Goal: Task Accomplishment & Management: Complete application form

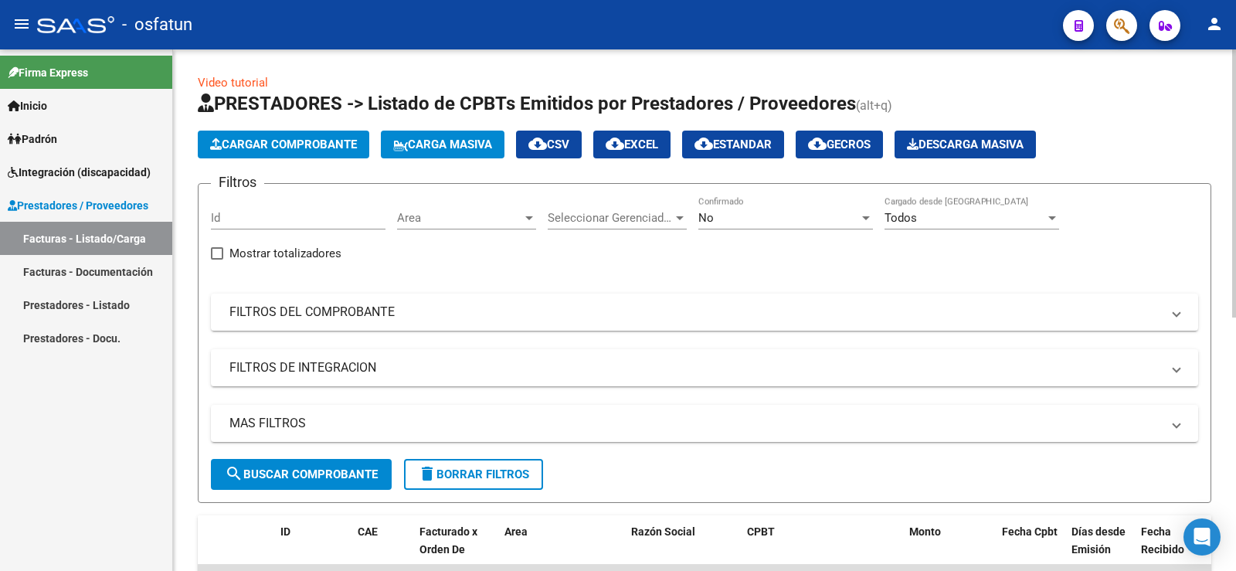
click at [454, 145] on span "Carga Masiva" at bounding box center [442, 145] width 99 height 14
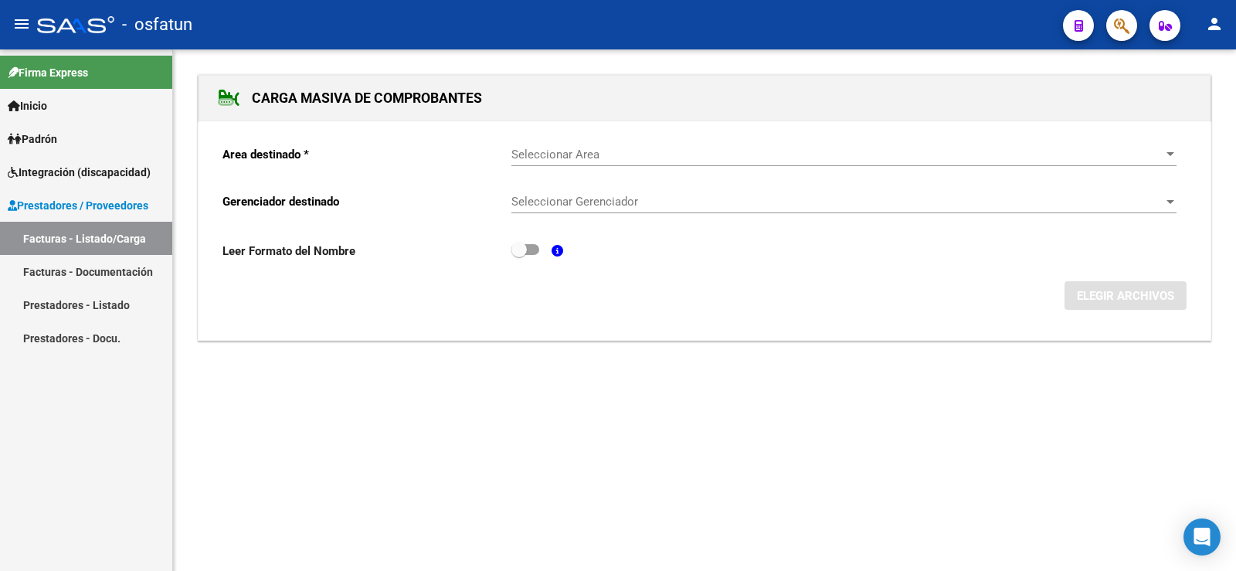
click at [647, 158] on span "Seleccionar Area" at bounding box center [836, 155] width 651 height 14
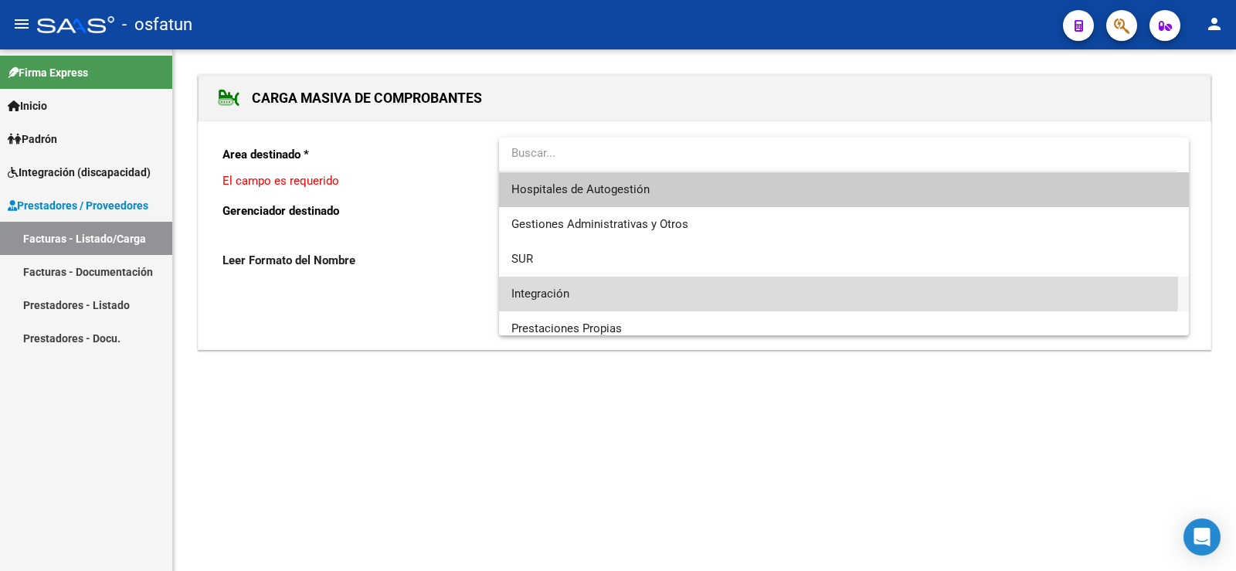
click at [584, 287] on span "Integración" at bounding box center [843, 294] width 665 height 35
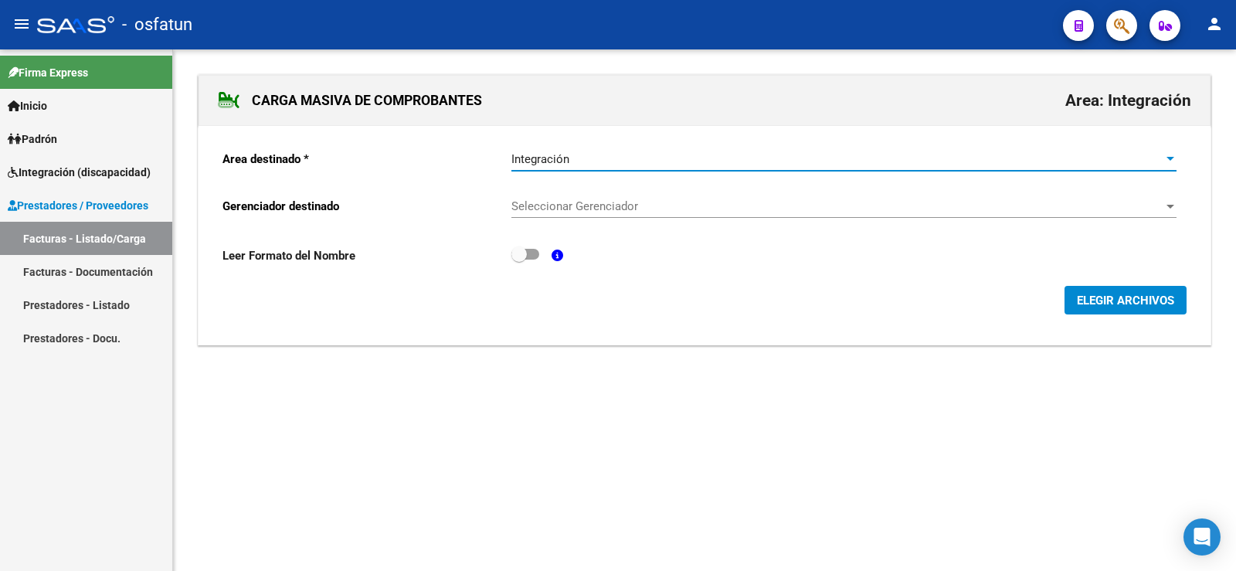
click at [1160, 209] on span "Seleccionar Gerenciador" at bounding box center [836, 206] width 651 height 14
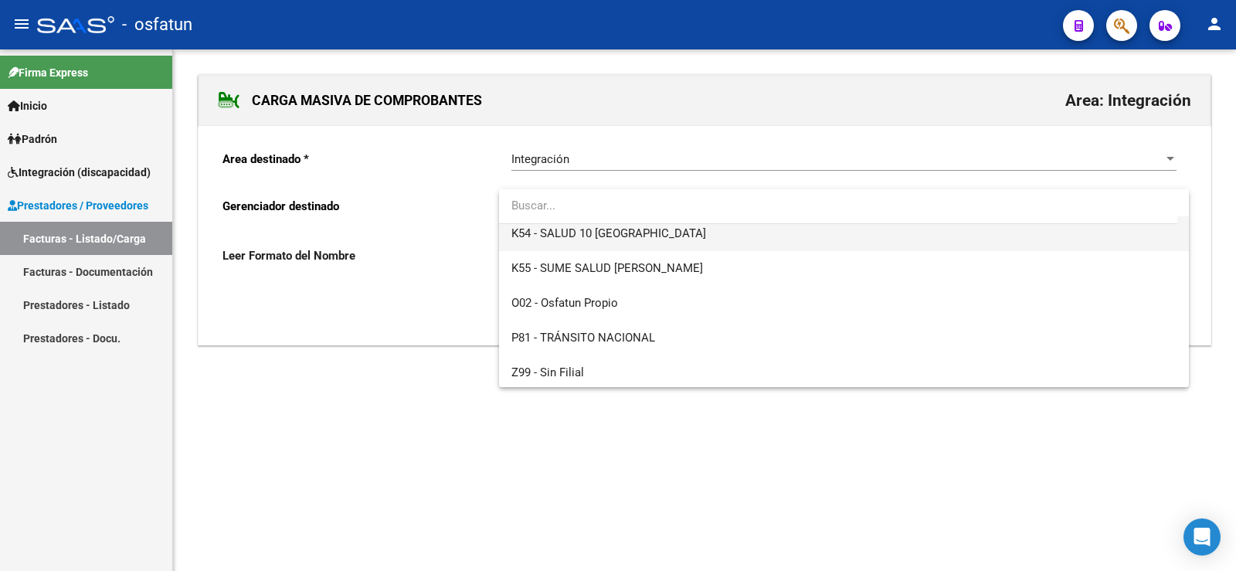
scroll to position [810, 0]
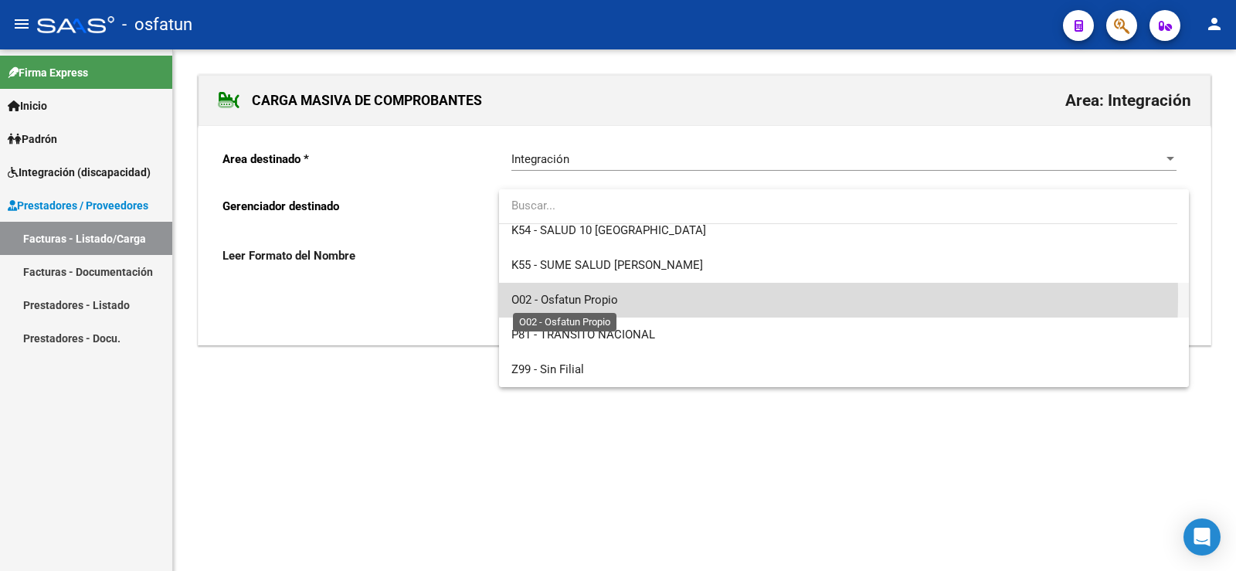
click at [577, 297] on span "O02 - Osfatun Propio" at bounding box center [564, 300] width 107 height 14
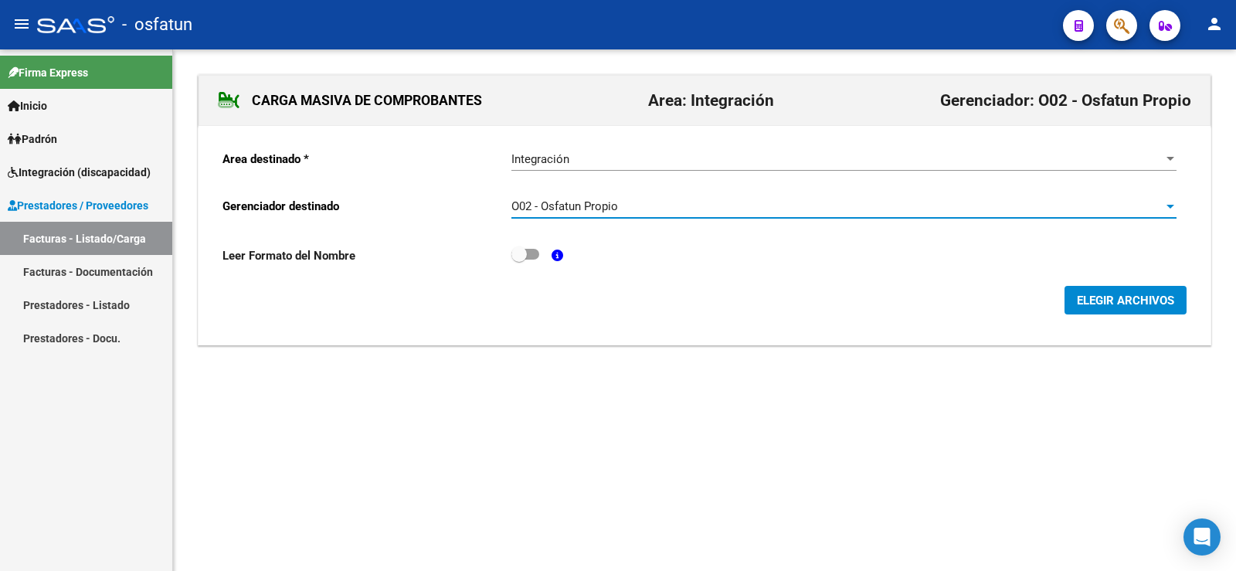
click at [1155, 300] on span "ELEGIR ARCHIVOS" at bounding box center [1125, 301] width 97 height 14
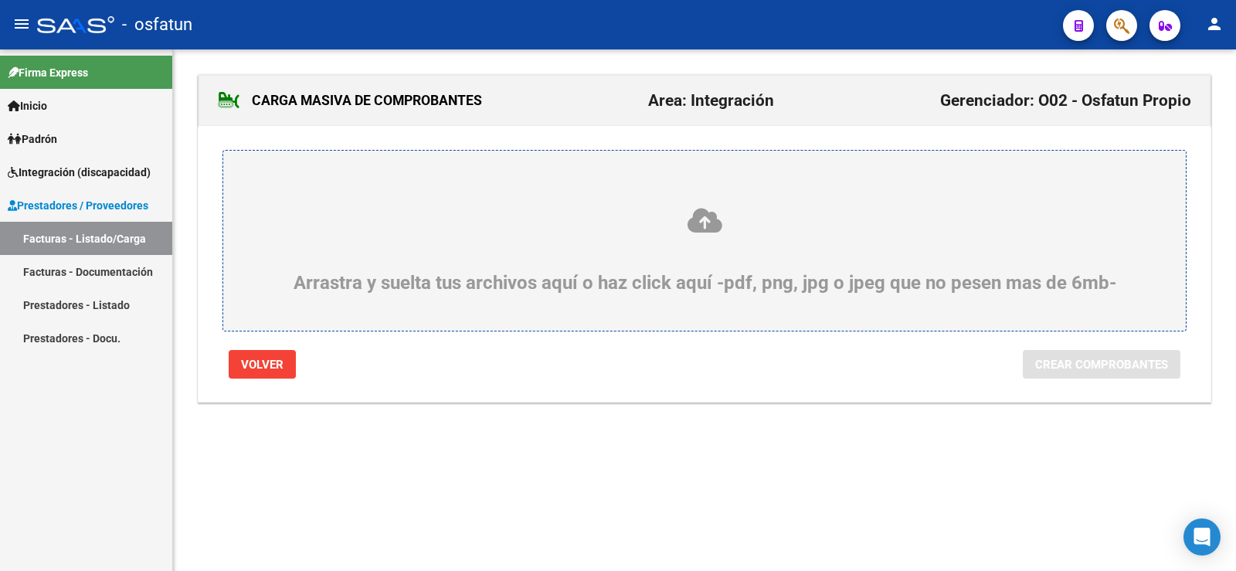
click at [694, 230] on icon at bounding box center [704, 220] width 888 height 29
click at [0, 0] on input "Arrastra y suelta tus archivos aquí o haz click aquí -pdf, png, jpg o jpeg que …" at bounding box center [0, 0] width 0 height 0
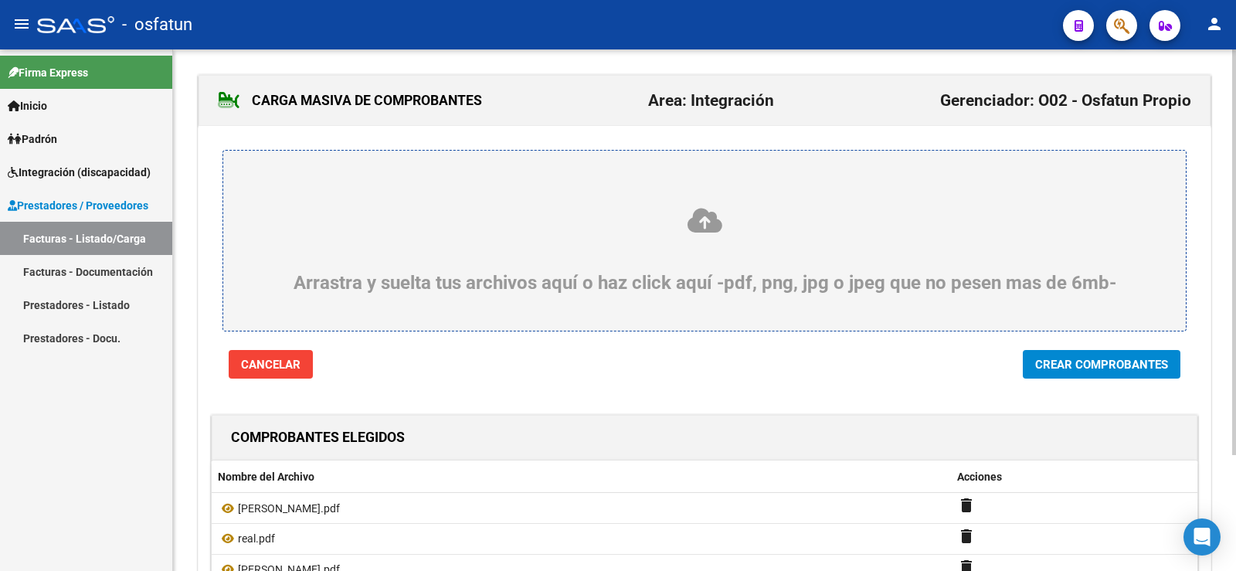
click at [704, 229] on icon at bounding box center [704, 220] width 888 height 29
click at [0, 0] on input "Arrastra y suelta tus archivos aquí o haz click aquí -pdf, png, jpg o jpeg que …" at bounding box center [0, 0] width 0 height 0
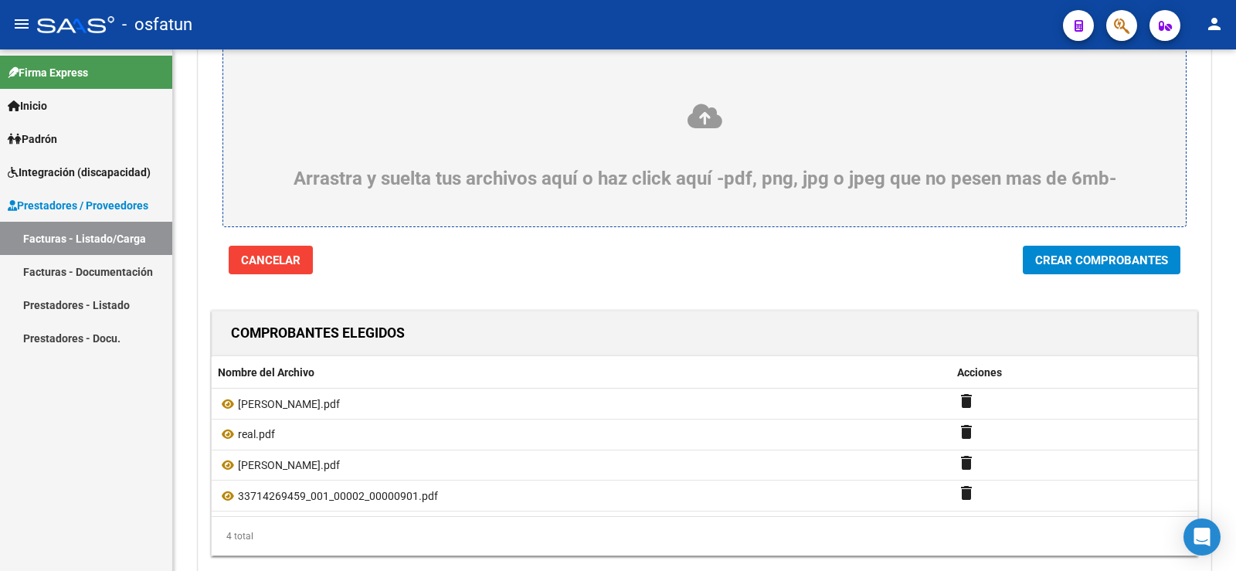
scroll to position [0, 0]
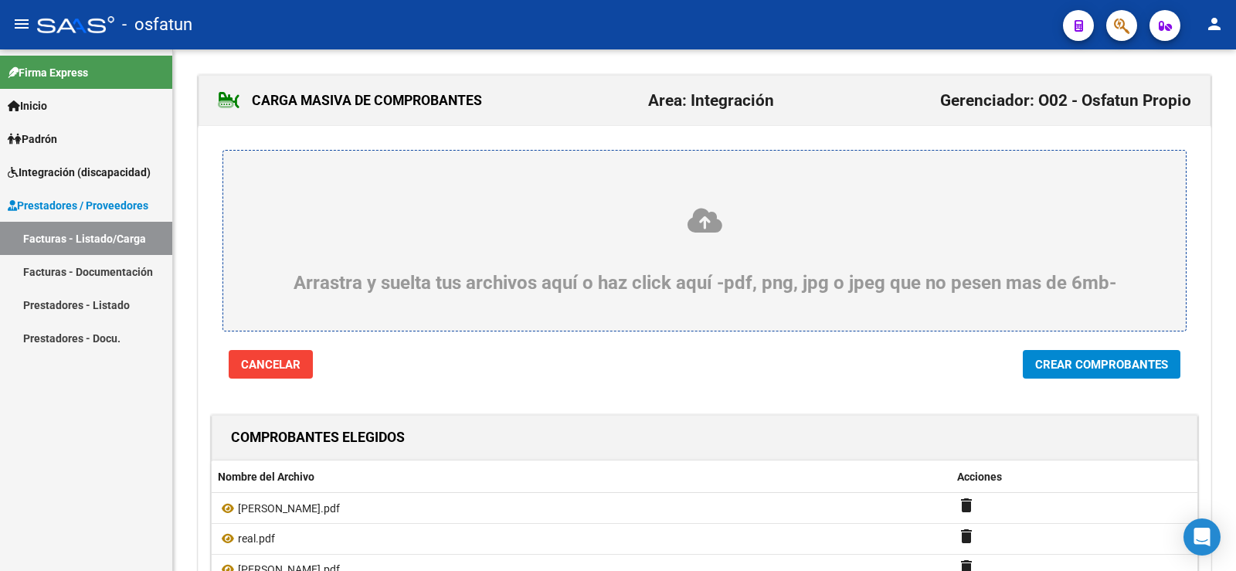
click at [698, 223] on icon at bounding box center [704, 220] width 888 height 29
click at [0, 0] on input "Arrastra y suelta tus archivos aquí o haz click aquí -pdf, png, jpg o jpeg que …" at bounding box center [0, 0] width 0 height 0
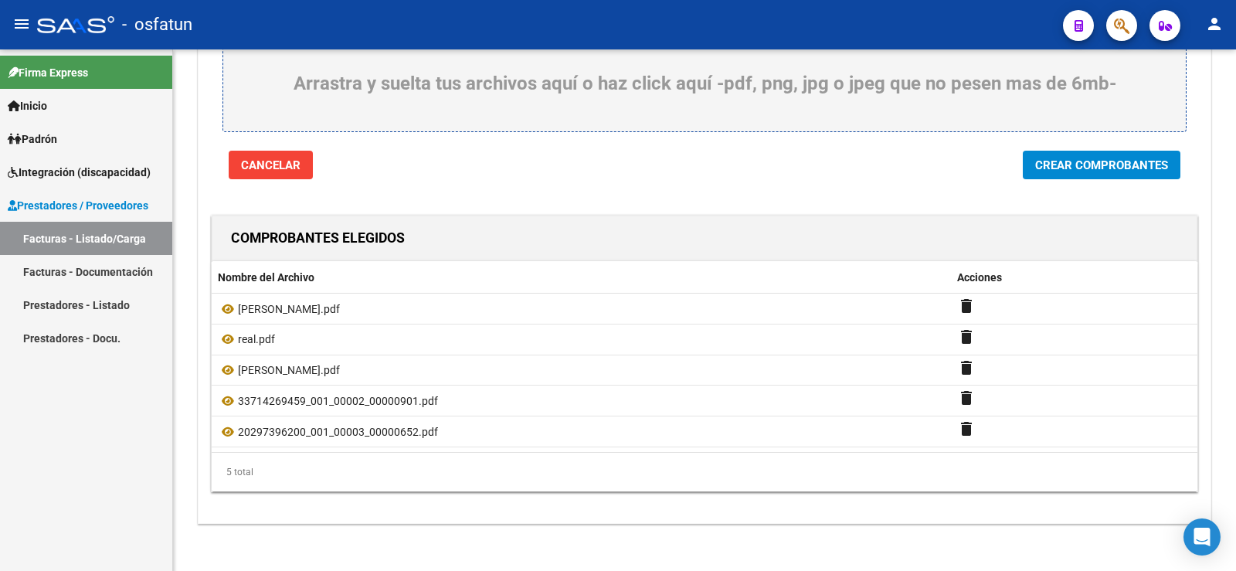
scroll to position [212, 0]
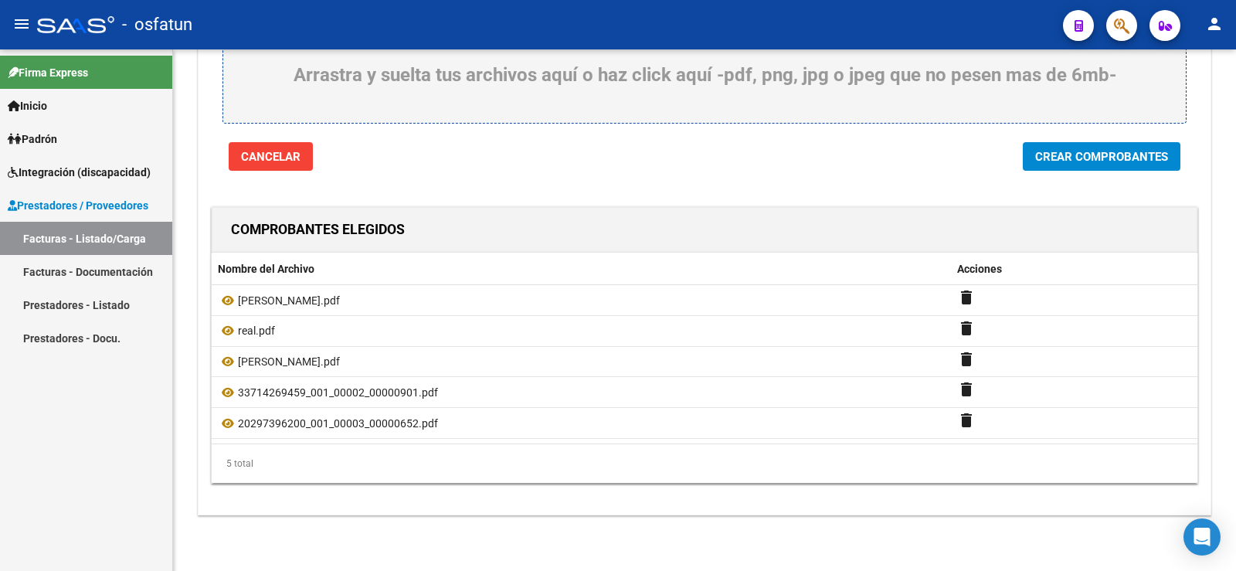
click at [1089, 153] on span "Crear Comprobantes" at bounding box center [1101, 157] width 133 height 14
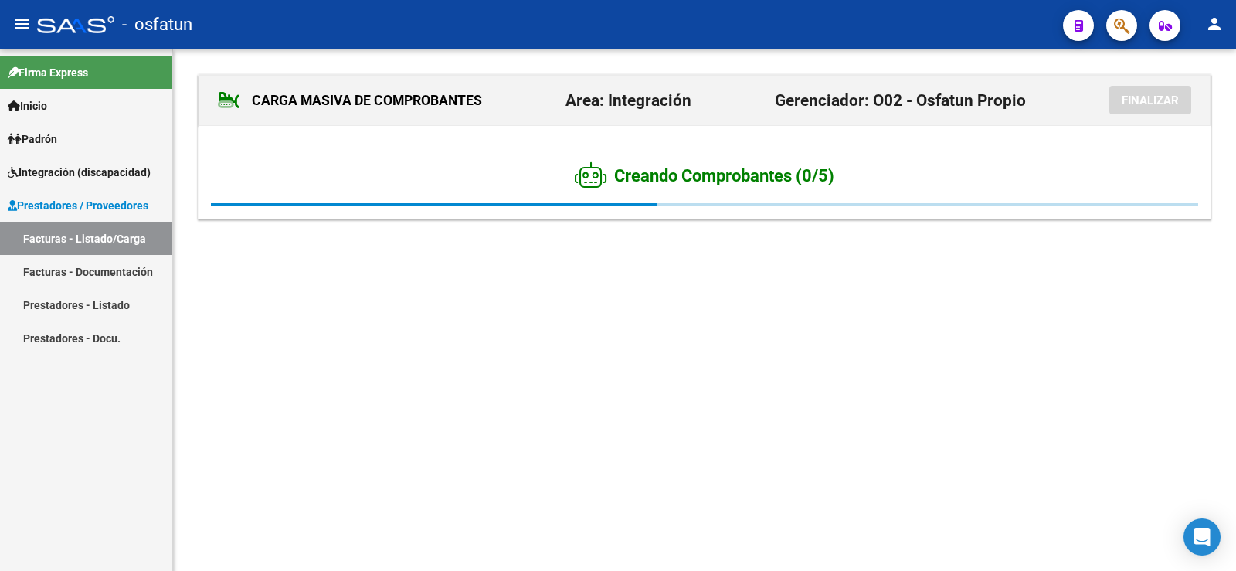
scroll to position [0, 0]
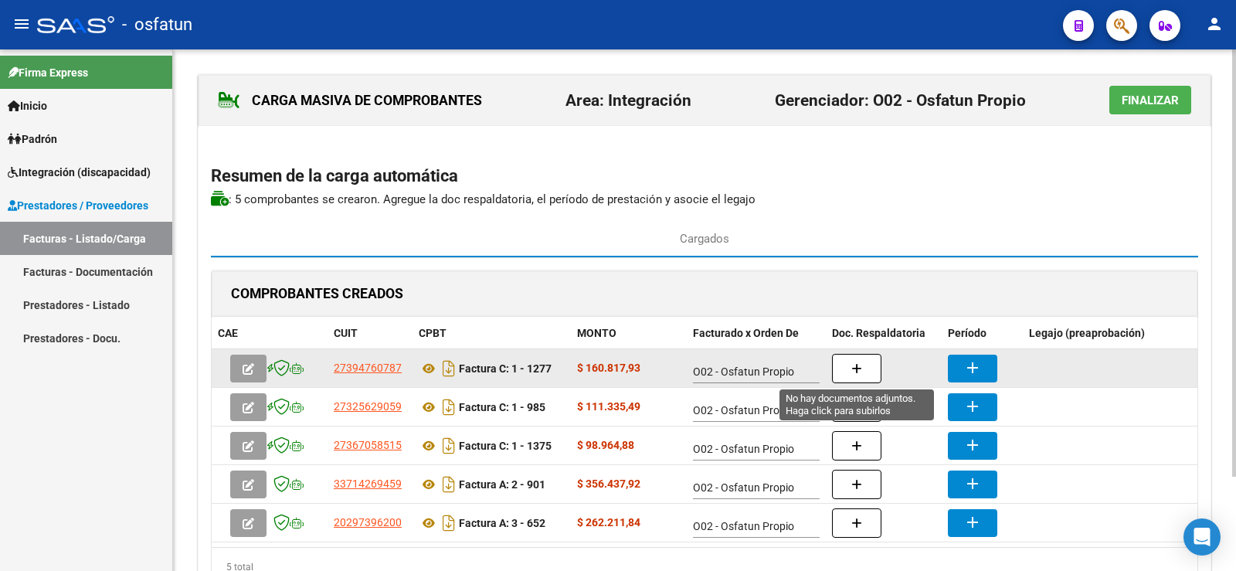
click at [864, 372] on button "button" at bounding box center [856, 368] width 49 height 29
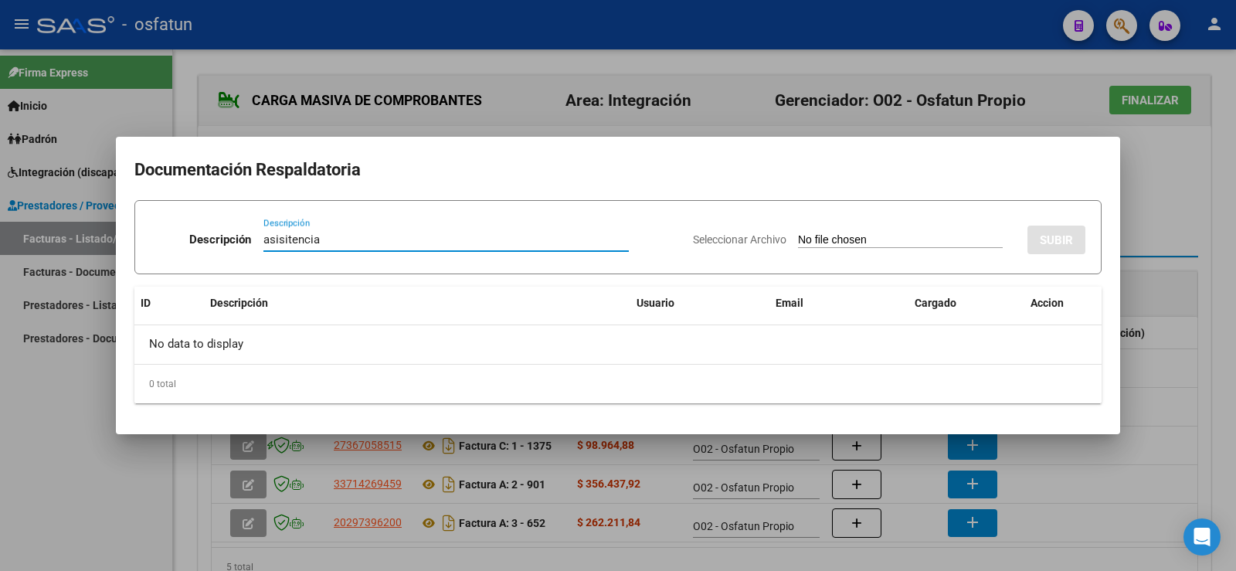
type input "asisitencia"
click at [824, 229] on div "Seleccionar Archivo SUBIR" at bounding box center [889, 236] width 392 height 47
click at [798, 240] on input "Seleccionar Archivo" at bounding box center [900, 240] width 205 height 15
type input "C:\fakepath\[PERSON_NAME].pdf"
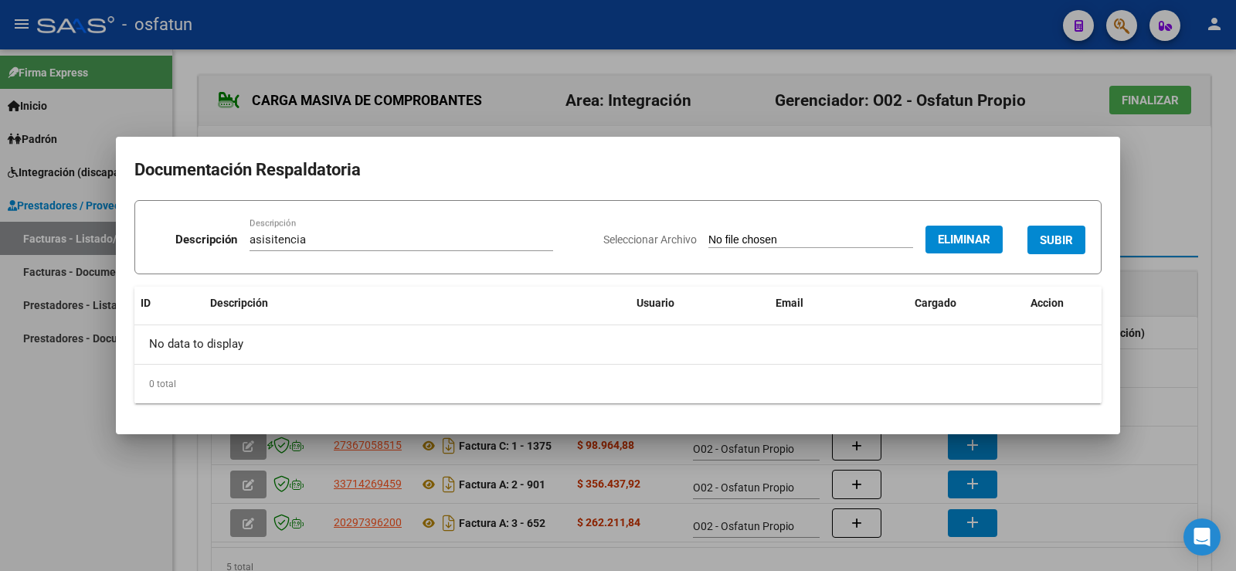
click at [1061, 238] on span "SUBIR" at bounding box center [1056, 240] width 33 height 14
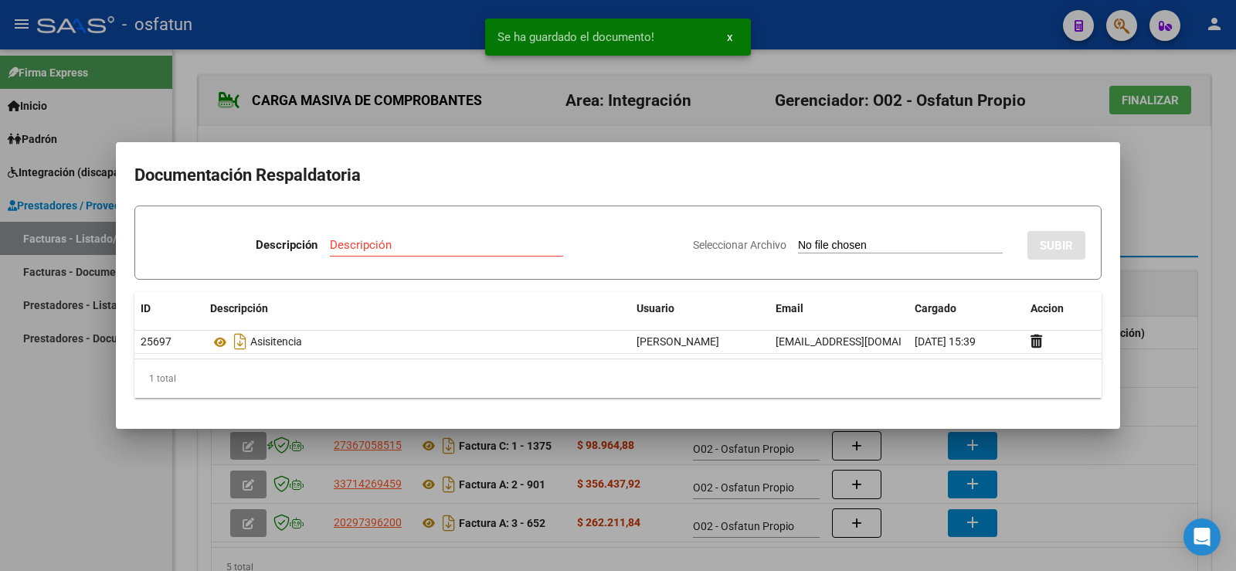
click at [1156, 221] on div at bounding box center [618, 285] width 1236 height 571
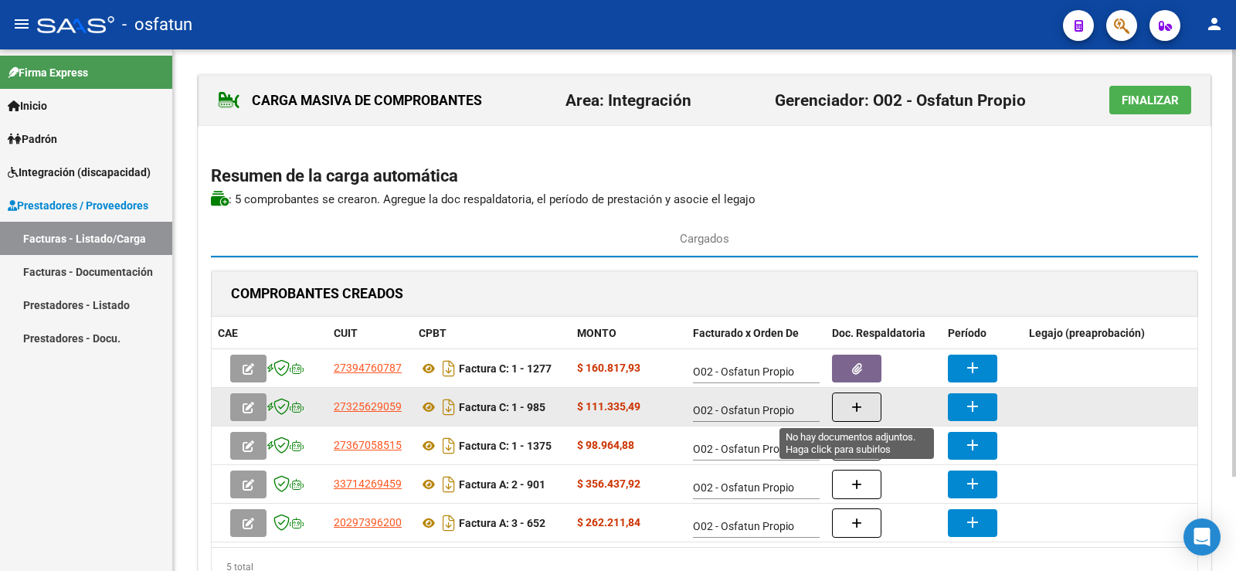
click at [861, 416] on button "button" at bounding box center [856, 406] width 49 height 29
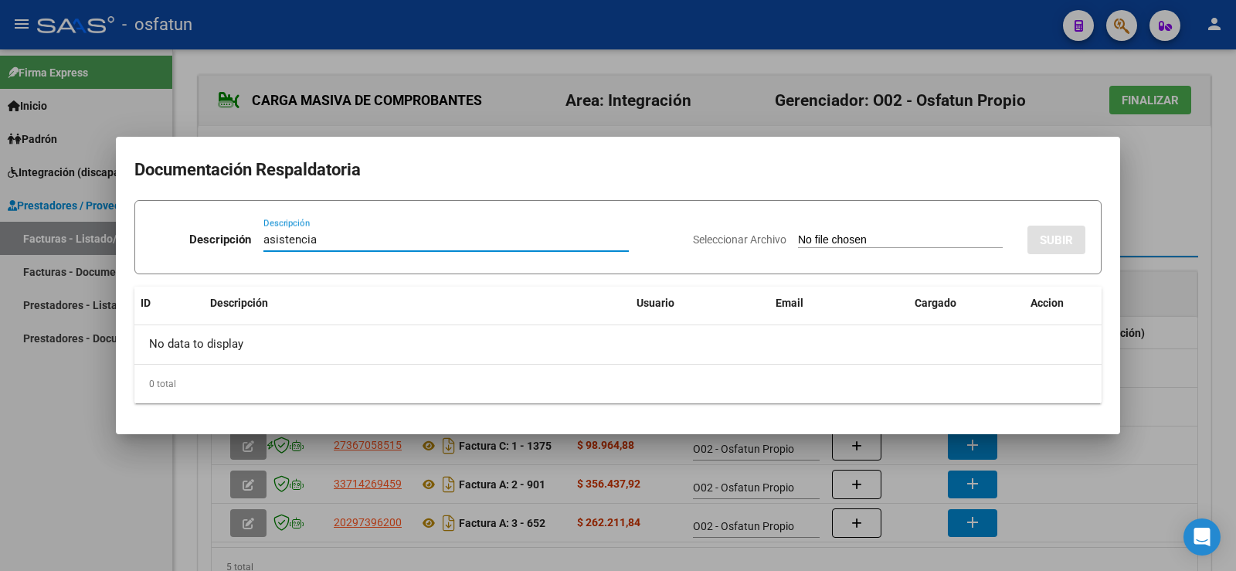
type input "asistencia"
click at [812, 235] on input "Seleccionar Archivo" at bounding box center [900, 240] width 205 height 15
type input "C:\fakepath\[PERSON_NAME].pdf"
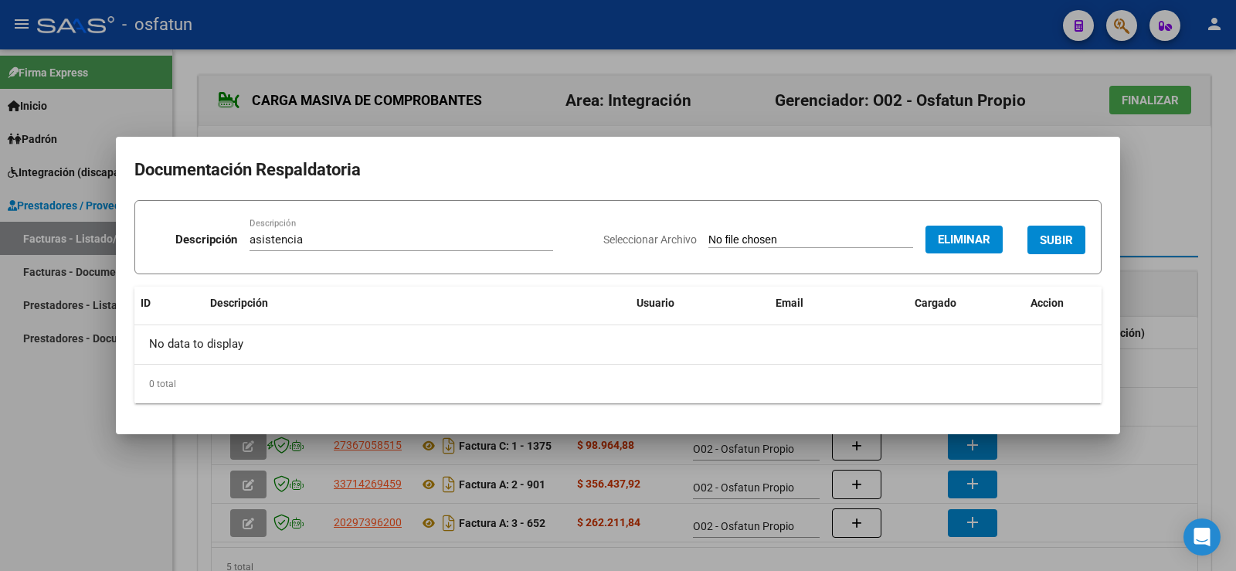
click at [1066, 243] on span "SUBIR" at bounding box center [1056, 240] width 33 height 14
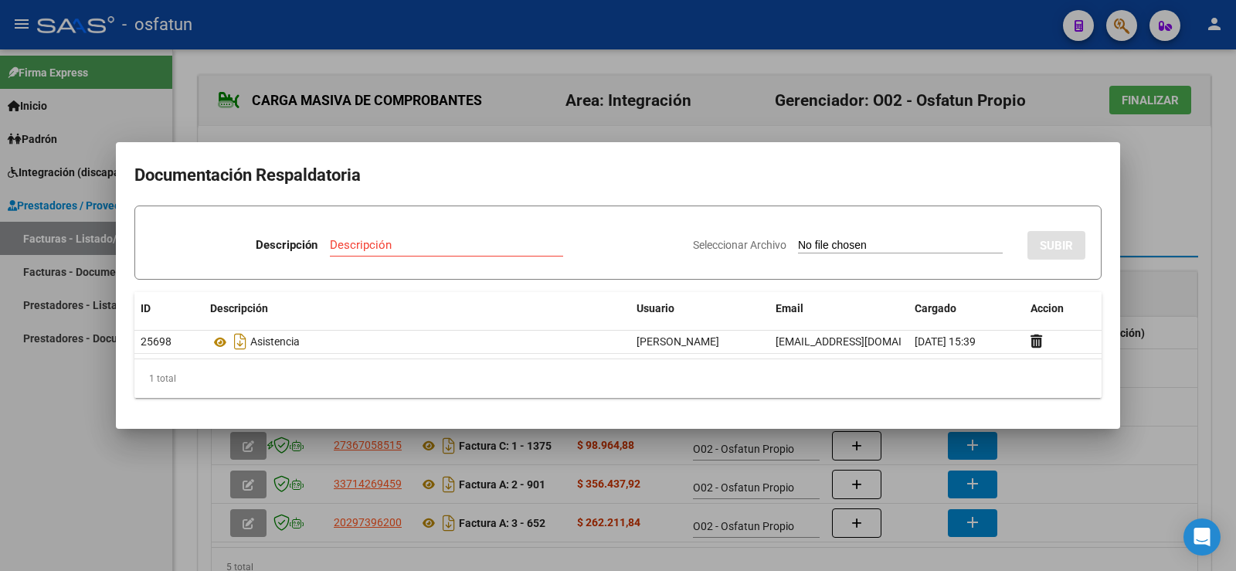
click at [1161, 204] on div at bounding box center [618, 285] width 1236 height 571
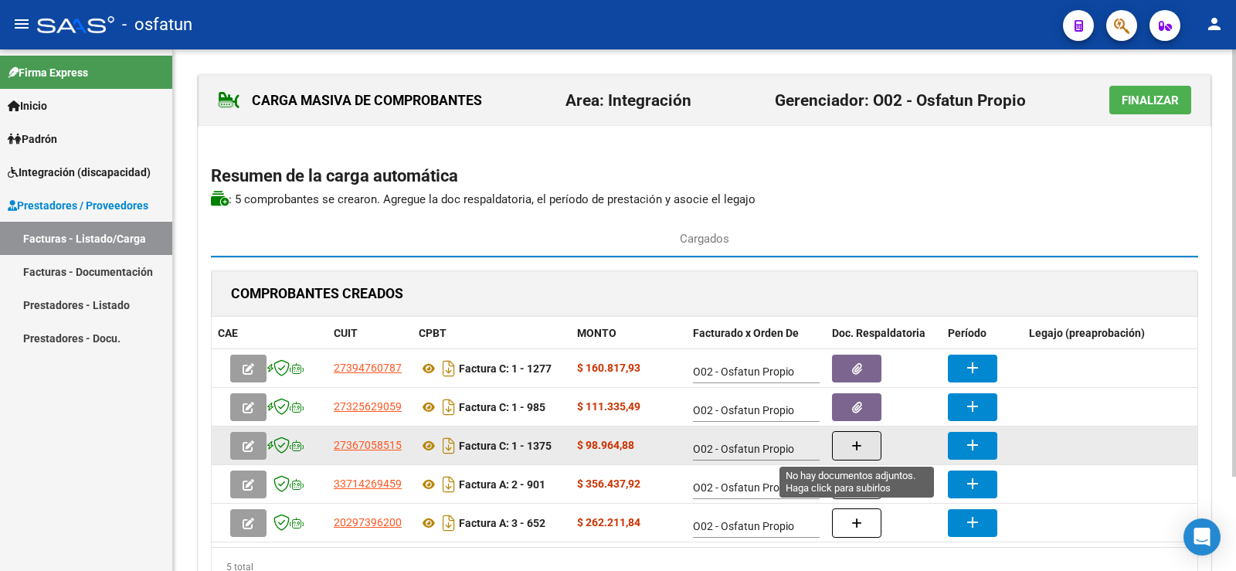
click at [868, 455] on button "button" at bounding box center [856, 445] width 49 height 29
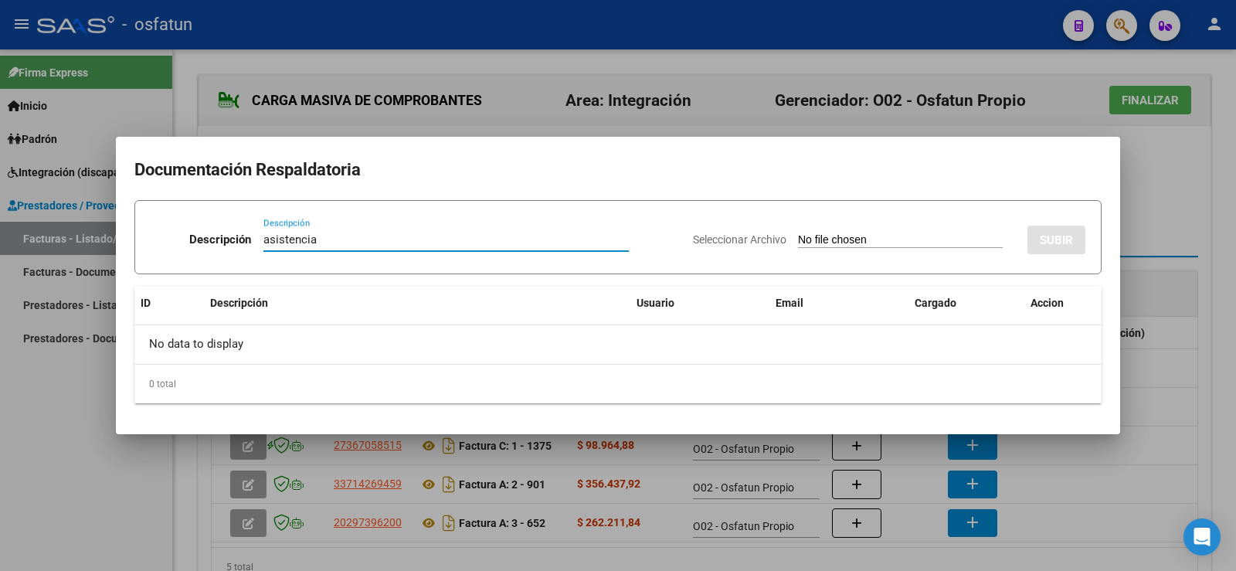
type input "asistencia"
click at [801, 242] on input "Seleccionar Archivo" at bounding box center [900, 240] width 205 height 15
type input "C:\fakepath\[PERSON_NAME].pdf"
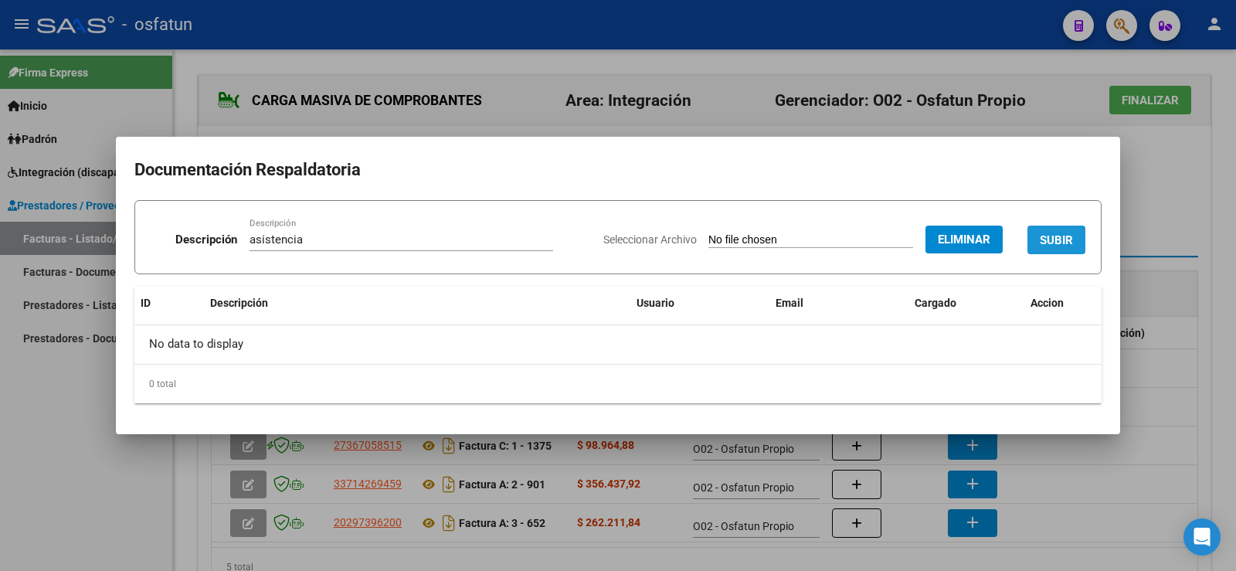
click at [1041, 247] on span "SUBIR" at bounding box center [1056, 240] width 33 height 14
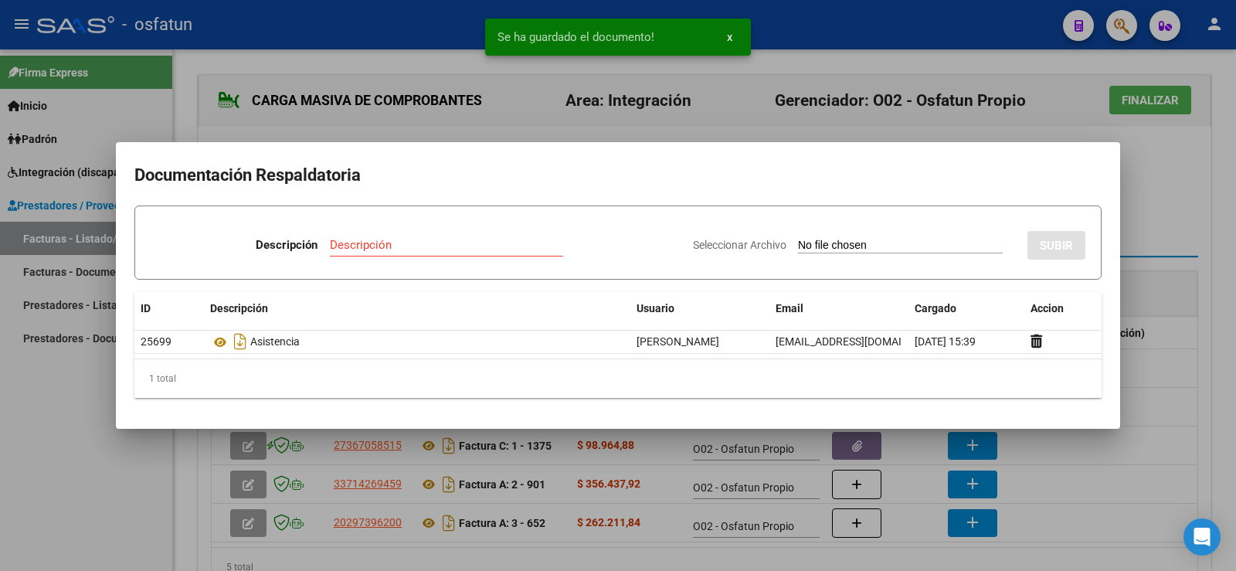
click at [1148, 193] on div at bounding box center [618, 285] width 1236 height 571
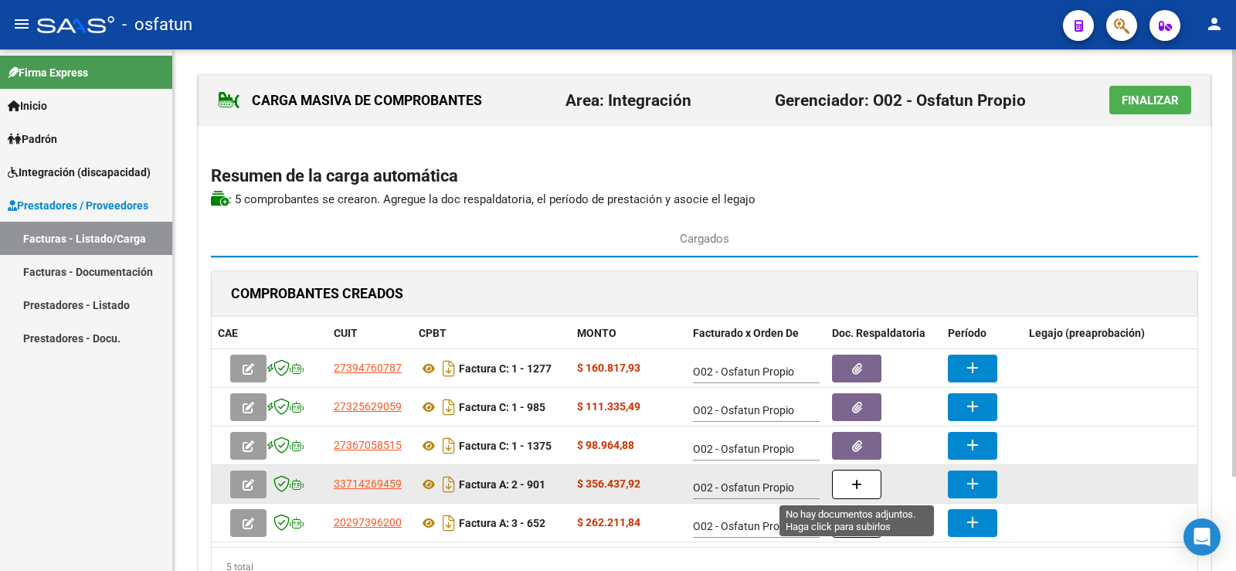
click at [864, 482] on button "button" at bounding box center [856, 484] width 49 height 29
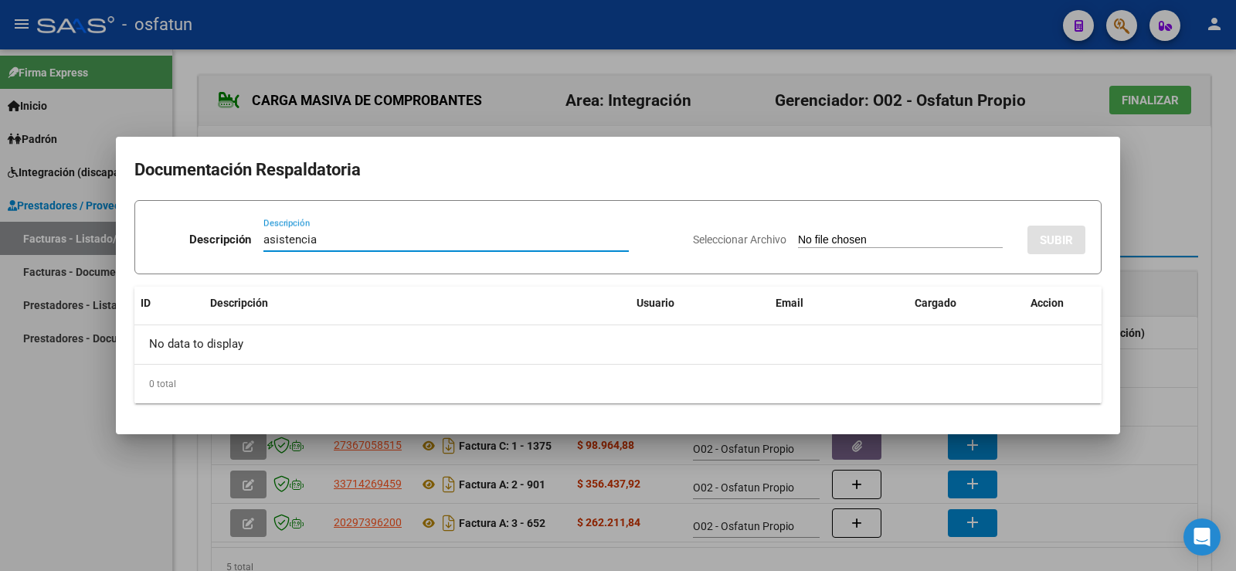
type input "asistencia"
click at [837, 239] on input "Seleccionar Archivo" at bounding box center [900, 240] width 205 height 15
click at [1163, 184] on div at bounding box center [618, 285] width 1236 height 571
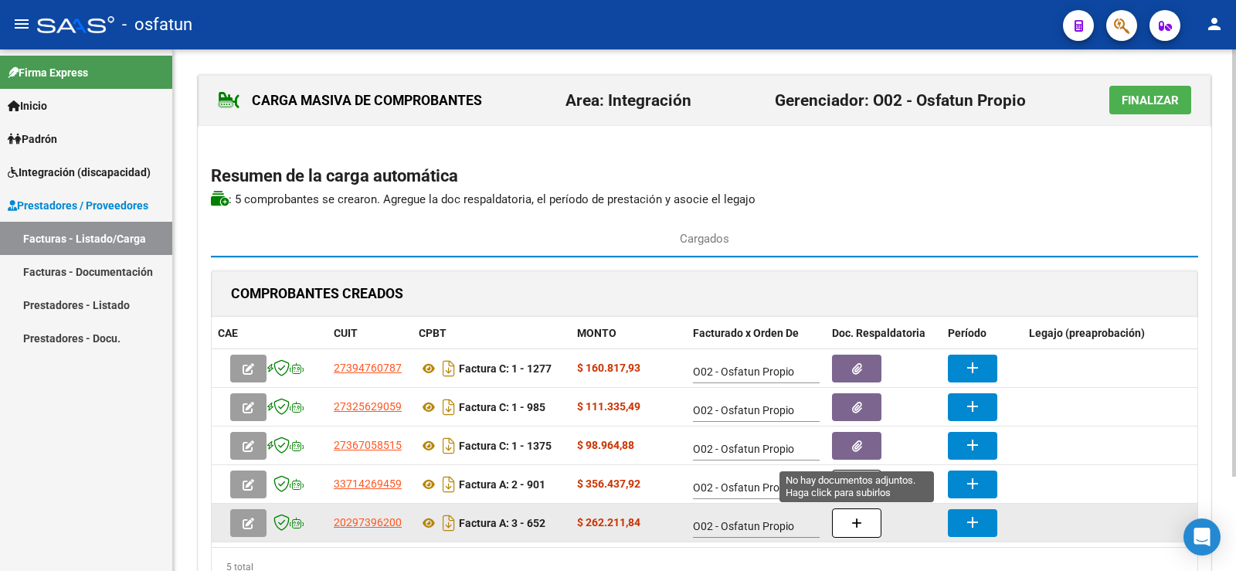
click at [851, 522] on button "button" at bounding box center [856, 522] width 49 height 29
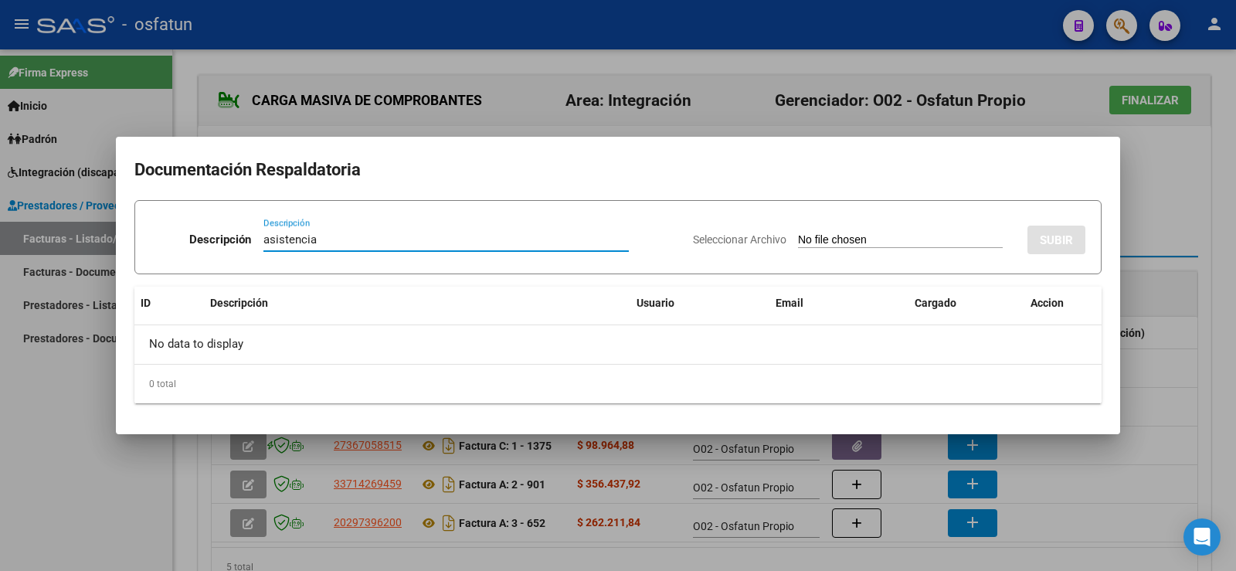
type input "asistencia"
click at [798, 238] on input "Seleccionar Archivo" at bounding box center [900, 240] width 205 height 15
type input "C:\fakepath\PLANILLA TRANSPORTE.pdf"
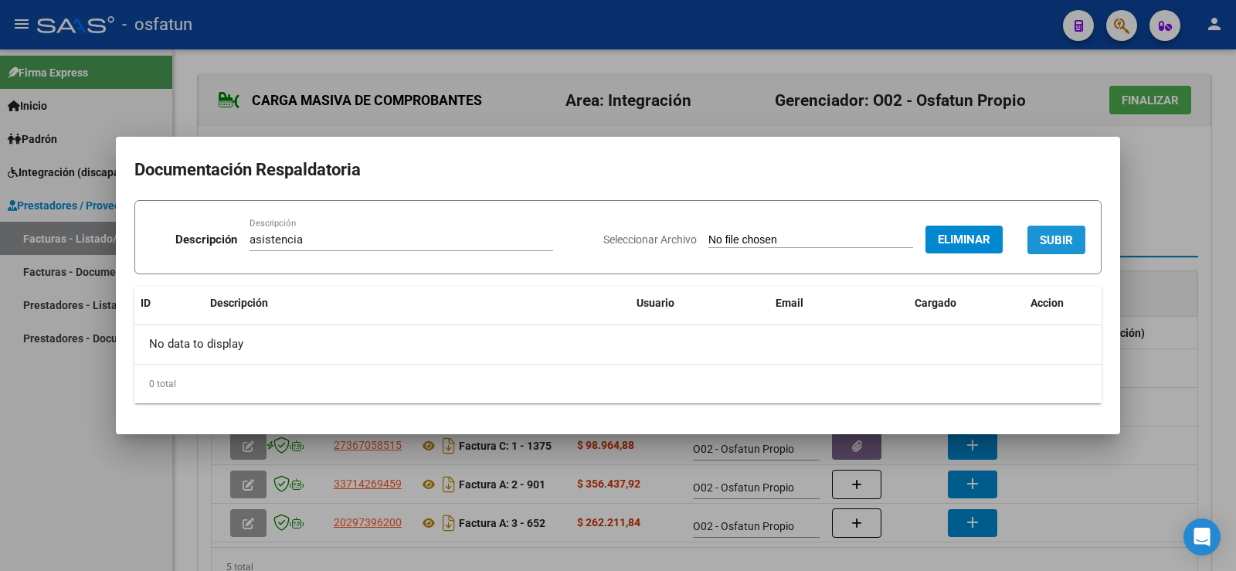
click at [1061, 240] on span "SUBIR" at bounding box center [1056, 240] width 33 height 14
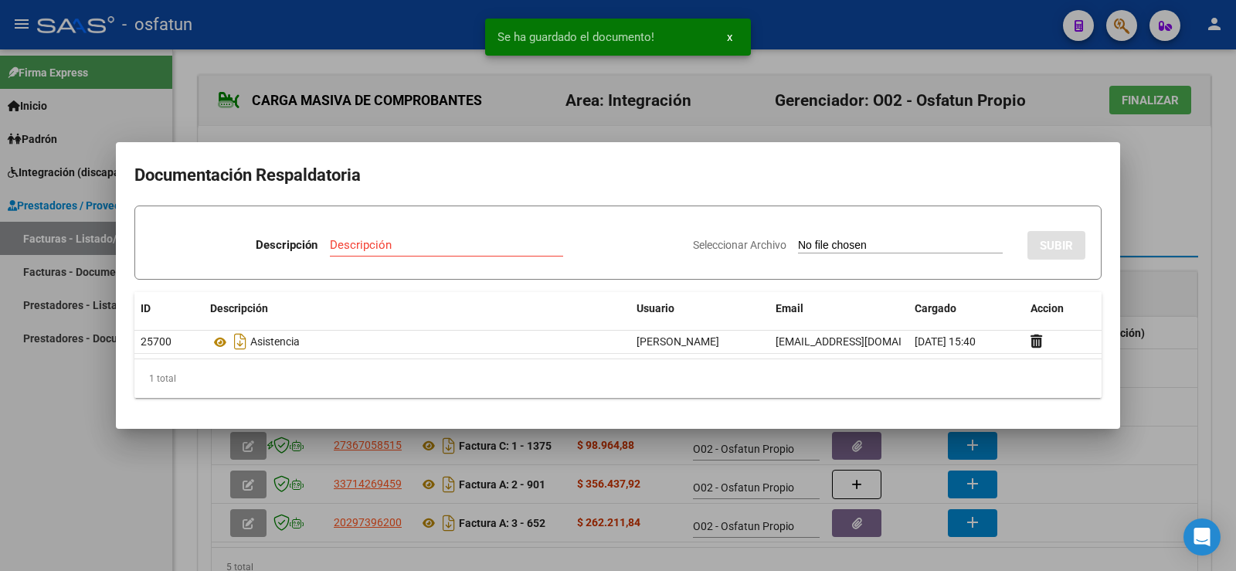
click at [1169, 233] on div at bounding box center [618, 285] width 1236 height 571
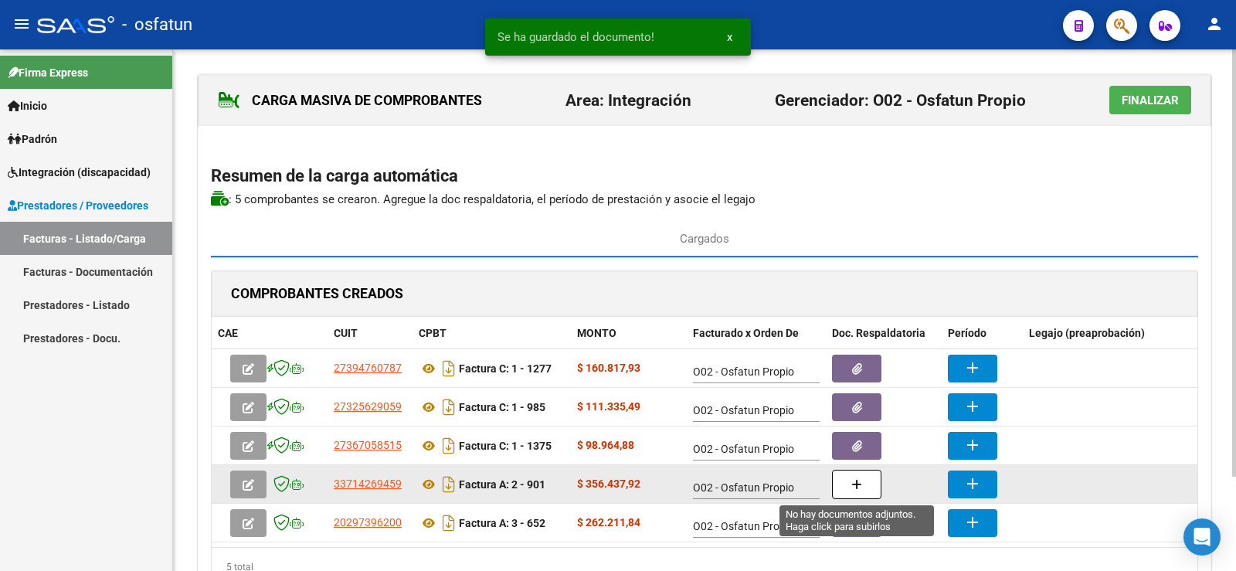
click at [855, 488] on icon "button" at bounding box center [856, 485] width 11 height 12
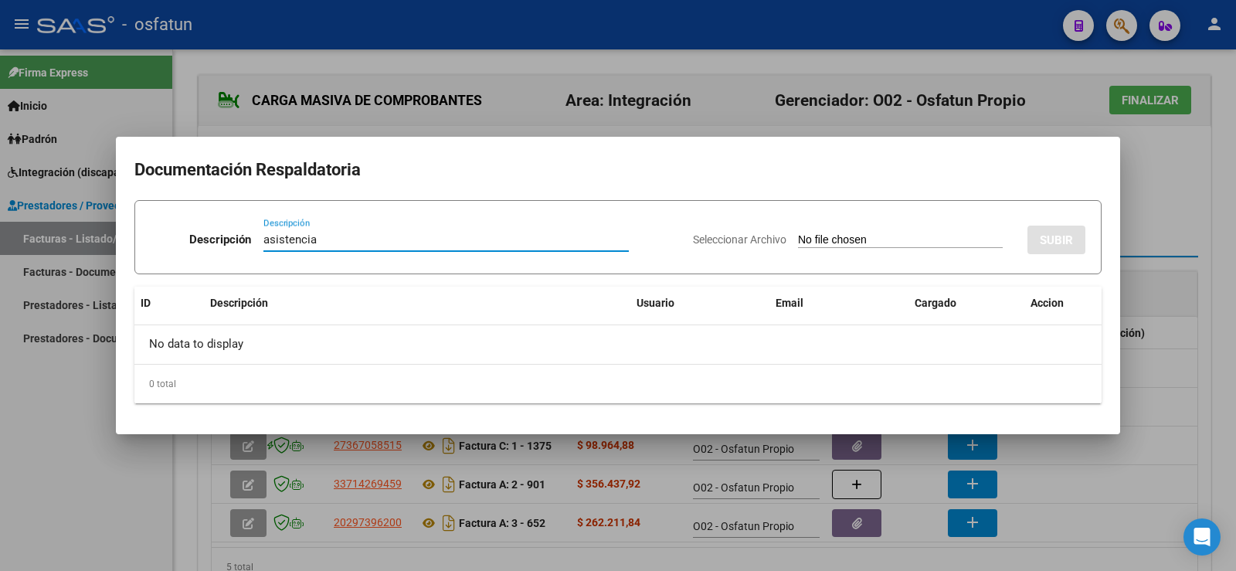
type input "asistencia"
click at [816, 239] on input "Seleccionar Archivo" at bounding box center [900, 240] width 205 height 15
type input "C:\fakepath\INFORME MENSUAL CET_merged.pdf"
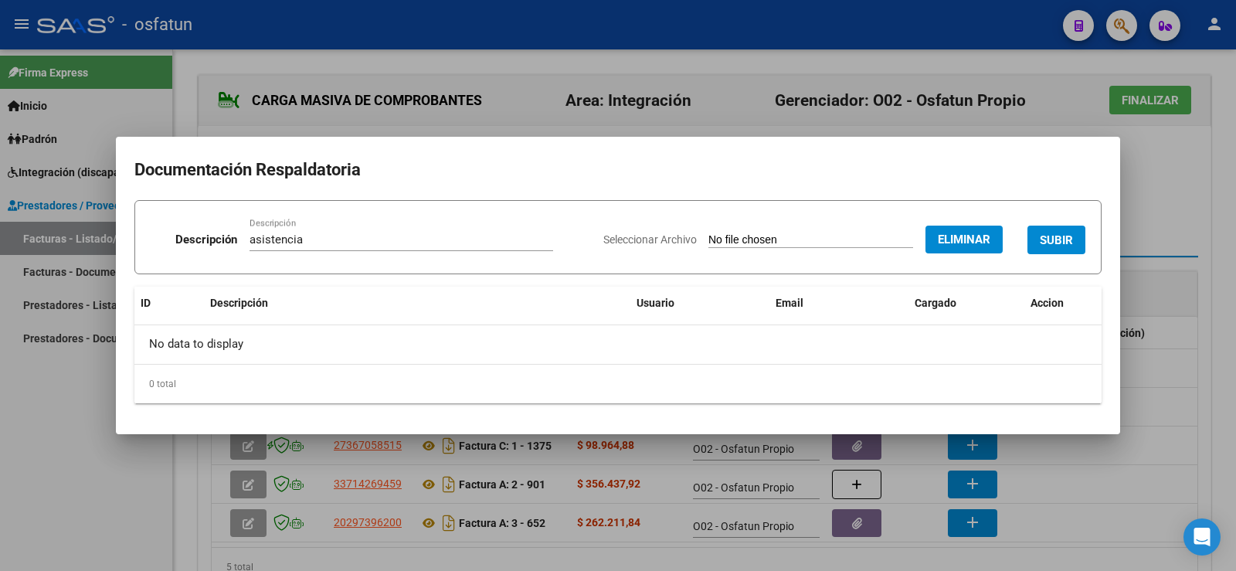
click at [1073, 239] on span "SUBIR" at bounding box center [1056, 240] width 33 height 14
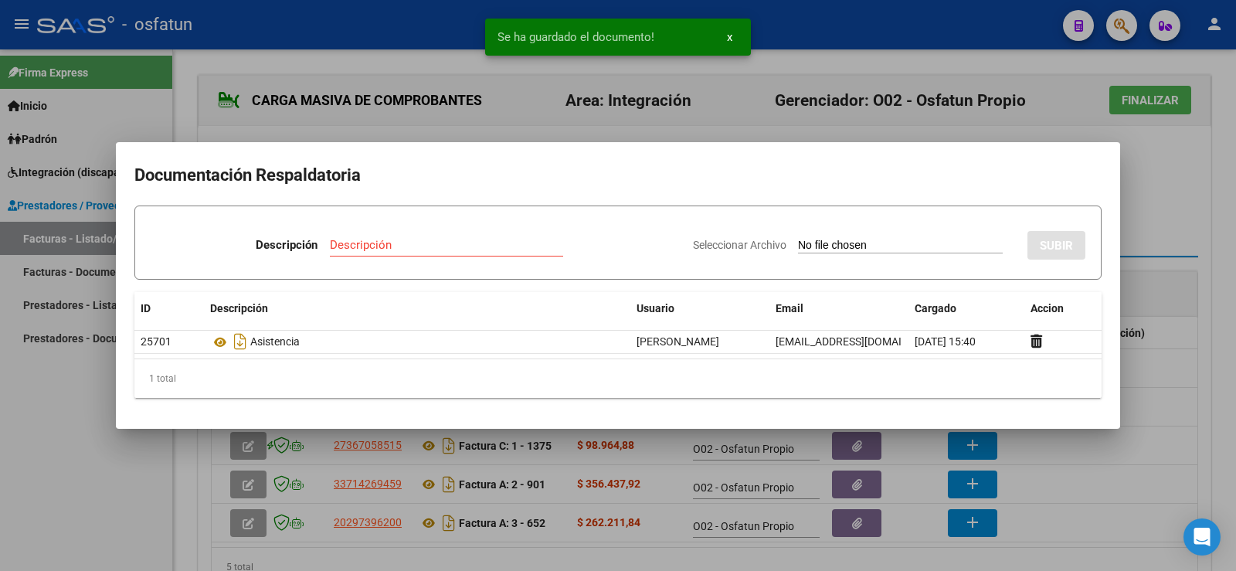
click at [1180, 209] on div at bounding box center [618, 285] width 1236 height 571
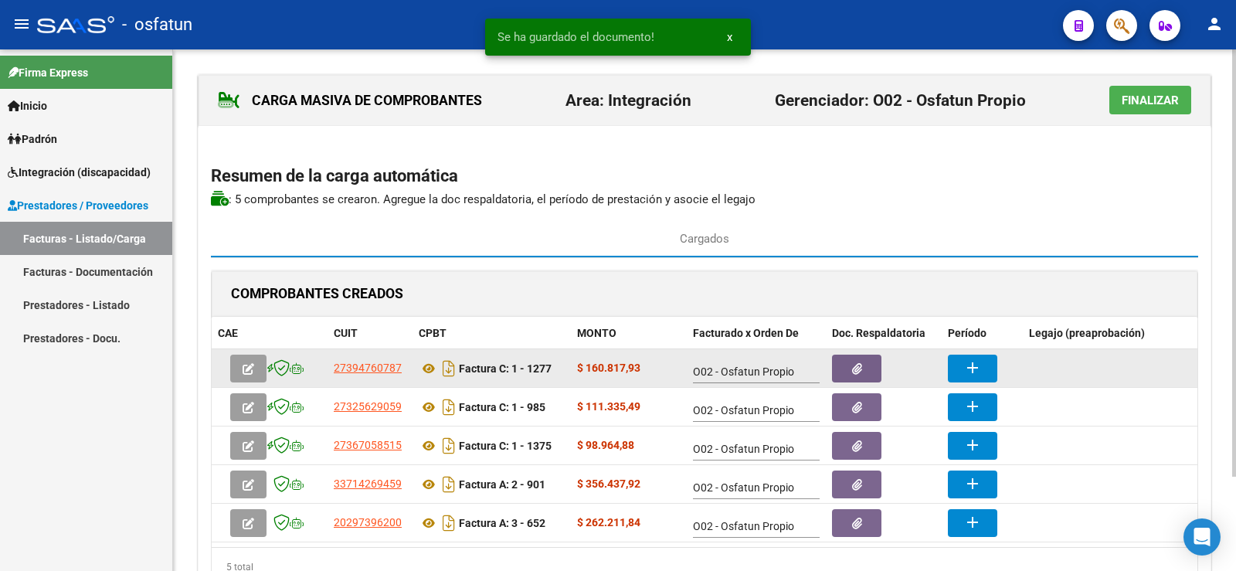
click at [980, 365] on mat-icon "add" at bounding box center [972, 367] width 19 height 19
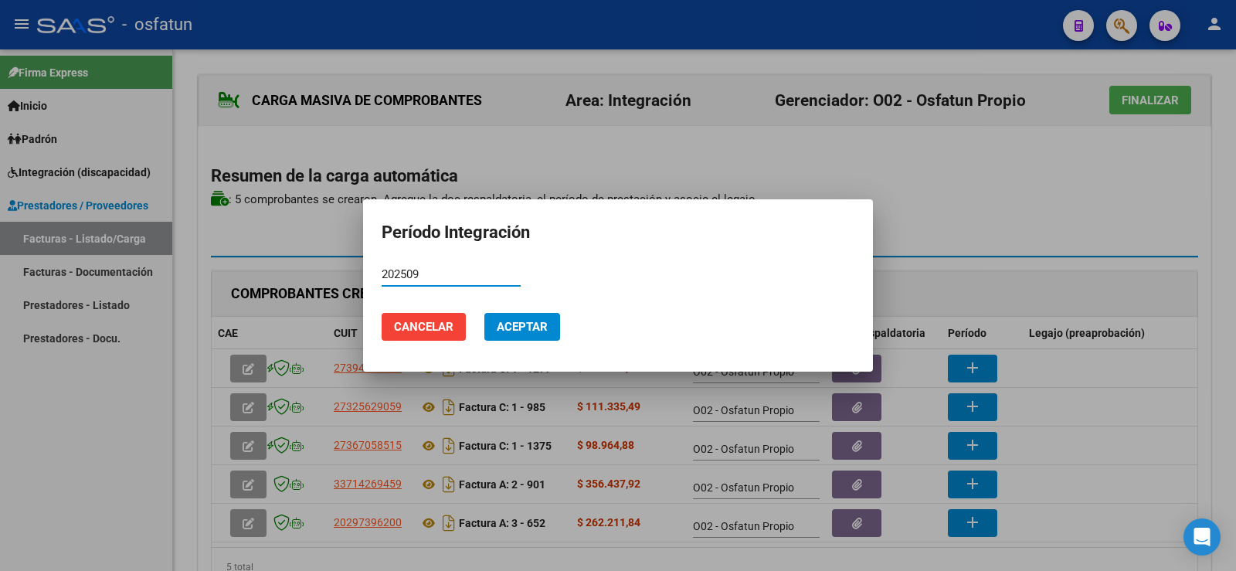
type input "202509"
click at [528, 322] on span "Aceptar" at bounding box center [522, 327] width 51 height 14
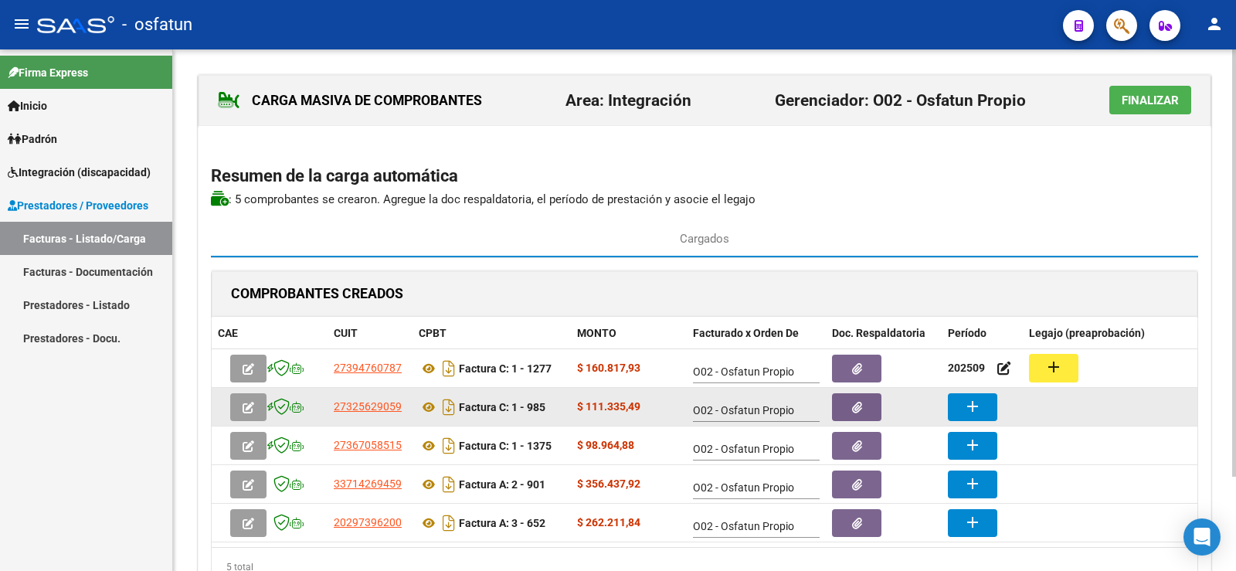
click at [976, 409] on mat-icon "add" at bounding box center [972, 406] width 19 height 19
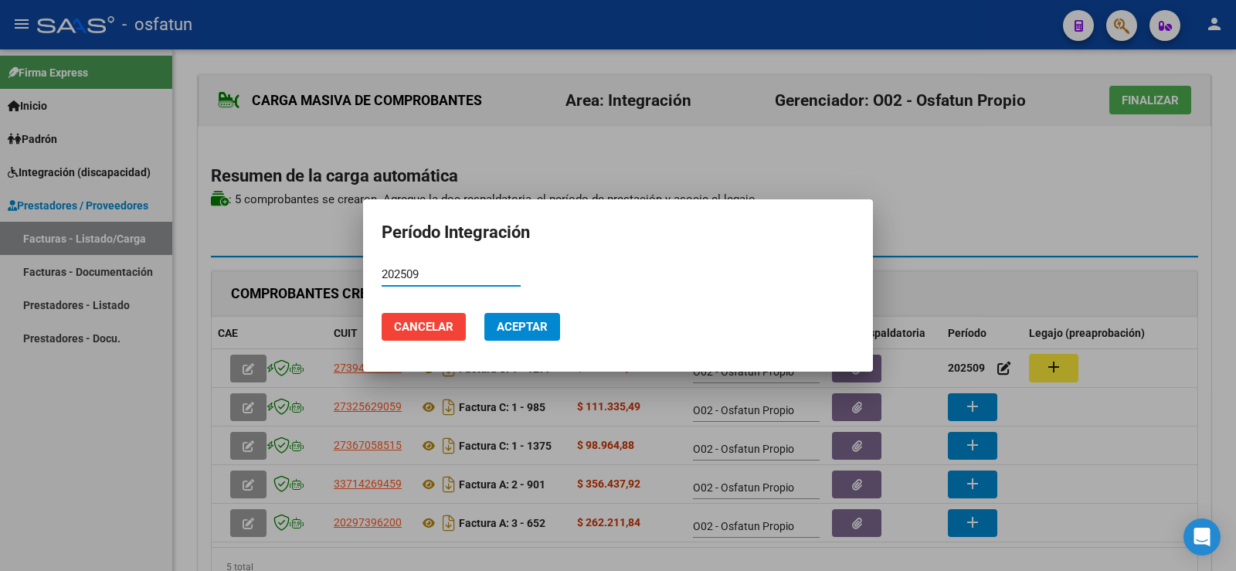
type input "202509"
click at [526, 318] on button "Aceptar" at bounding box center [522, 327] width 76 height 28
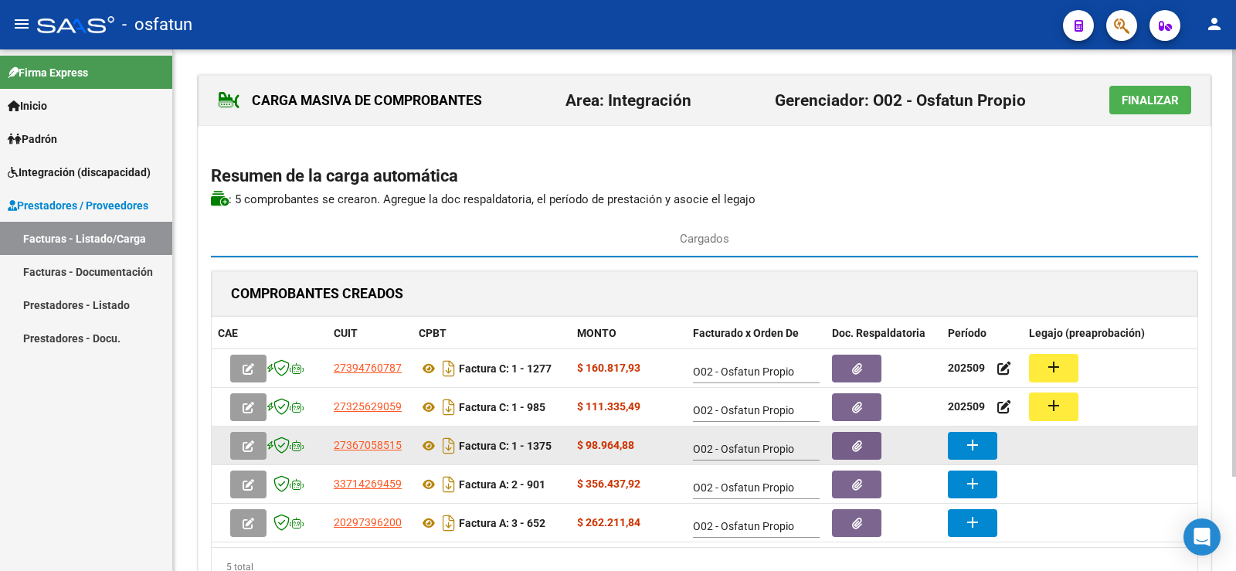
click at [989, 439] on button "add" at bounding box center [972, 446] width 49 height 28
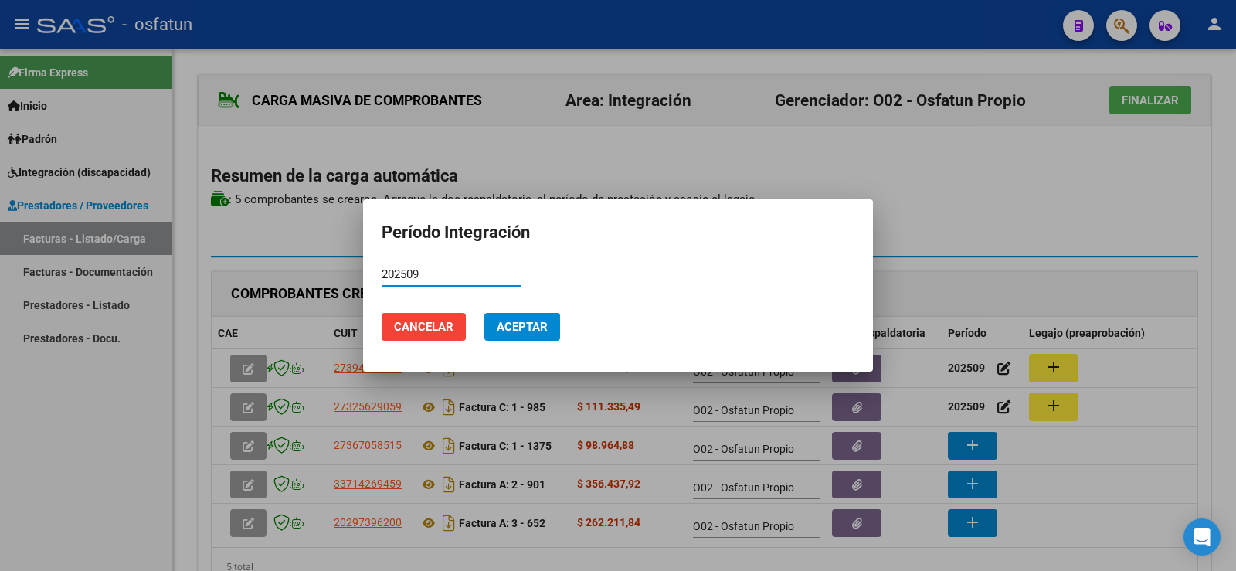
type input "202509"
click at [505, 324] on span "Aceptar" at bounding box center [522, 327] width 51 height 14
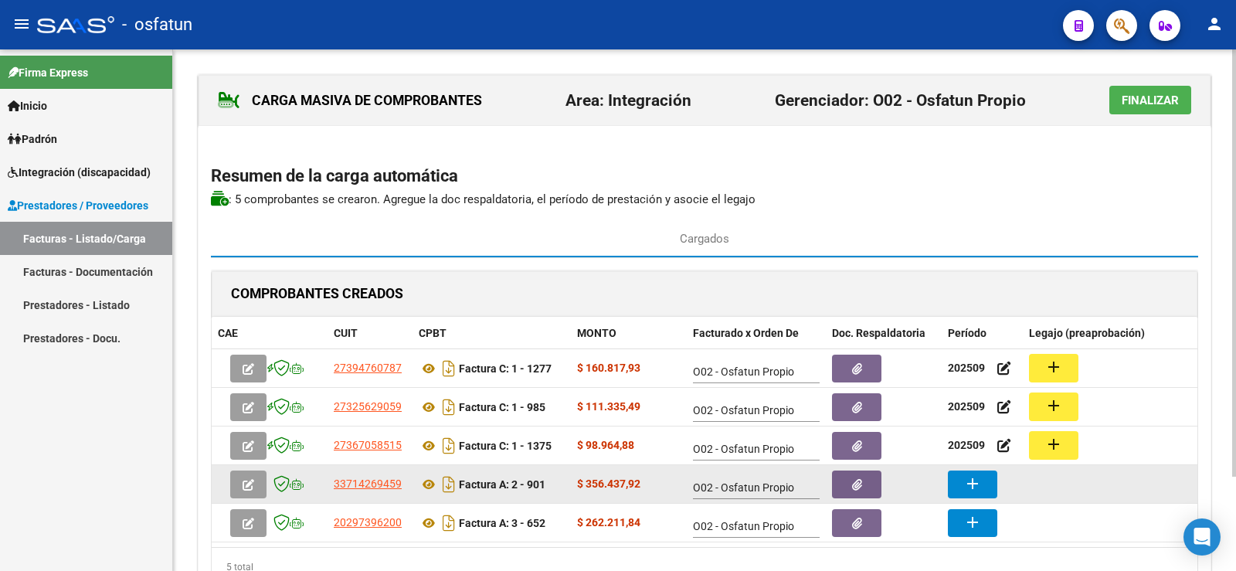
click at [967, 474] on mat-icon "add" at bounding box center [972, 483] width 19 height 19
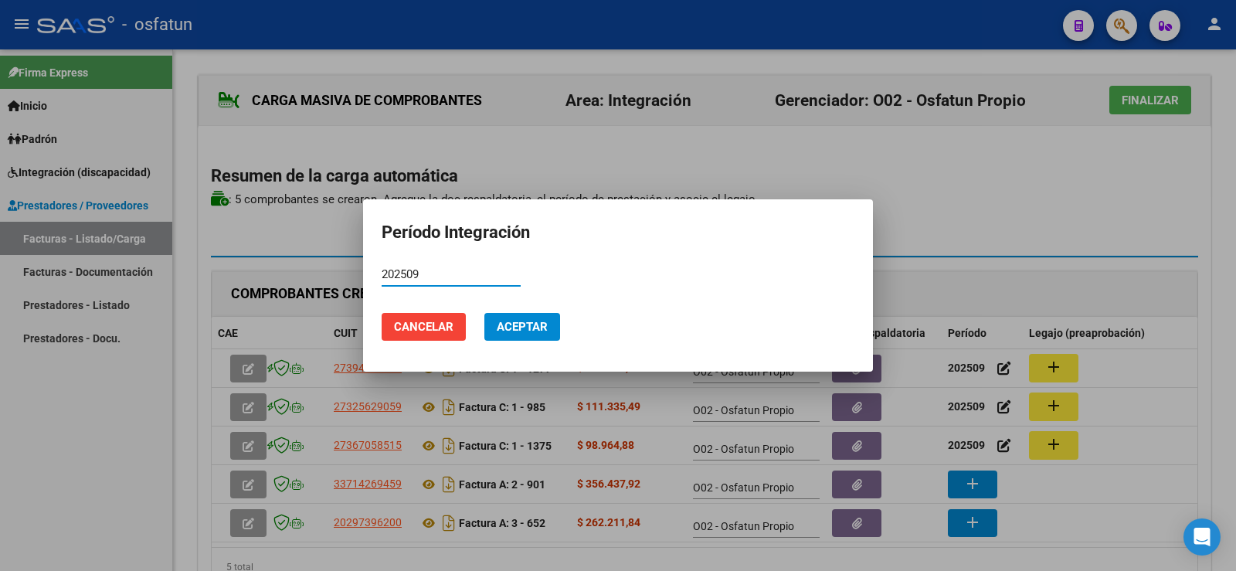
type input "202509"
click at [525, 328] on span "Aceptar" at bounding box center [522, 327] width 51 height 14
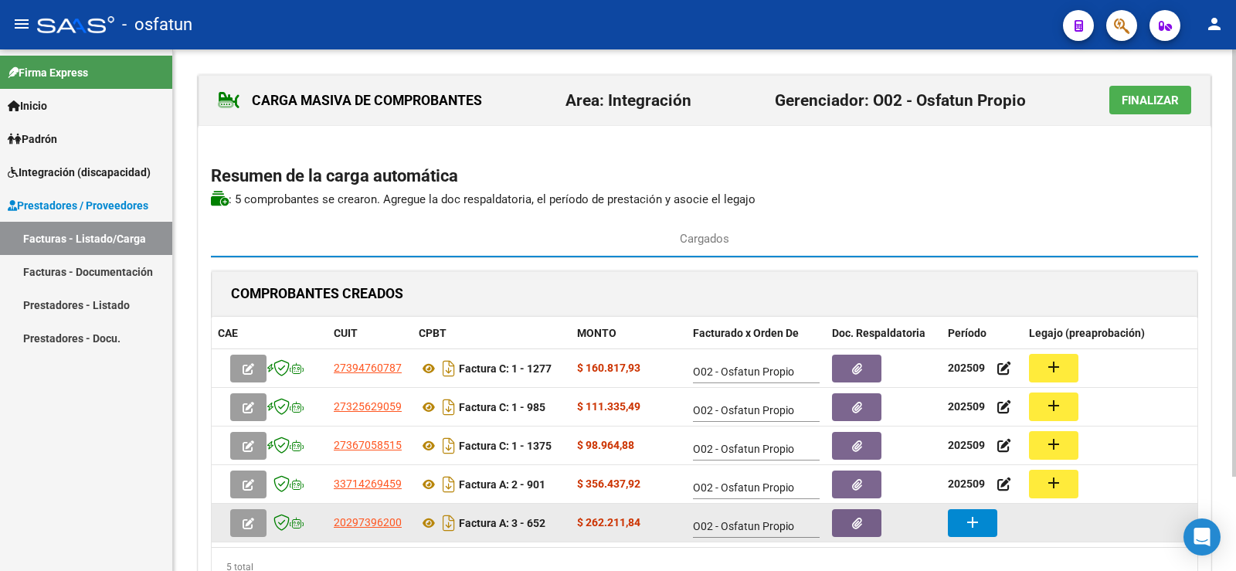
click at [966, 513] on mat-icon "add" at bounding box center [972, 522] width 19 height 19
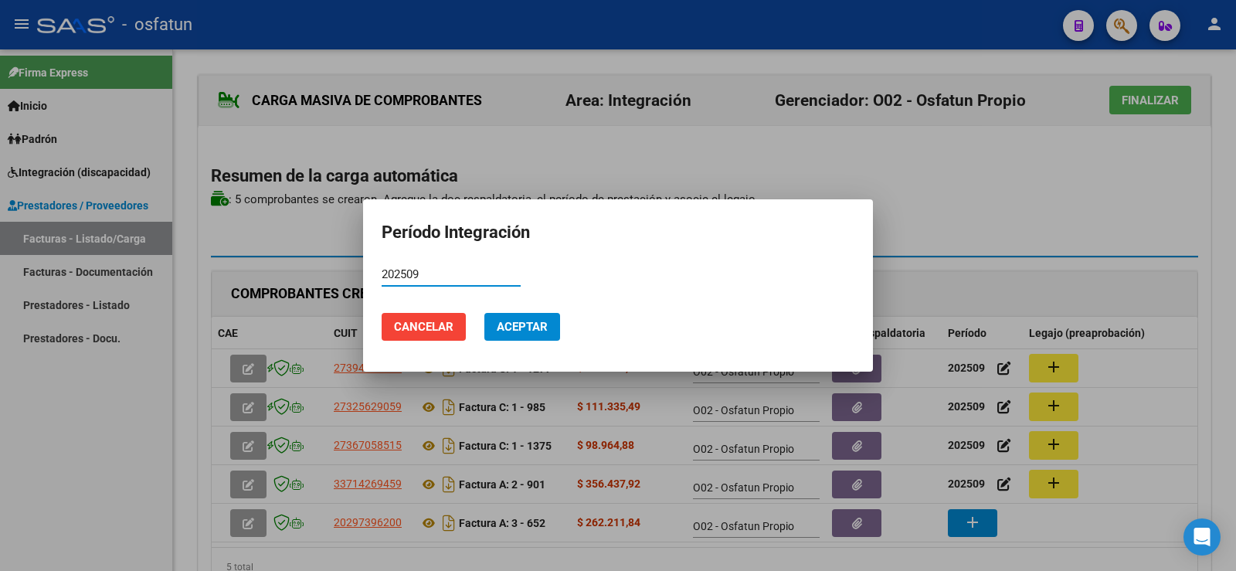
type input "202509"
click at [542, 327] on span "Aceptar" at bounding box center [522, 327] width 51 height 14
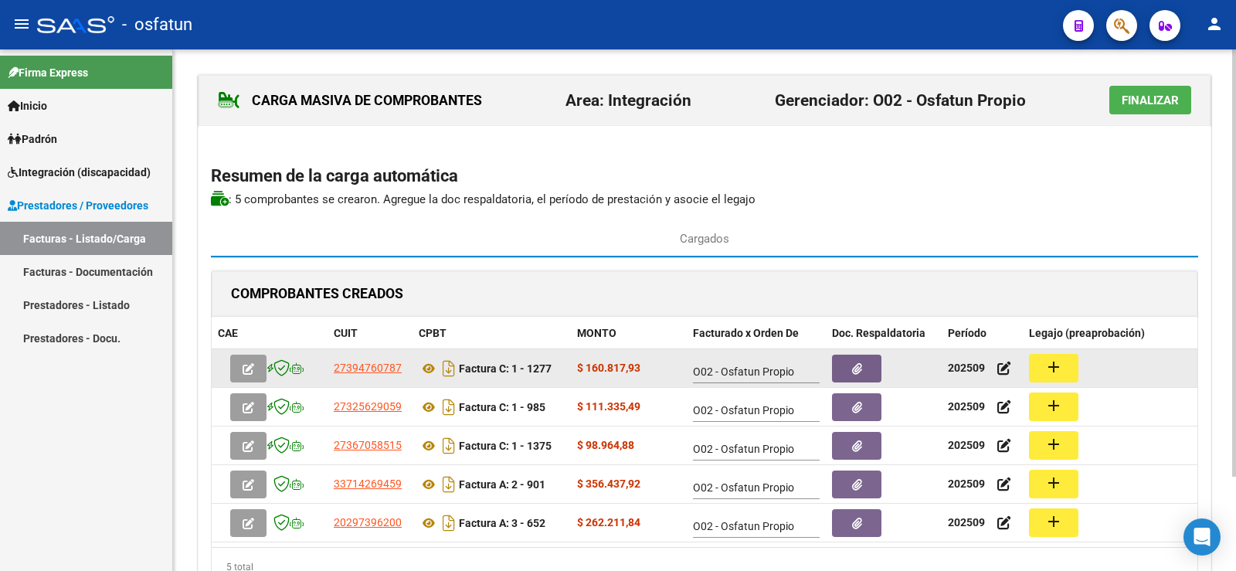
click at [1050, 367] on mat-icon "add" at bounding box center [1053, 367] width 19 height 19
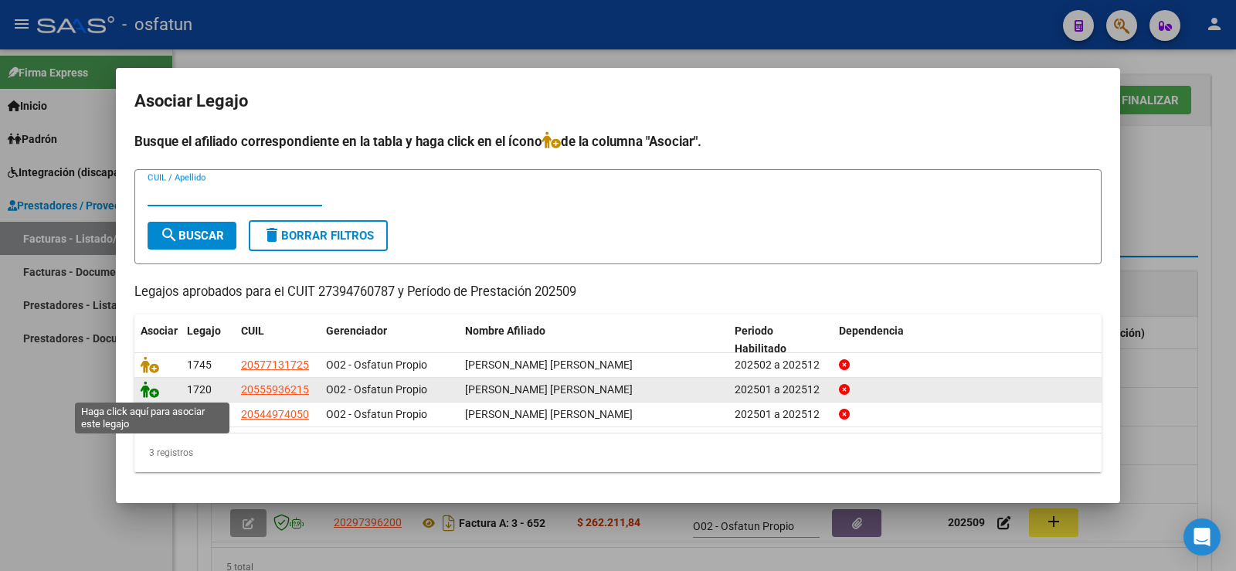
click at [148, 386] on icon at bounding box center [150, 389] width 19 height 17
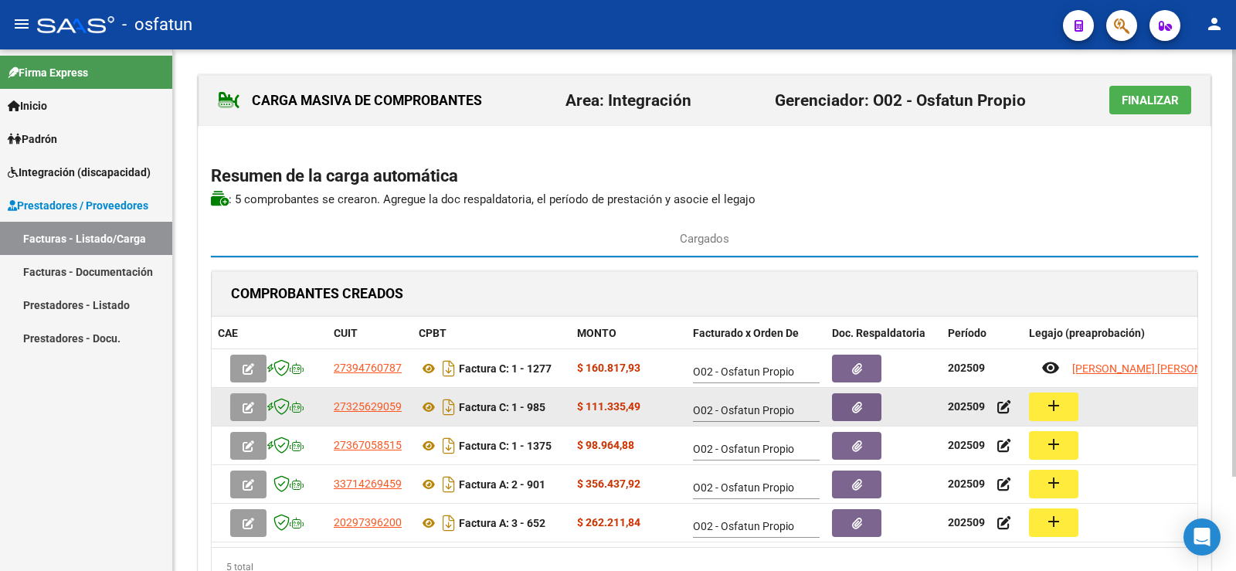
click at [1061, 412] on mat-icon "add" at bounding box center [1053, 405] width 19 height 19
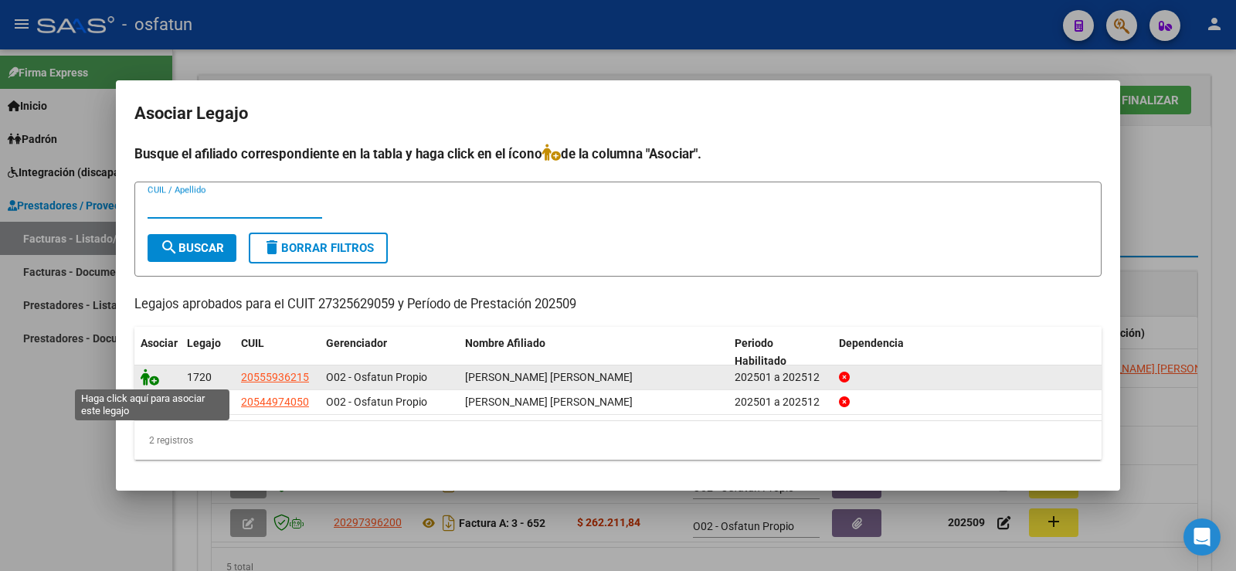
click at [151, 378] on icon at bounding box center [150, 377] width 19 height 17
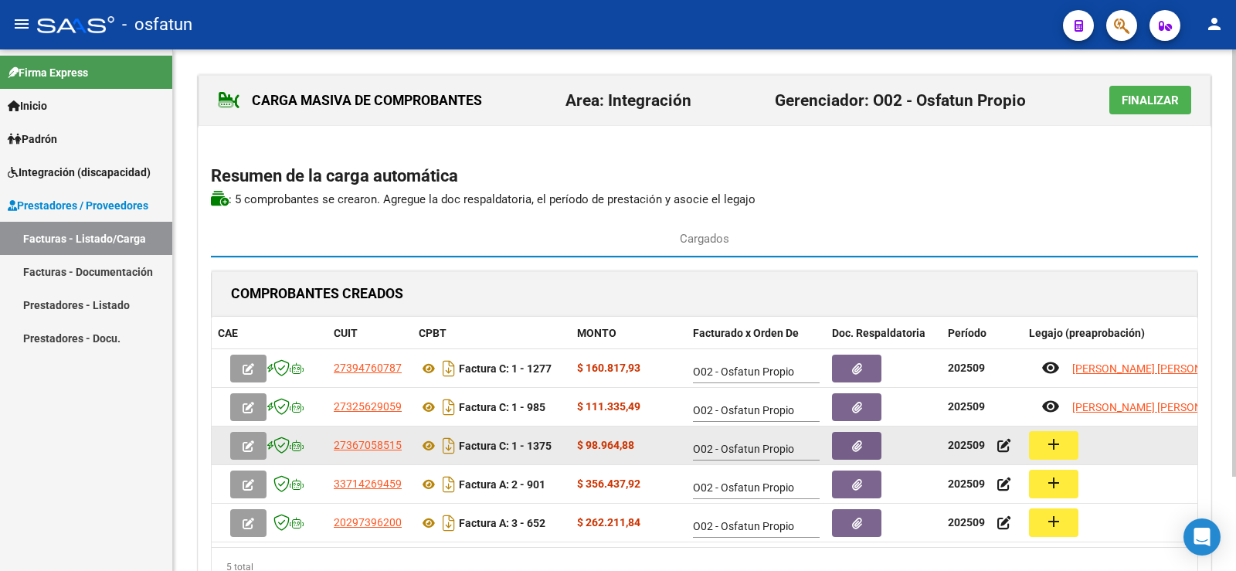
click at [1048, 447] on mat-icon "add" at bounding box center [1053, 444] width 19 height 19
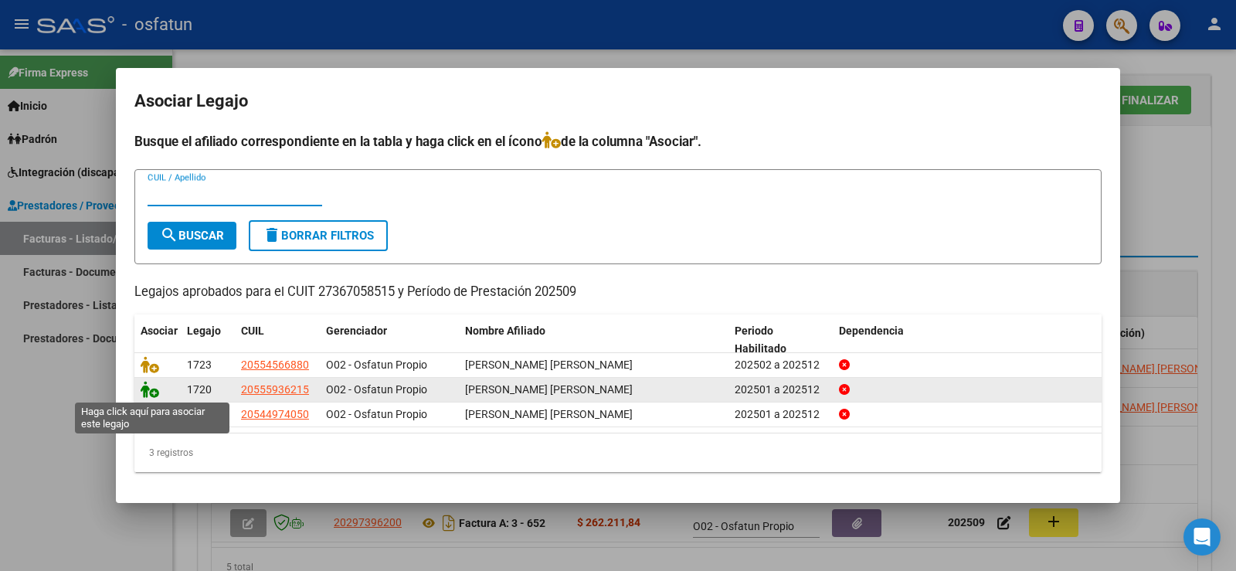
click at [141, 389] on icon at bounding box center [150, 389] width 19 height 17
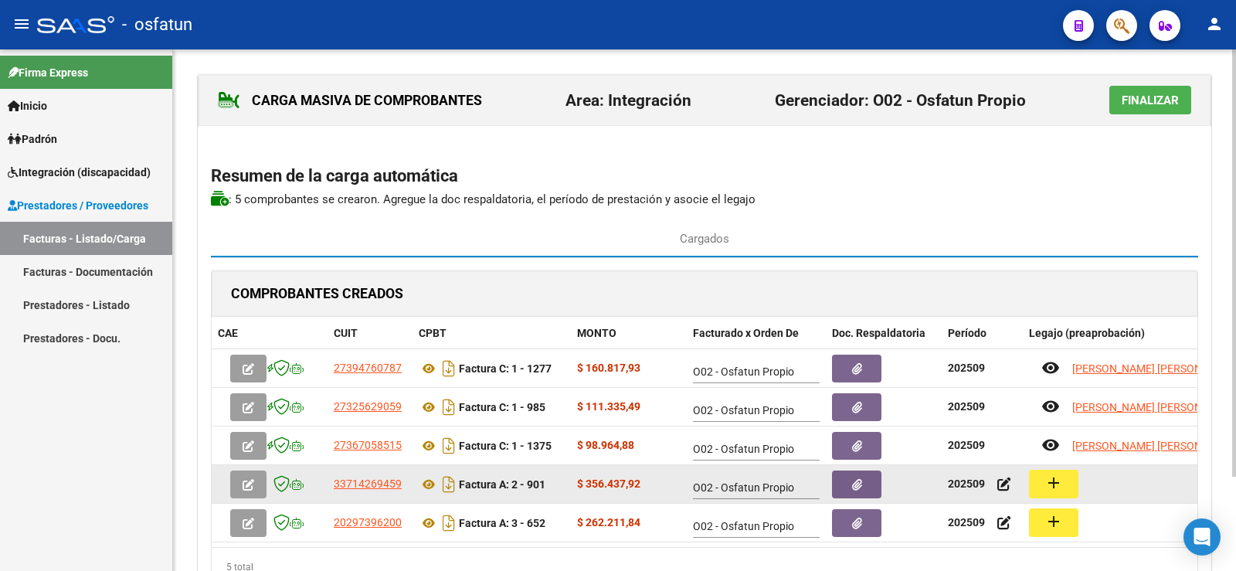
click at [1057, 485] on mat-icon "add" at bounding box center [1053, 483] width 19 height 19
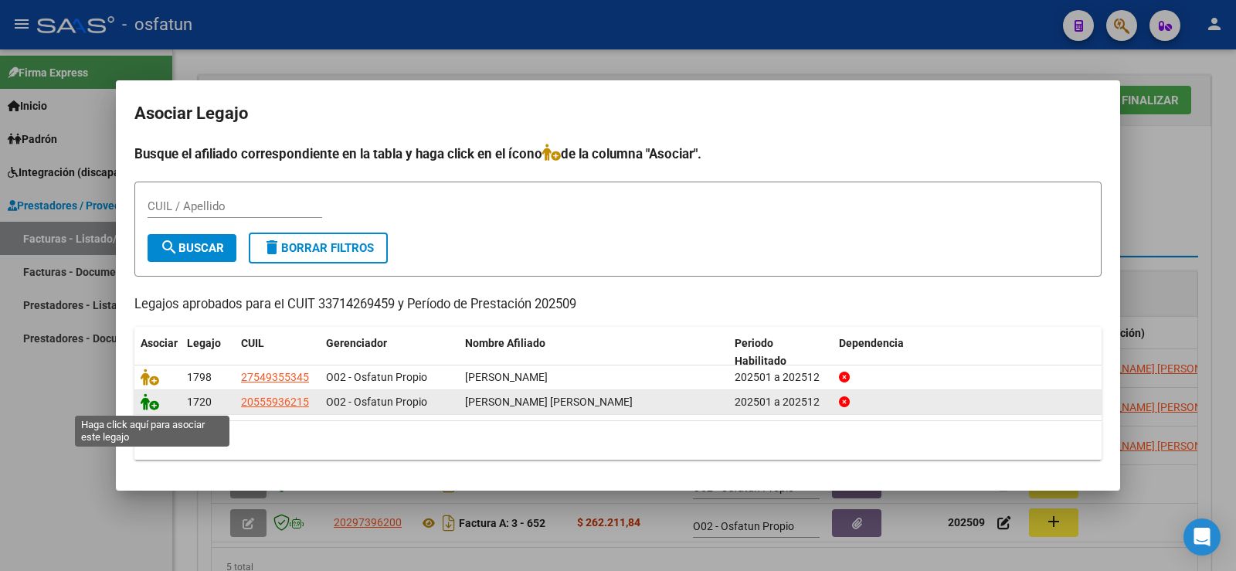
click at [145, 406] on icon at bounding box center [150, 401] width 19 height 17
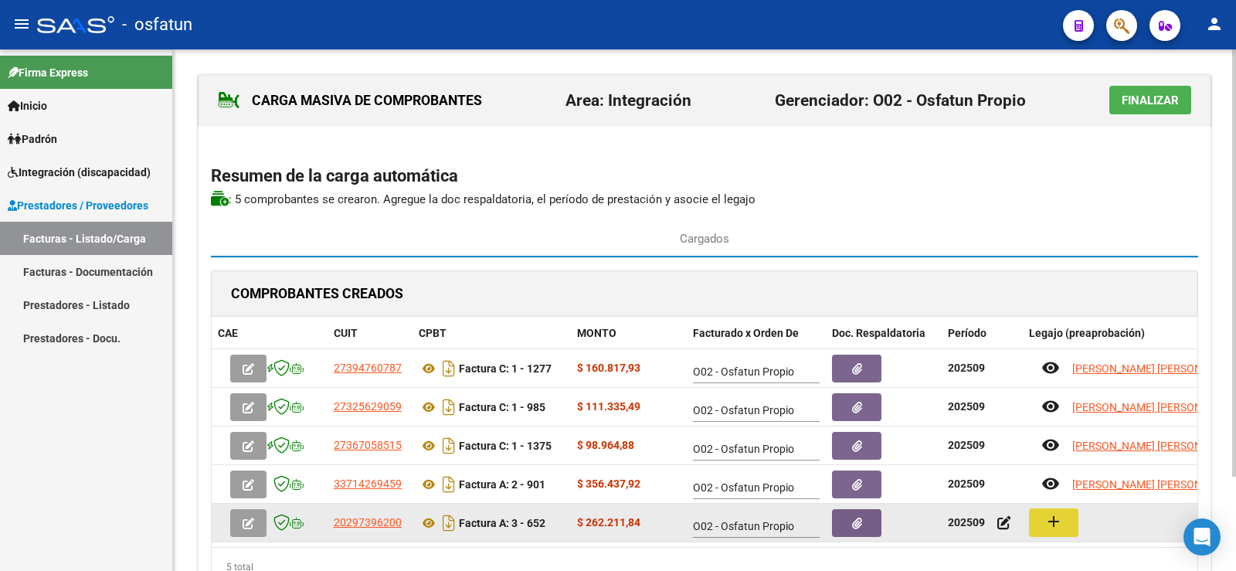
click at [1062, 518] on mat-icon "add" at bounding box center [1053, 521] width 19 height 19
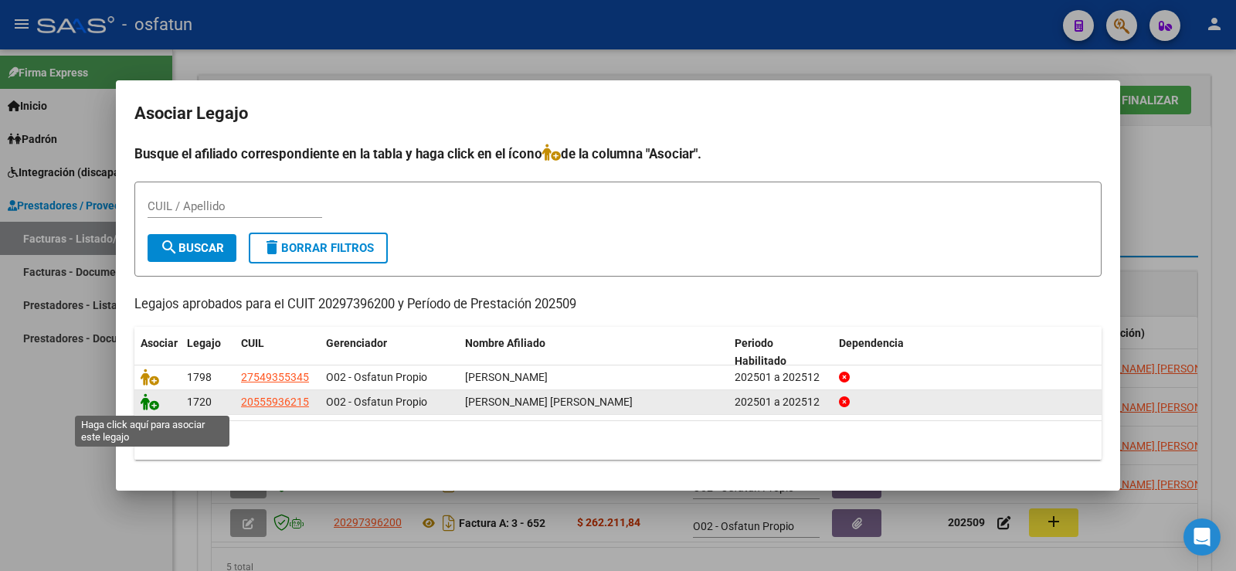
click at [154, 405] on icon at bounding box center [150, 401] width 19 height 17
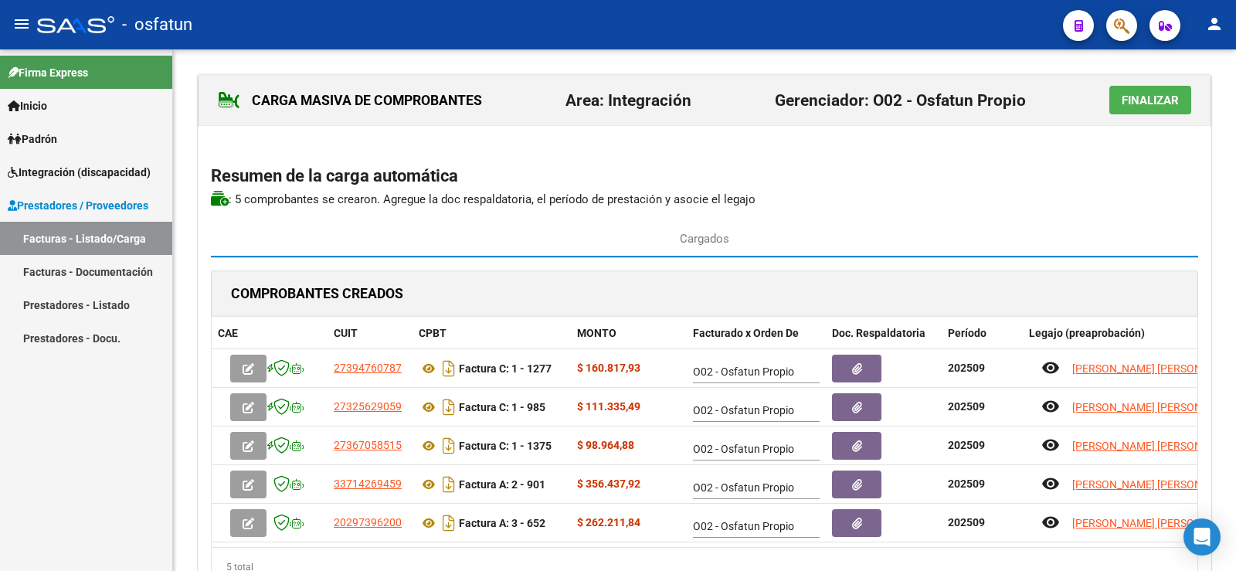
click at [1144, 87] on button "Finalizar" at bounding box center [1150, 100] width 82 height 29
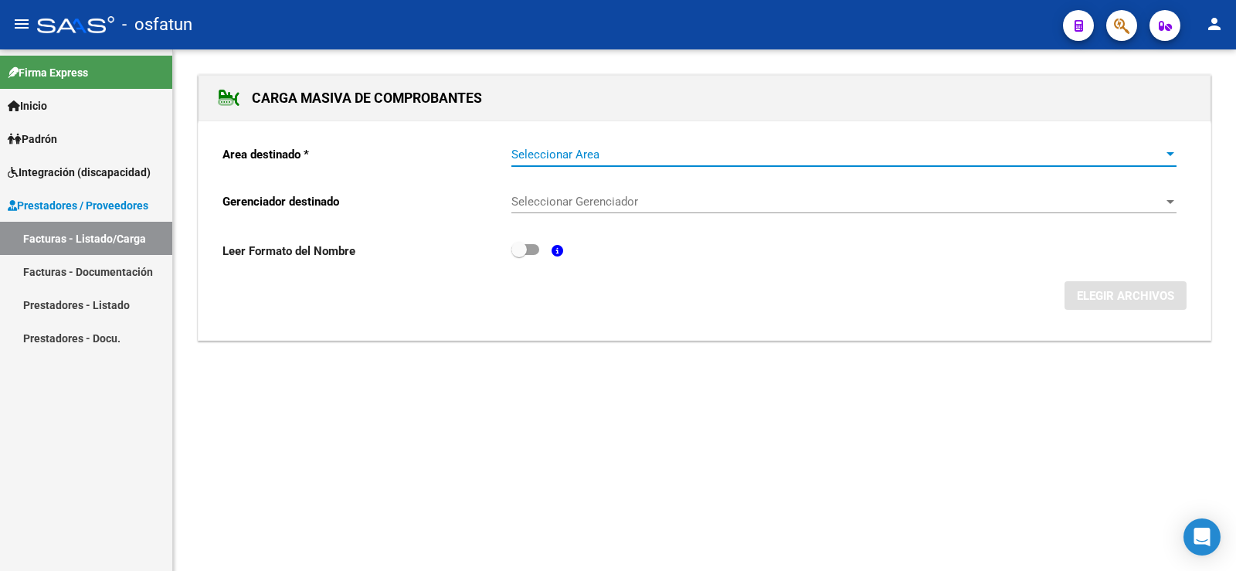
click at [1163, 151] on div at bounding box center [1170, 154] width 14 height 12
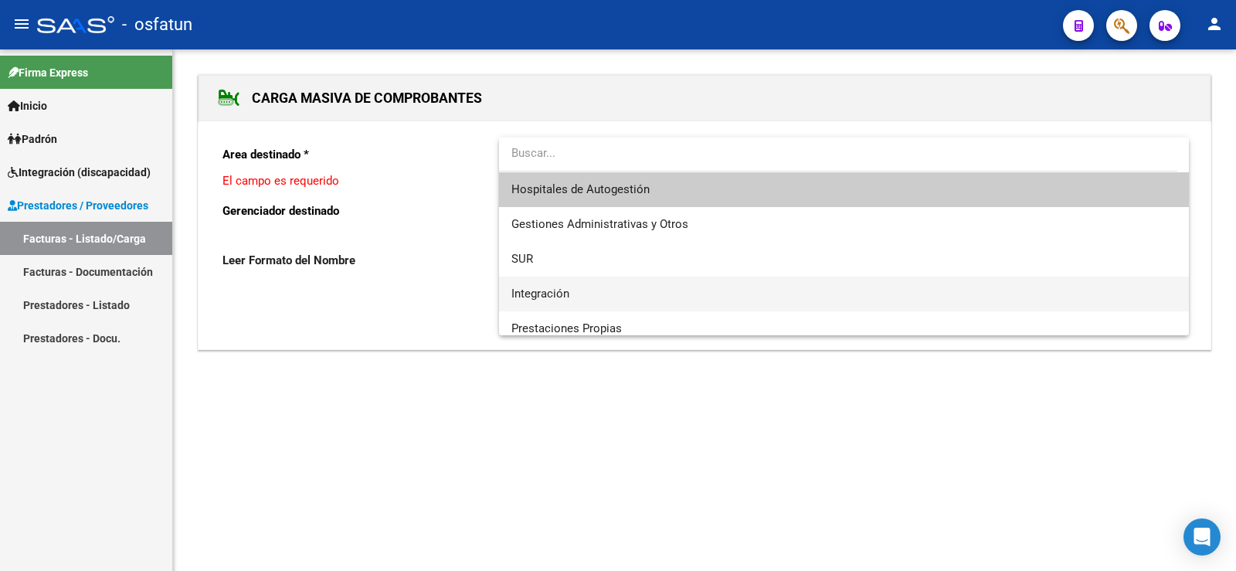
click at [570, 290] on span "Integración" at bounding box center [843, 294] width 665 height 35
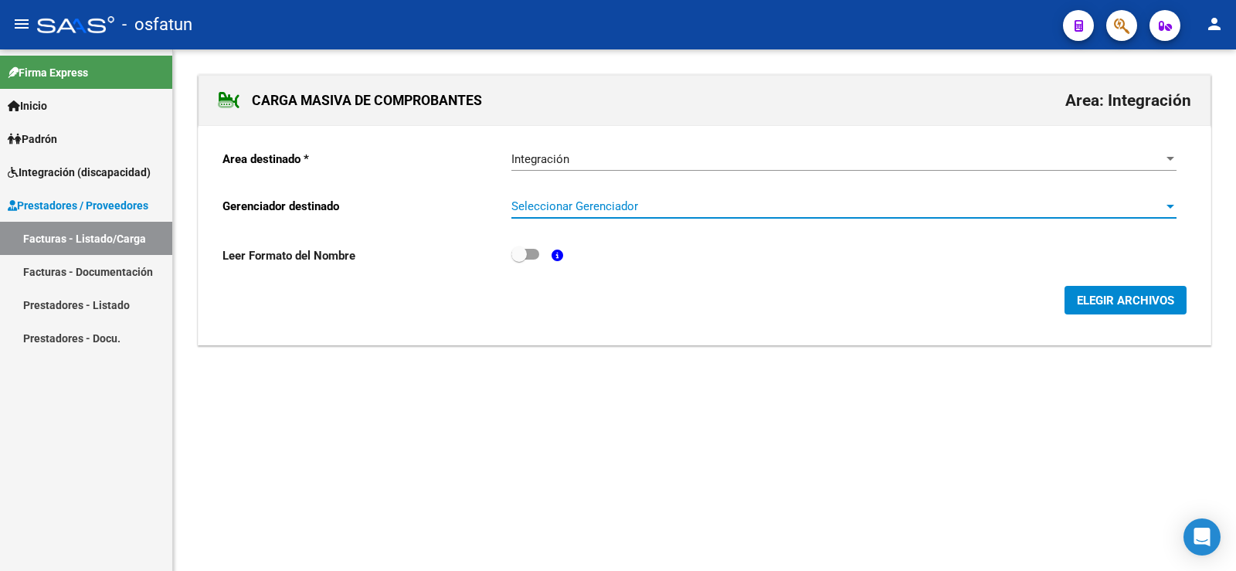
click at [1164, 208] on div at bounding box center [1170, 206] width 14 height 12
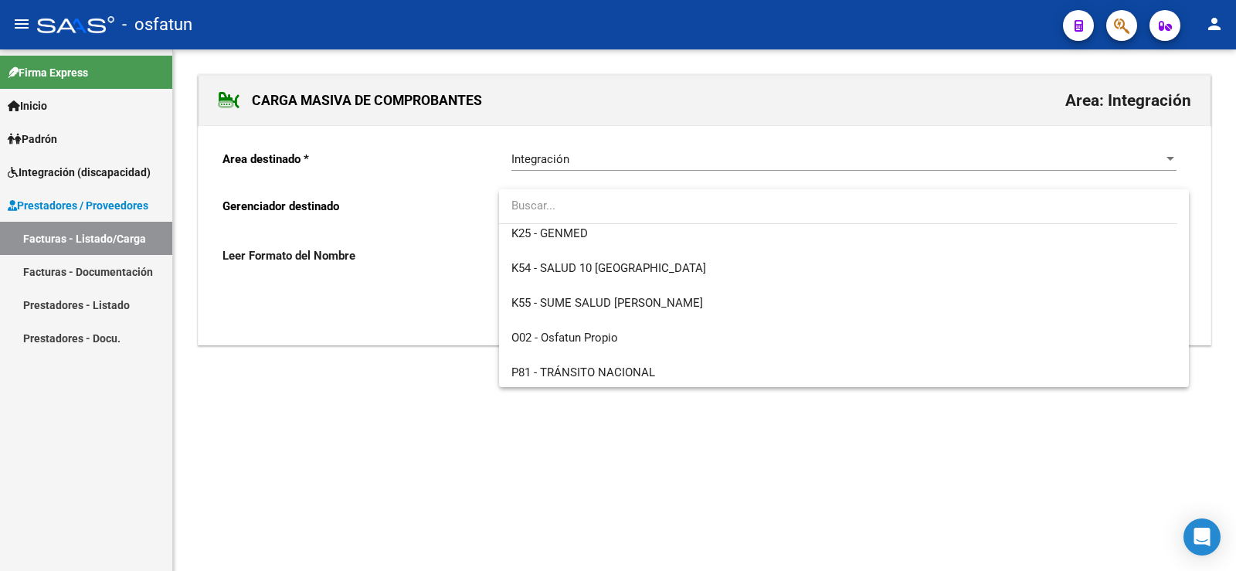
scroll to position [810, 0]
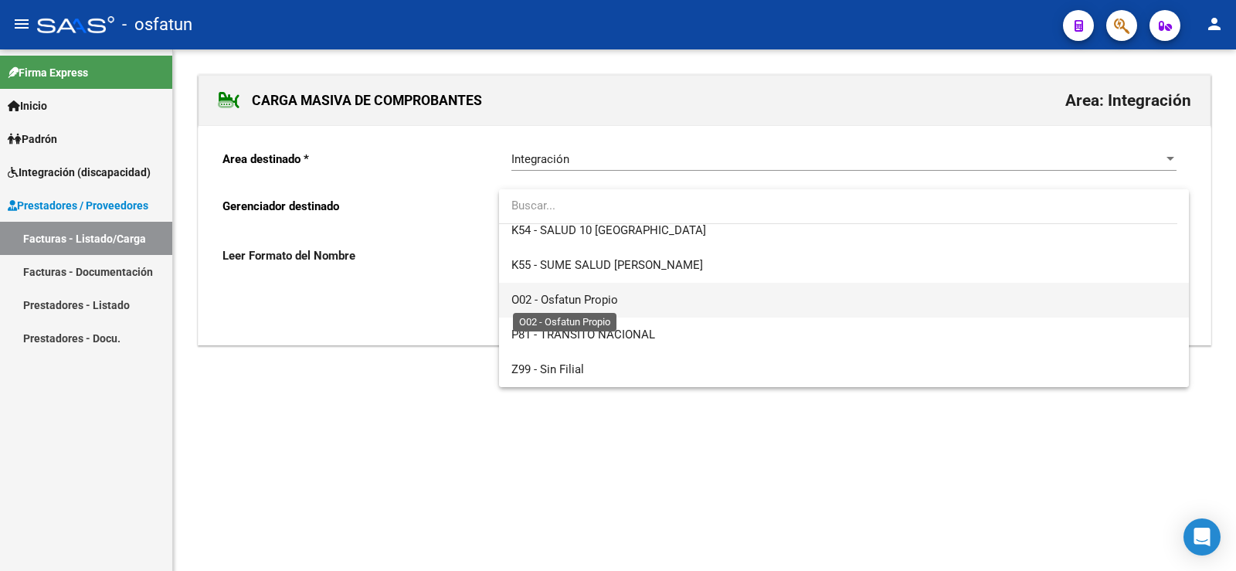
click at [589, 305] on span "O02 - Osfatun Propio" at bounding box center [564, 300] width 107 height 14
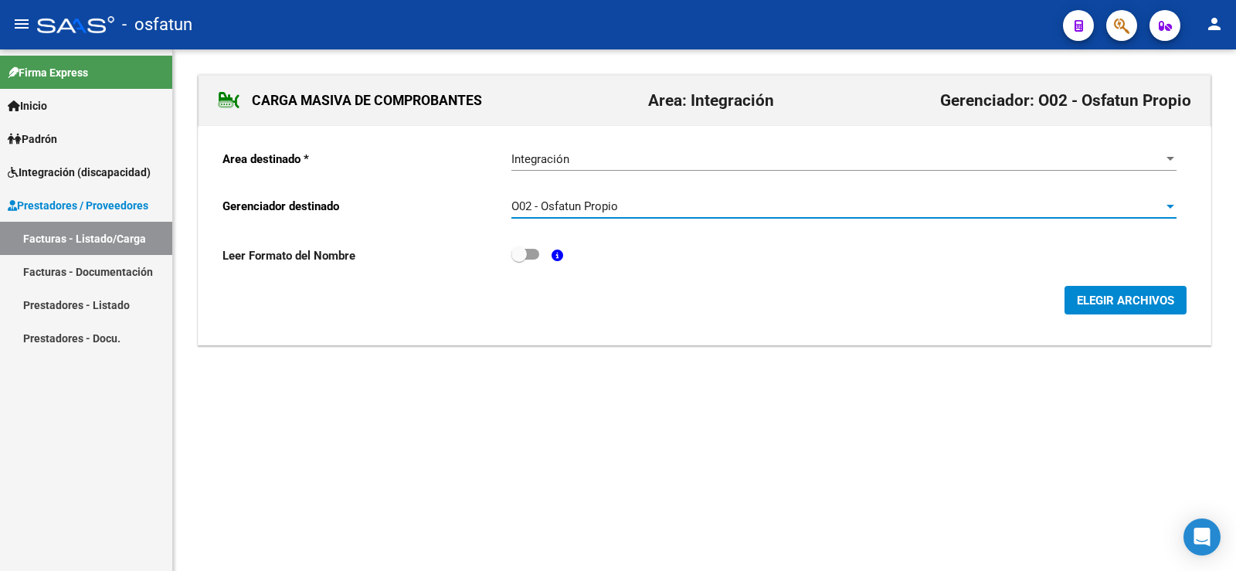
click at [1155, 297] on span "ELEGIR ARCHIVOS" at bounding box center [1125, 301] width 97 height 14
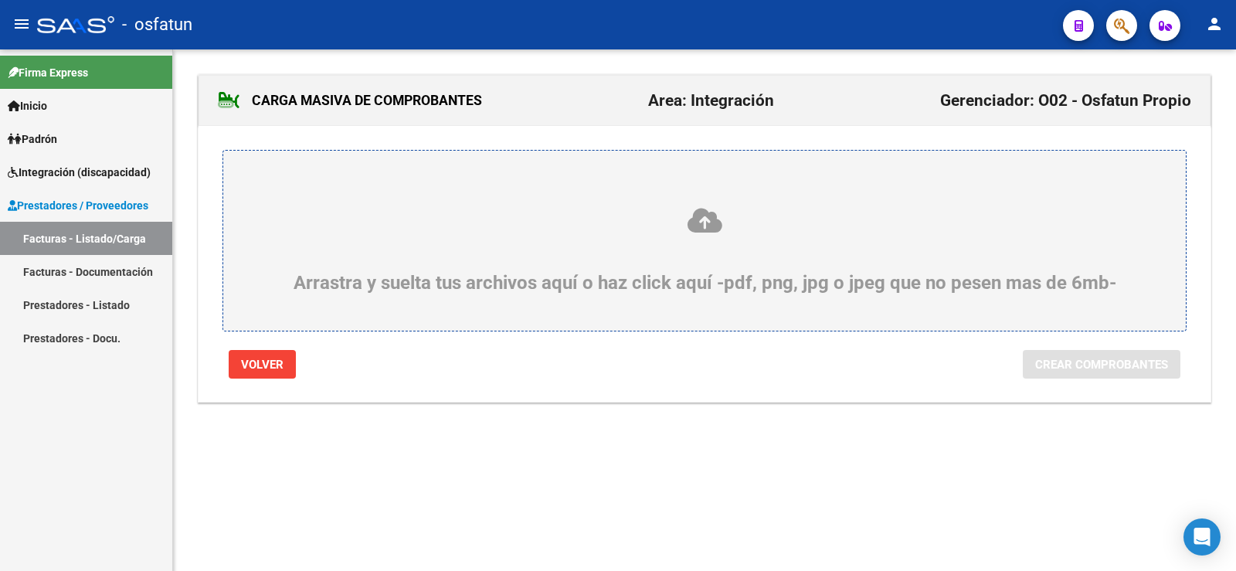
click at [691, 221] on icon at bounding box center [704, 220] width 888 height 29
click at [0, 0] on input "Arrastra y suelta tus archivos aquí o haz click aquí -pdf, png, jpg o jpeg que …" at bounding box center [0, 0] width 0 height 0
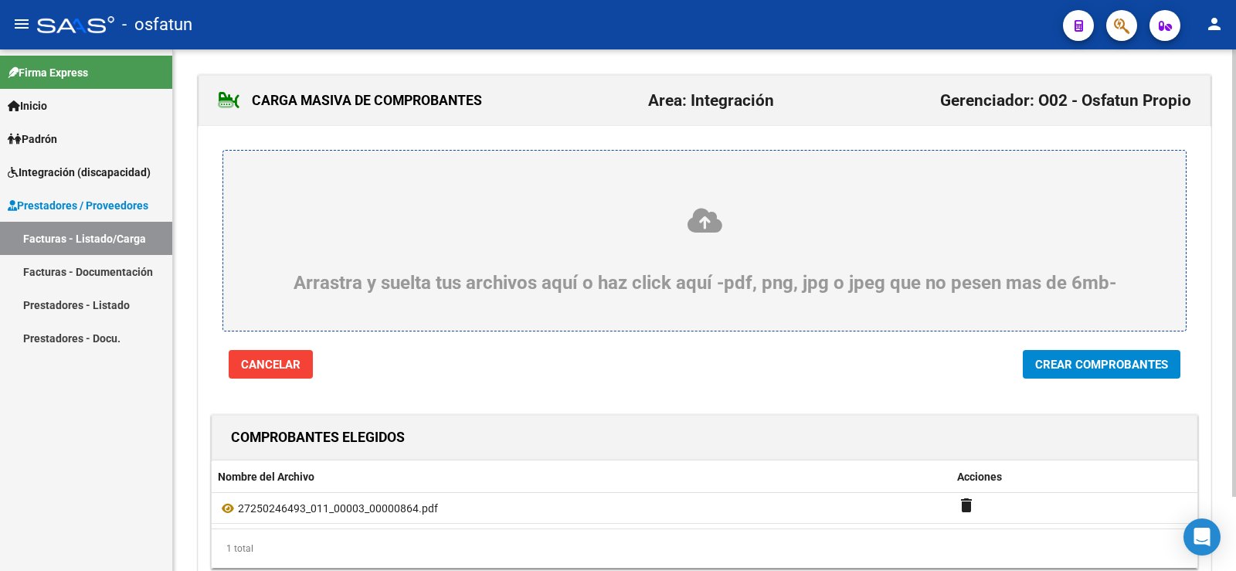
click at [705, 214] on icon at bounding box center [704, 220] width 888 height 29
click at [0, 0] on input "Arrastra y suelta tus archivos aquí o haz click aquí -pdf, png, jpg o jpeg que …" at bounding box center [0, 0] width 0 height 0
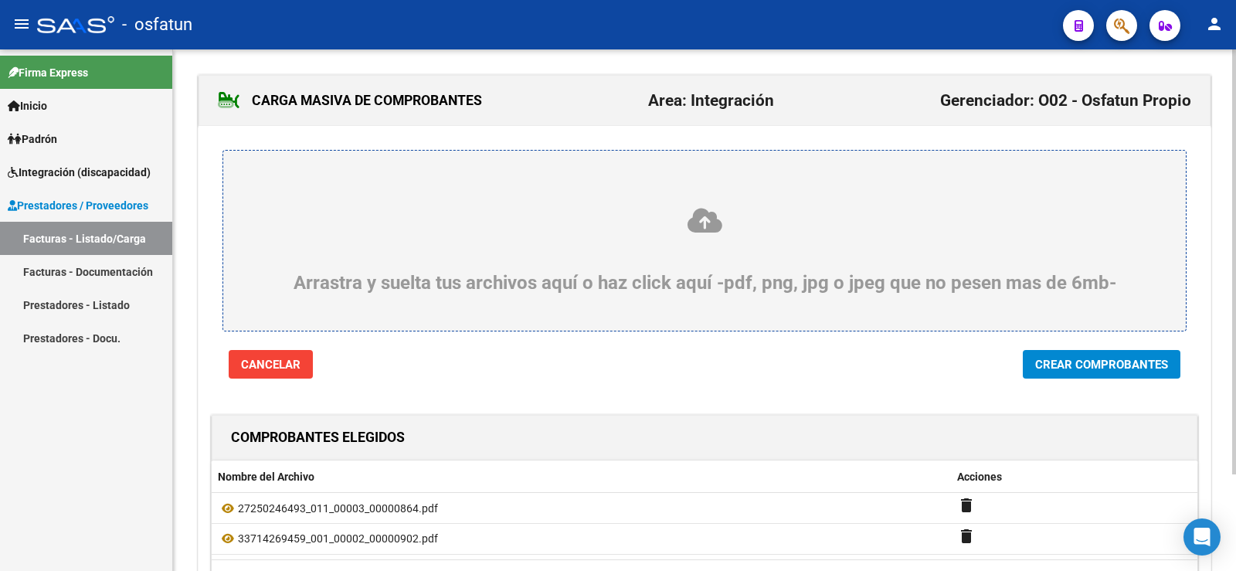
click at [709, 225] on icon at bounding box center [704, 220] width 888 height 29
click at [0, 0] on input "Arrastra y suelta tus archivos aquí o haz click aquí -pdf, png, jpg o jpeg que …" at bounding box center [0, 0] width 0 height 0
click at [700, 227] on icon at bounding box center [704, 220] width 888 height 29
click at [0, 0] on input "Arrastra y suelta tus archivos aquí o haz click aquí -pdf, png, jpg o jpeg que …" at bounding box center [0, 0] width 0 height 0
click at [738, 234] on icon at bounding box center [704, 220] width 888 height 29
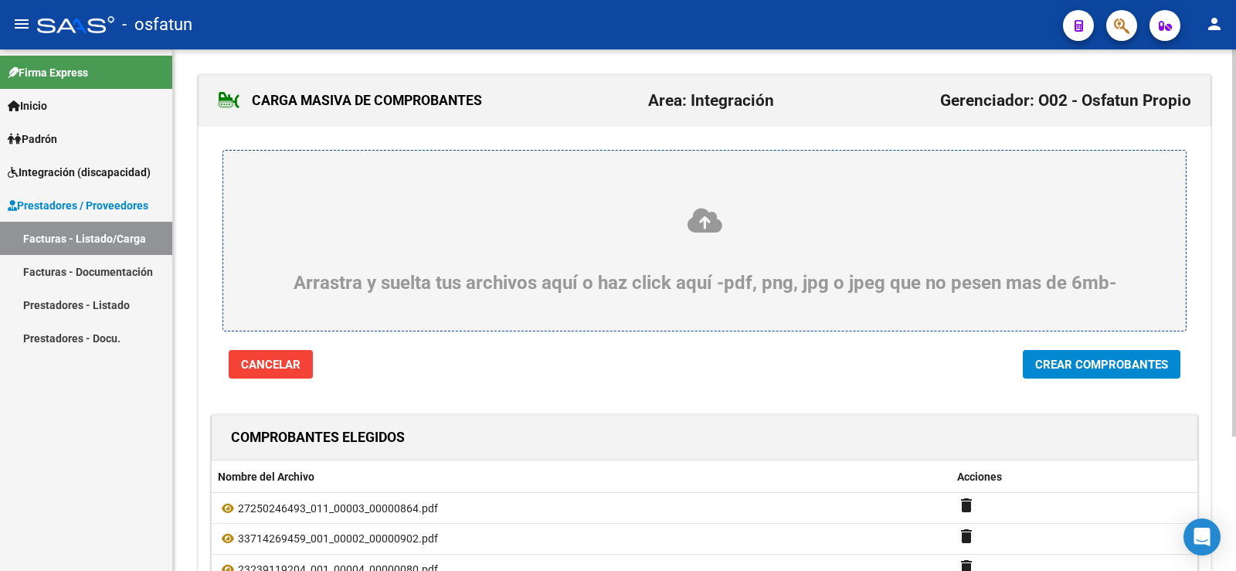
click at [0, 0] on input "Arrastra y suelta tus archivos aquí o haz click aquí -pdf, png, jpg o jpeg que …" at bounding box center [0, 0] width 0 height 0
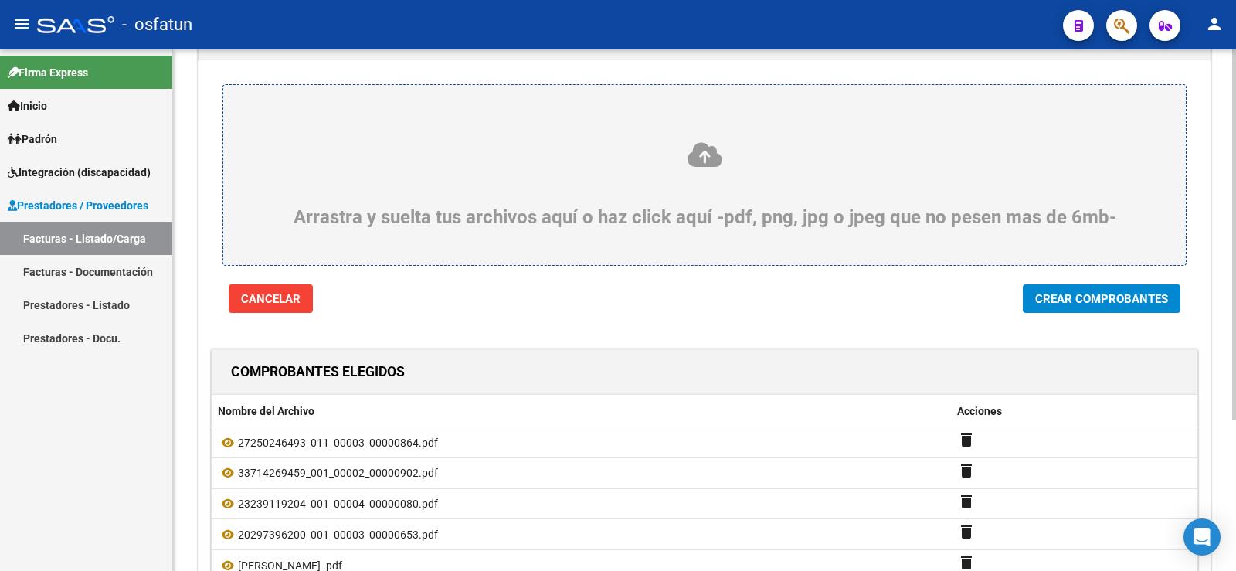
scroll to position [155, 0]
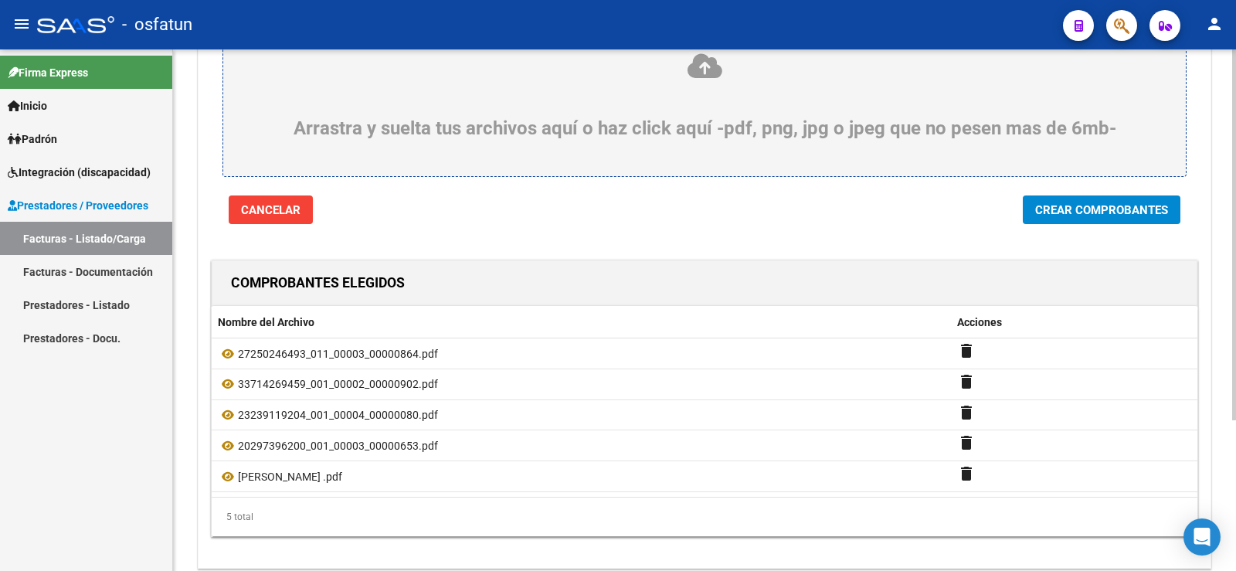
click at [1134, 209] on span "Crear Comprobantes" at bounding box center [1101, 210] width 133 height 14
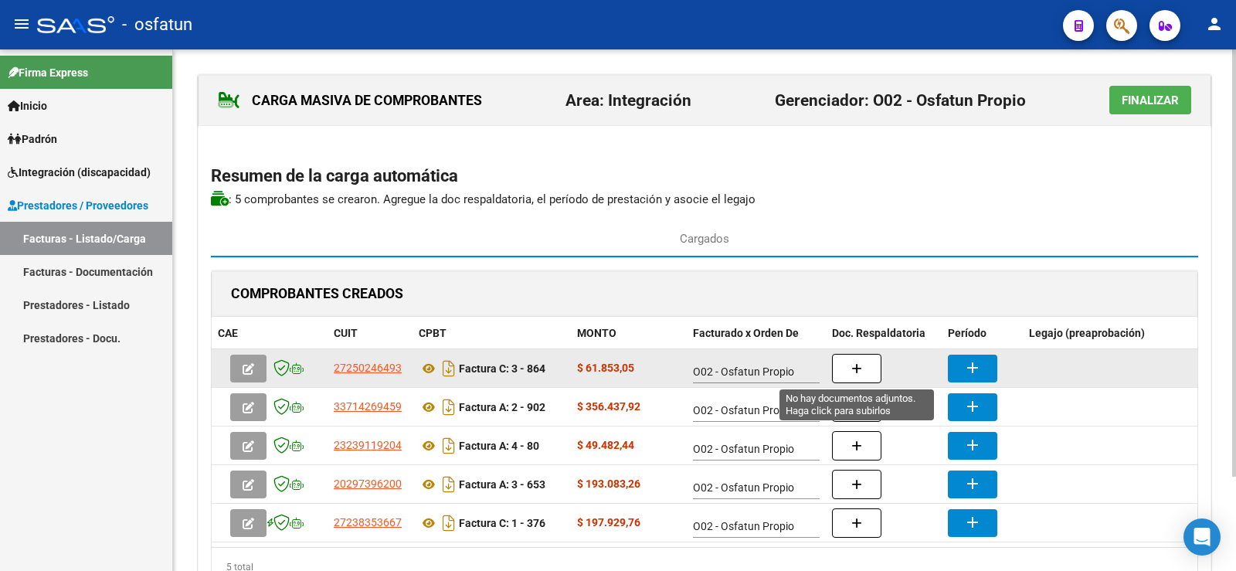
click at [851, 372] on icon "button" at bounding box center [856, 369] width 11 height 12
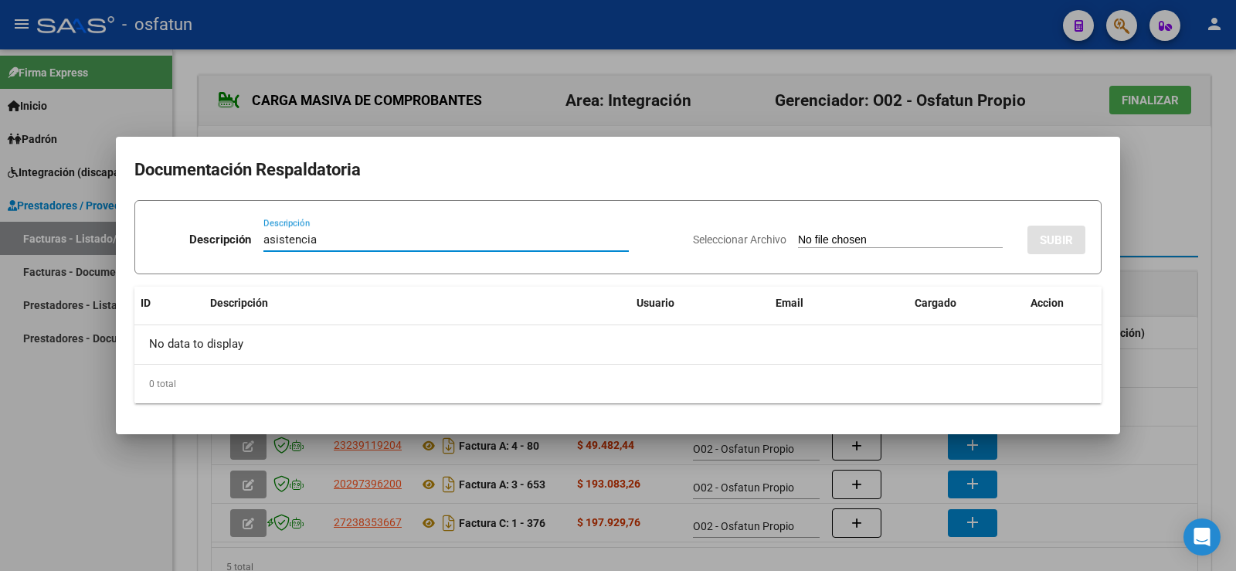
type input "asistencia"
click at [841, 235] on input "Seleccionar Archivo" at bounding box center [900, 240] width 205 height 15
type input "C:\fakepath\info [PERSON_NAME].pdf"
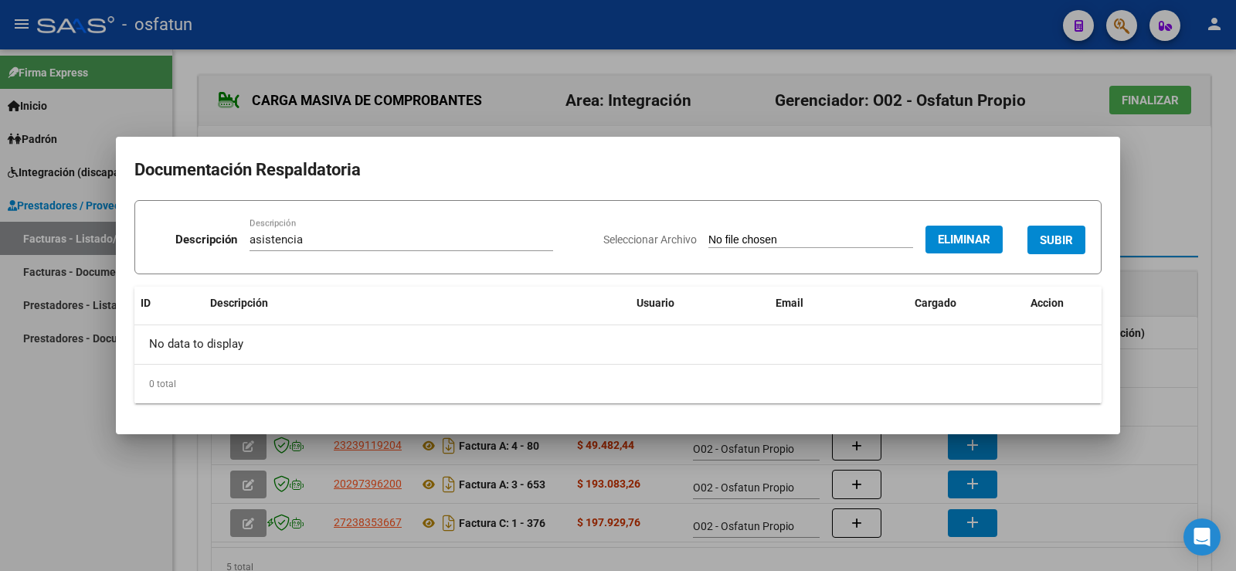
click at [1068, 232] on button "SUBIR" at bounding box center [1056, 240] width 58 height 29
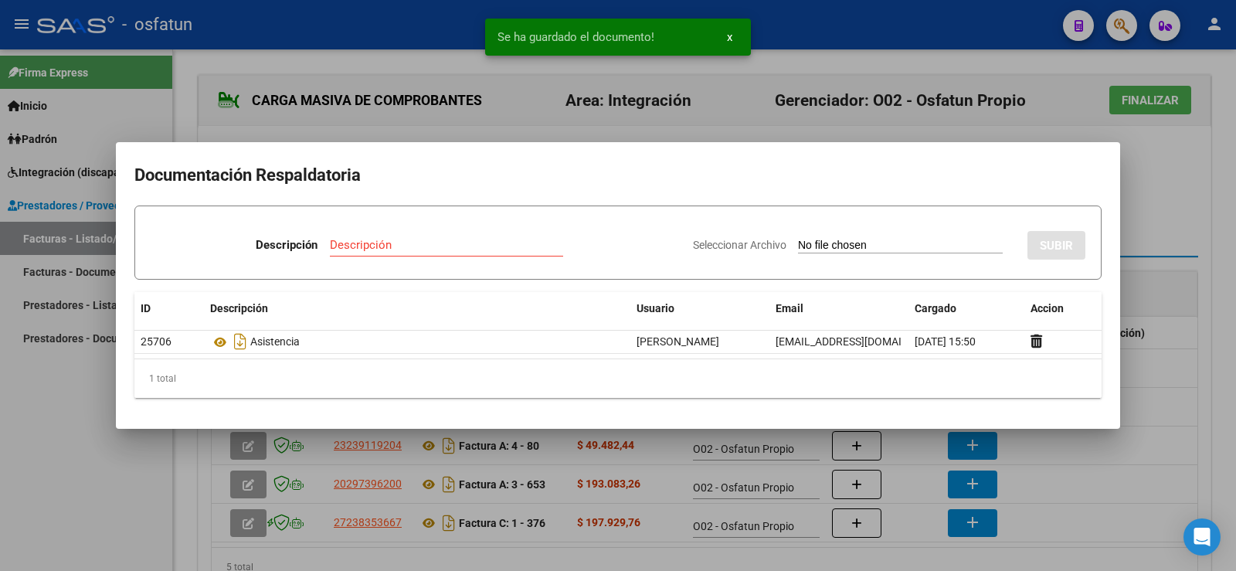
click at [1175, 199] on div at bounding box center [618, 285] width 1236 height 571
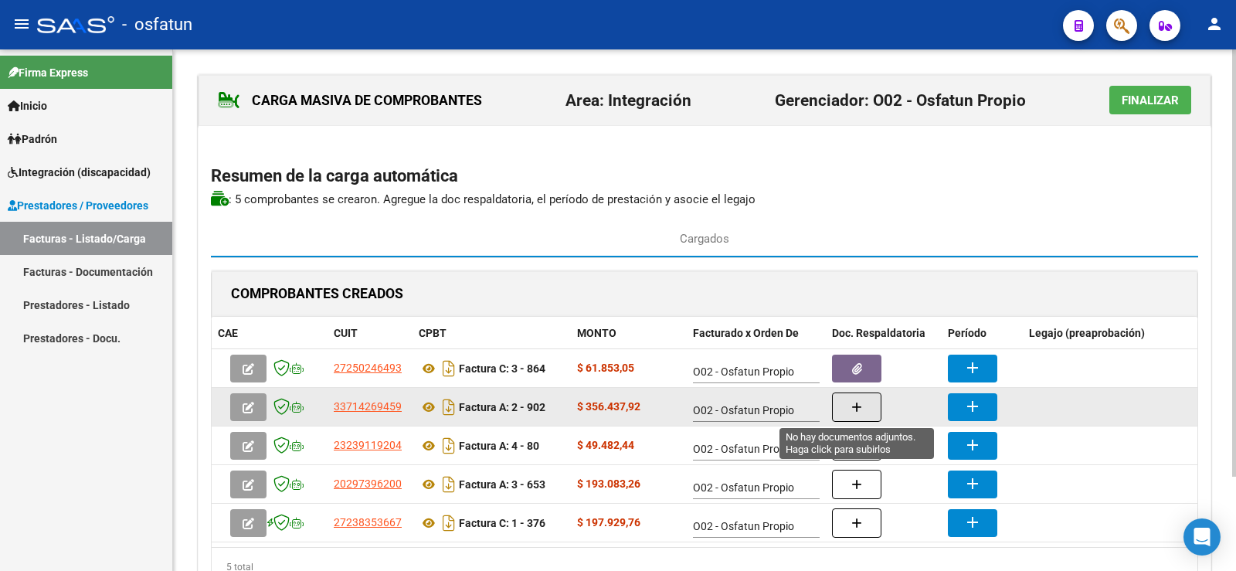
click at [858, 410] on icon "button" at bounding box center [856, 408] width 11 height 12
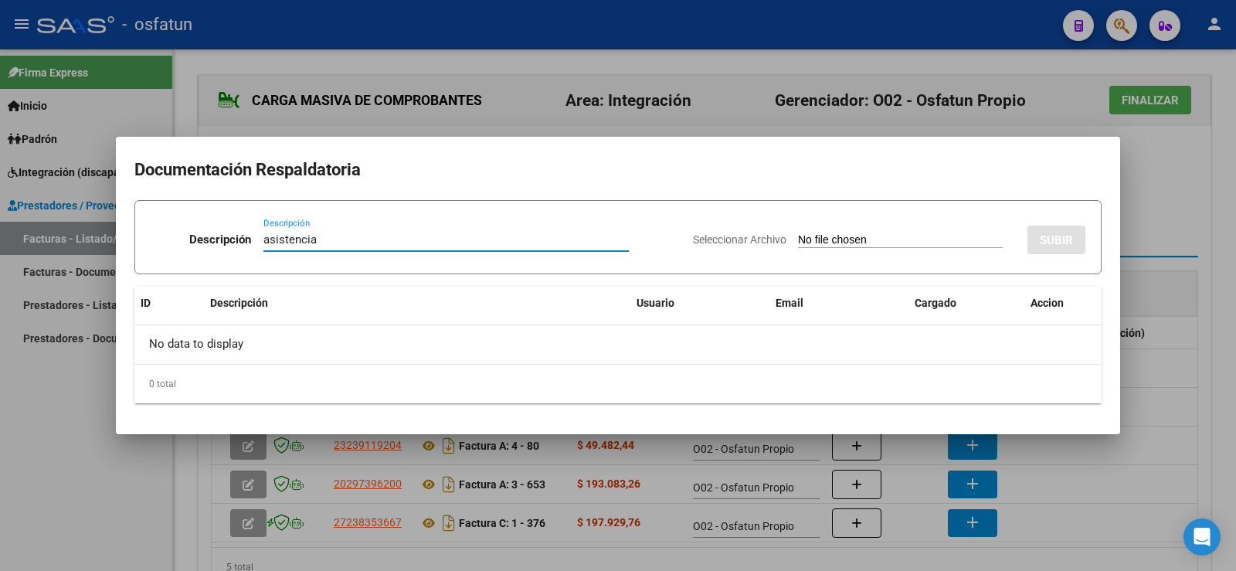
type input "asistencia"
click at [798, 236] on input "Seleccionar Archivo" at bounding box center [900, 240] width 205 height 15
type input "C:\fakepath\info cet.pdf"
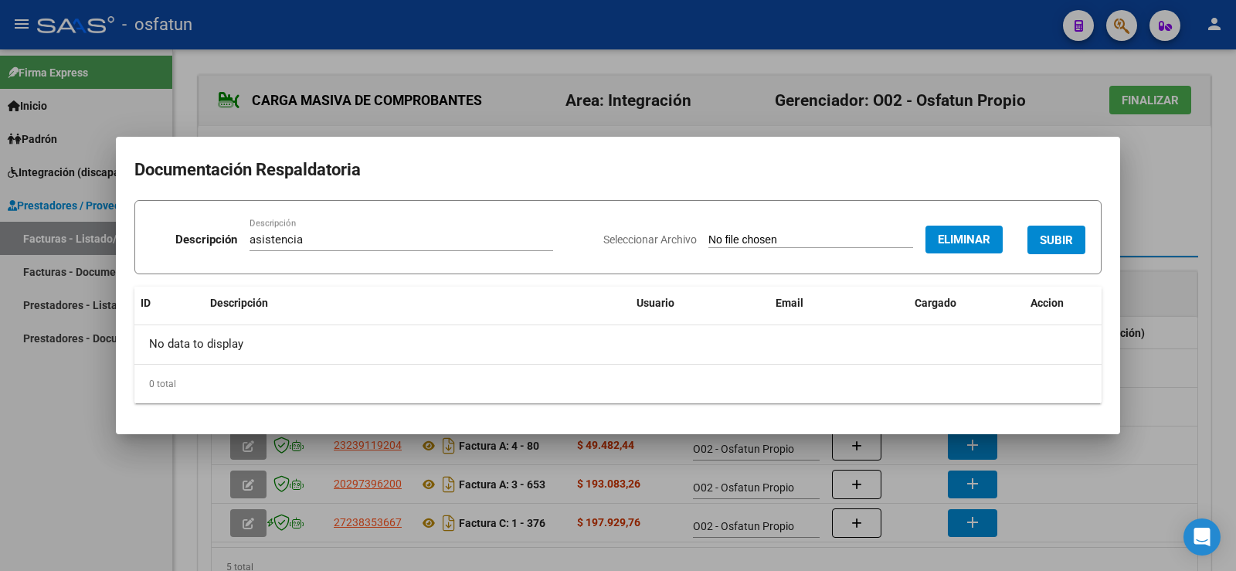
click at [1054, 229] on button "SUBIR" at bounding box center [1056, 240] width 58 height 29
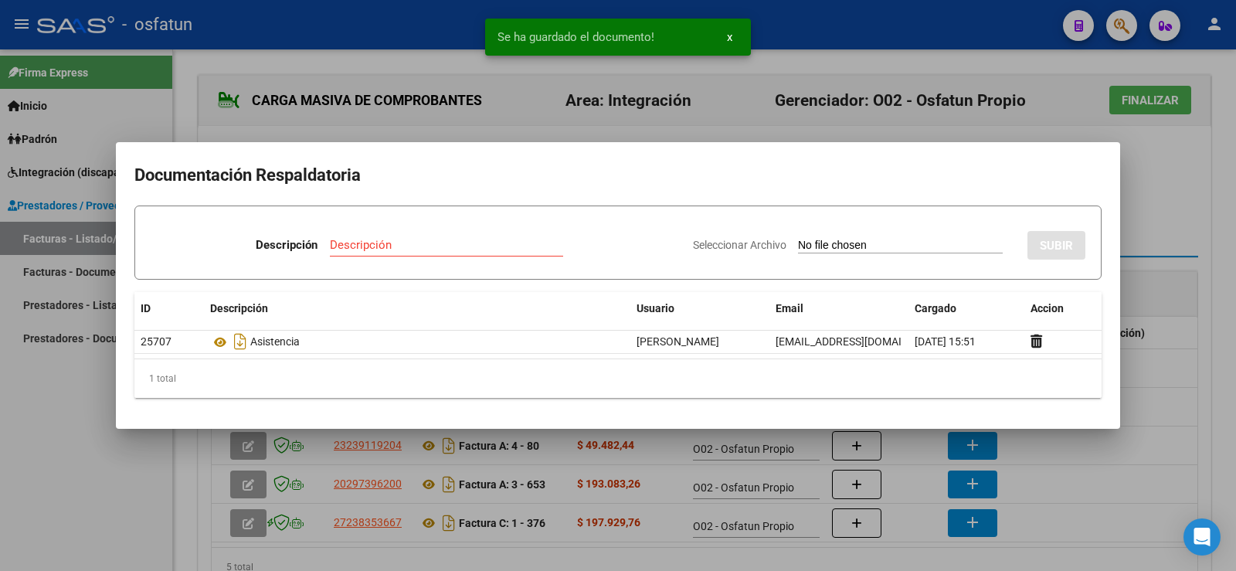
click at [1183, 201] on div at bounding box center [618, 285] width 1236 height 571
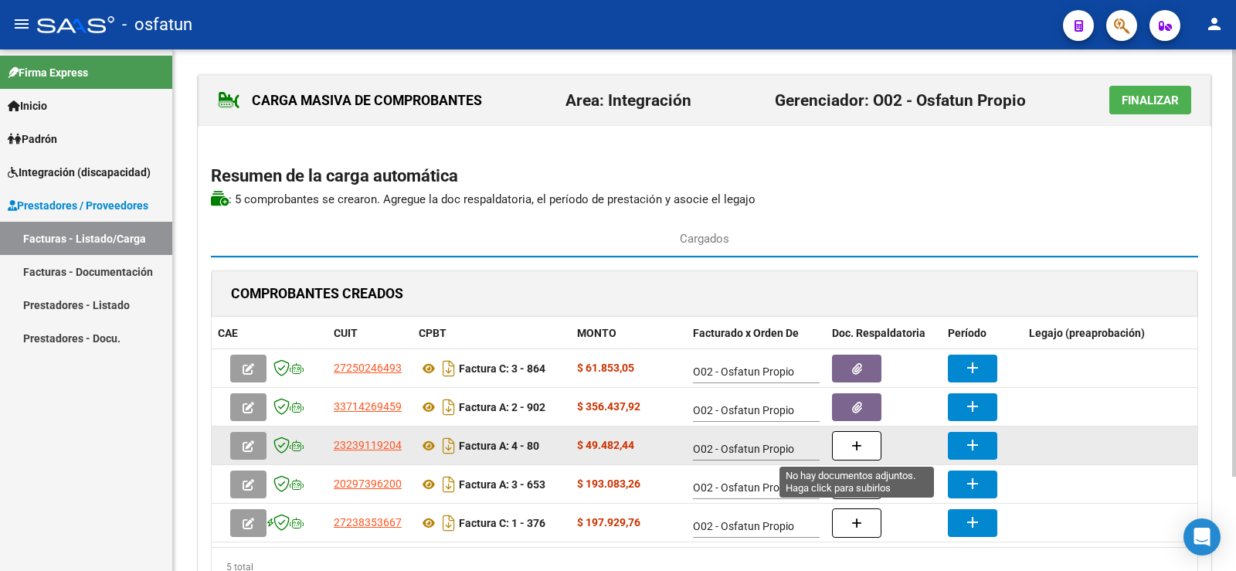
click at [860, 457] on button "button" at bounding box center [856, 445] width 49 height 29
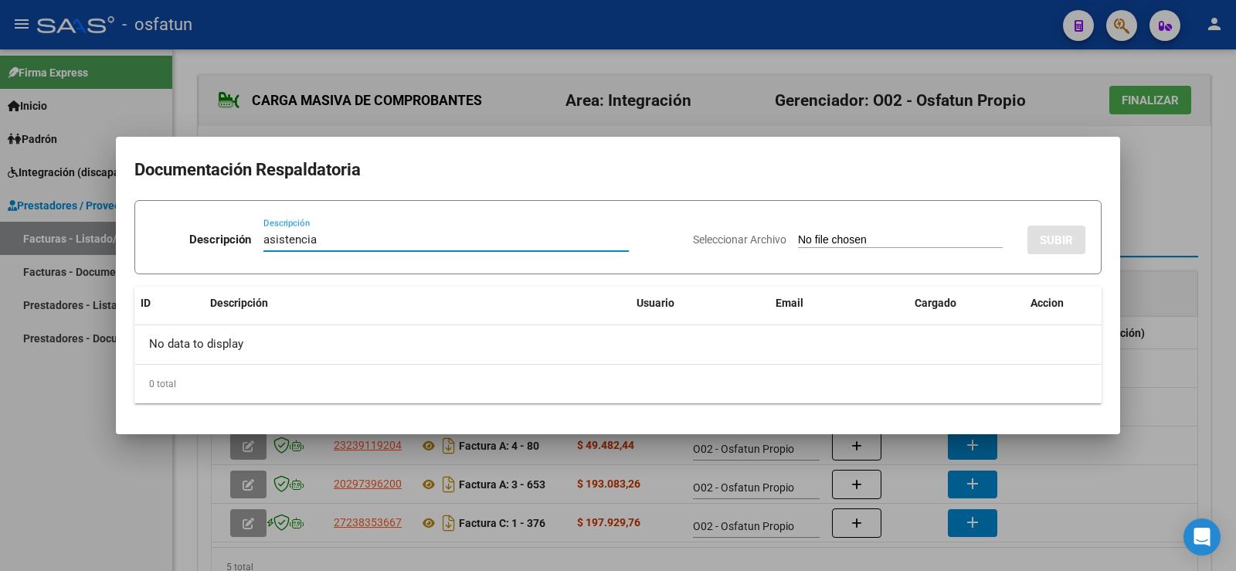
type input "asistencia"
click at [800, 238] on input "Seleccionar Archivo" at bounding box center [900, 240] width 205 height 15
type input "C:\fakepath\info [PERSON_NAME].pdf"
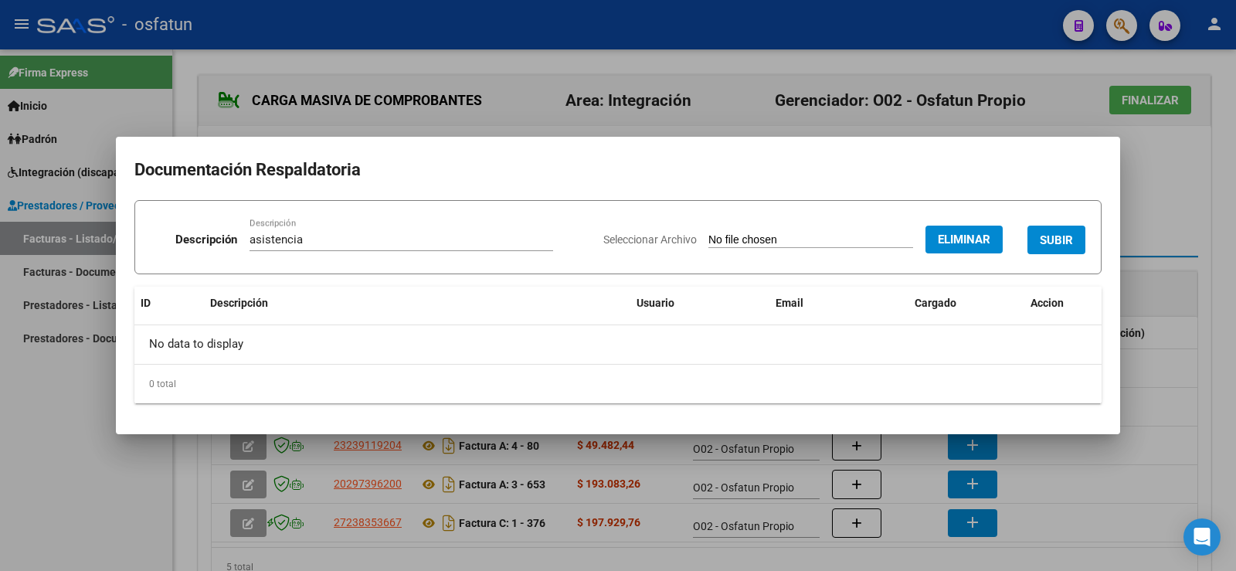
click at [1089, 239] on form "Descripción asistencia Descripción Seleccionar Archivo Eliminar SUBIR" at bounding box center [617, 237] width 967 height 74
click at [1083, 243] on button "SUBIR" at bounding box center [1056, 240] width 58 height 29
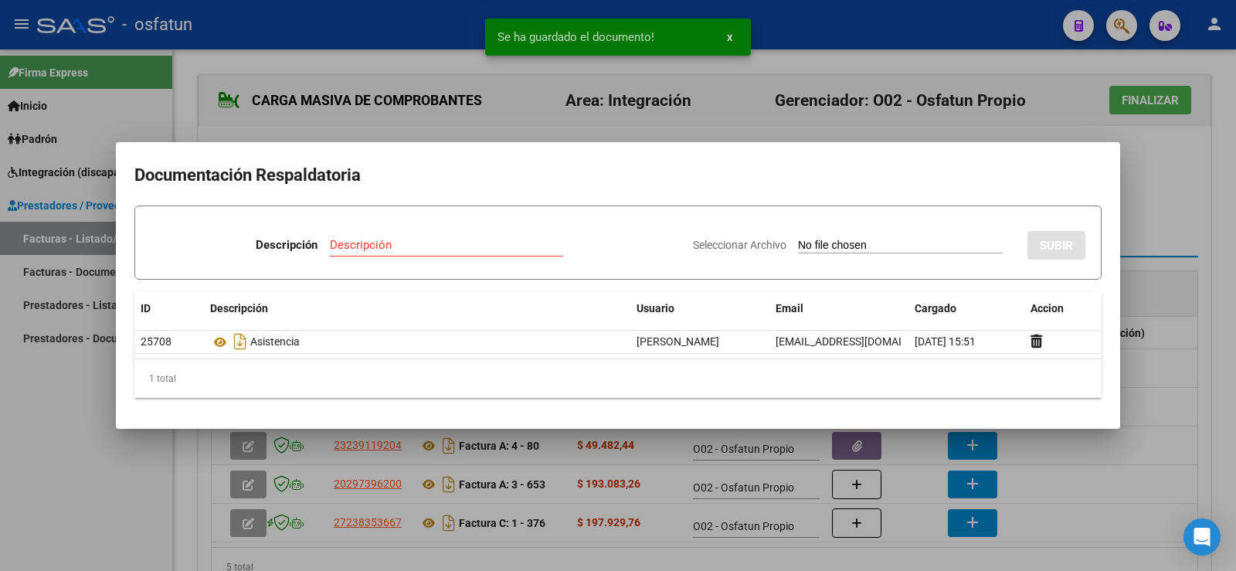
click at [1155, 226] on div at bounding box center [618, 285] width 1236 height 571
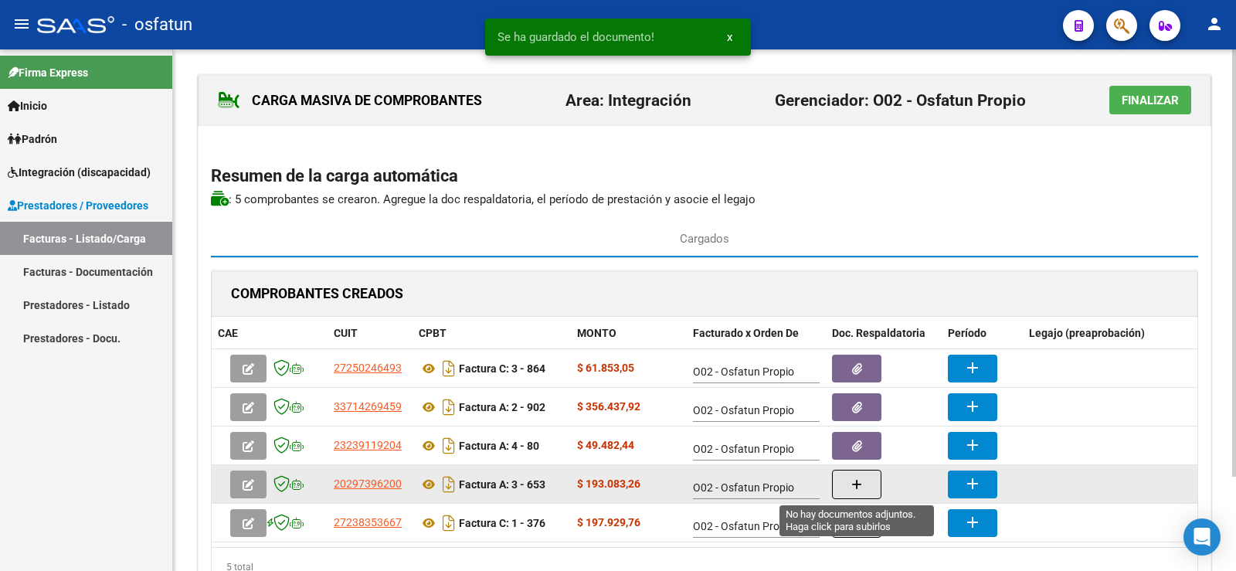
click at [861, 480] on icon "button" at bounding box center [856, 485] width 11 height 12
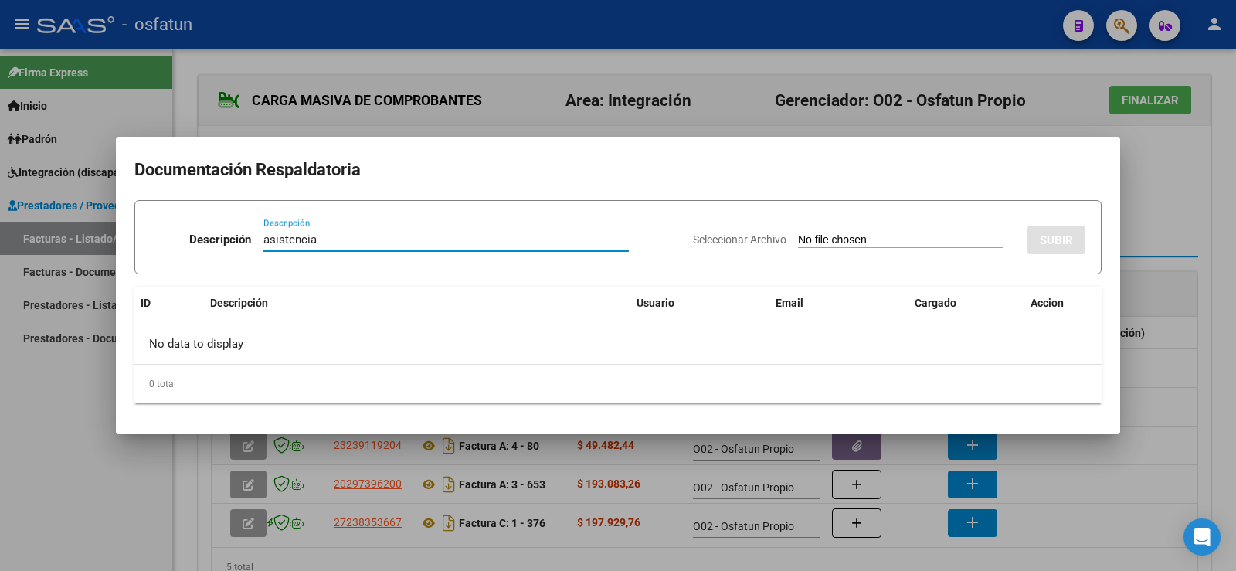
type input "asistencia"
click at [798, 237] on input "Seleccionar Archivo" at bounding box center [900, 240] width 205 height 15
click at [1151, 180] on div at bounding box center [618, 285] width 1236 height 571
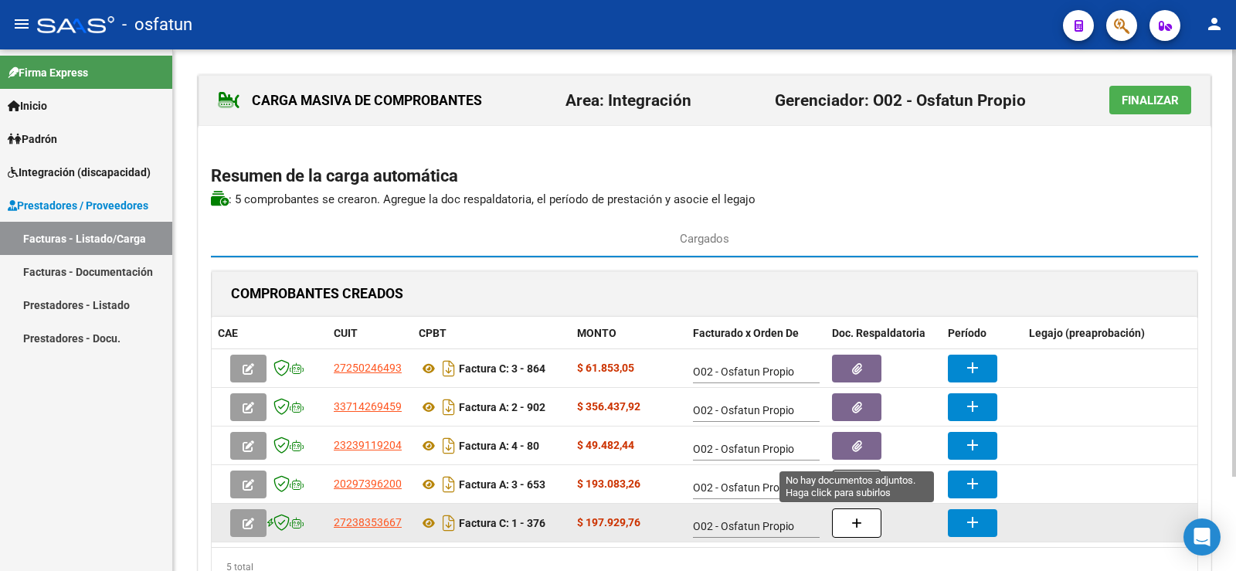
click at [850, 524] on button "button" at bounding box center [856, 522] width 49 height 29
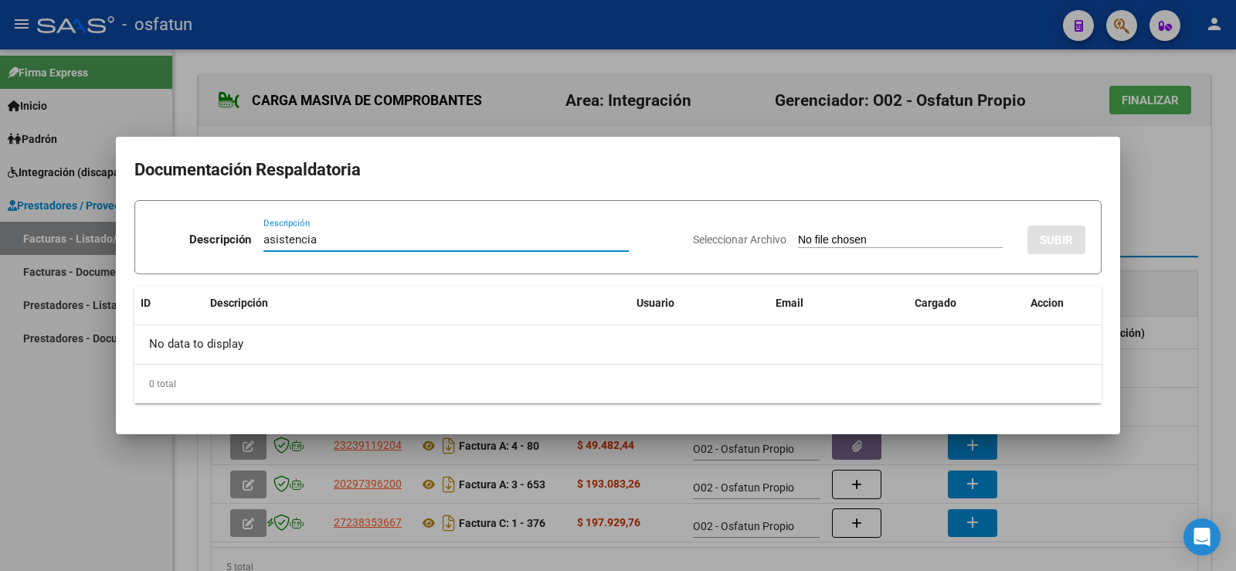
type input "asistencia"
click at [866, 235] on div "Seleccionar Archivo SUBIR" at bounding box center [889, 236] width 392 height 47
click at [814, 230] on div "Seleccionar Archivo SUBIR" at bounding box center [889, 236] width 392 height 47
click at [800, 237] on input "Seleccionar Archivo" at bounding box center [900, 240] width 205 height 15
type input "C:\fakepath\info [PERSON_NAME] .pdf"
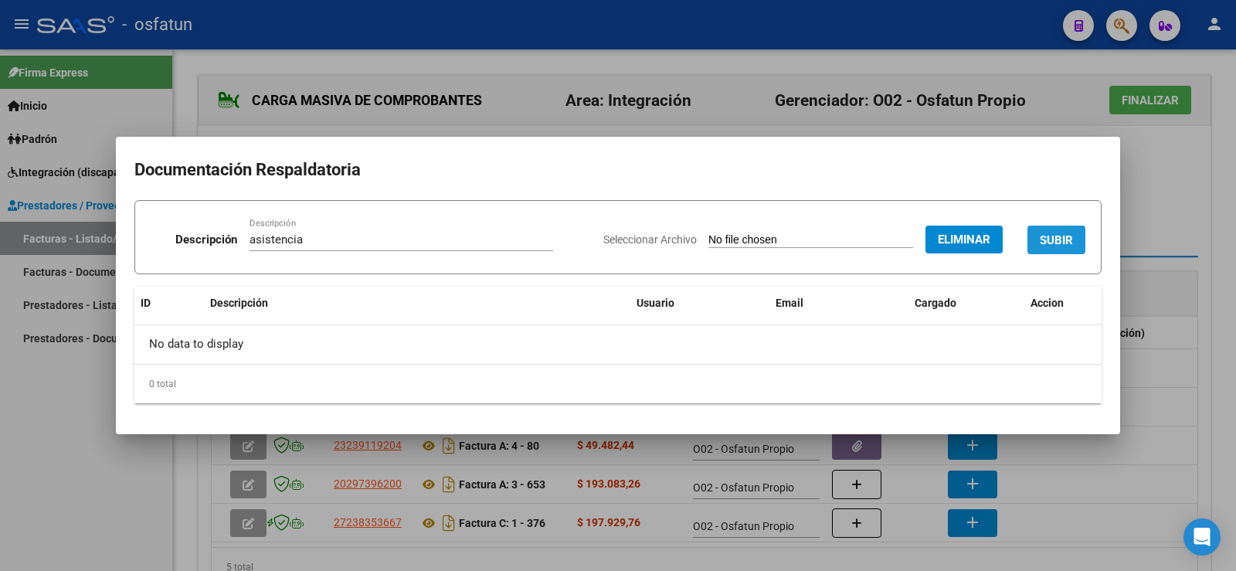
click at [1061, 235] on span "SUBIR" at bounding box center [1056, 240] width 33 height 14
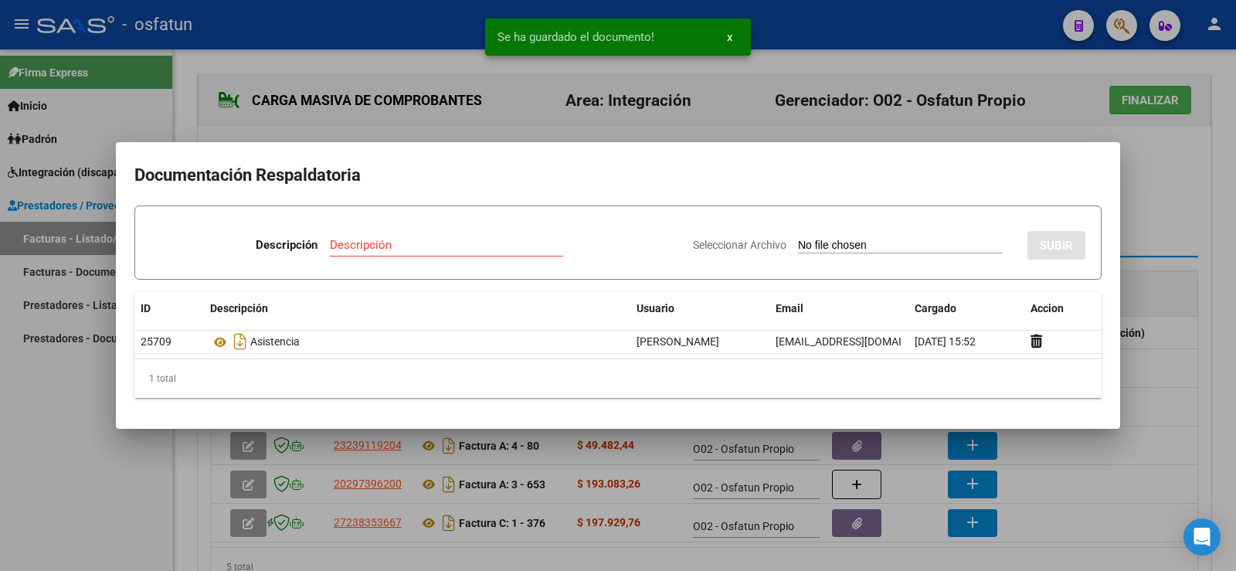
click at [1140, 226] on div at bounding box center [618, 285] width 1236 height 571
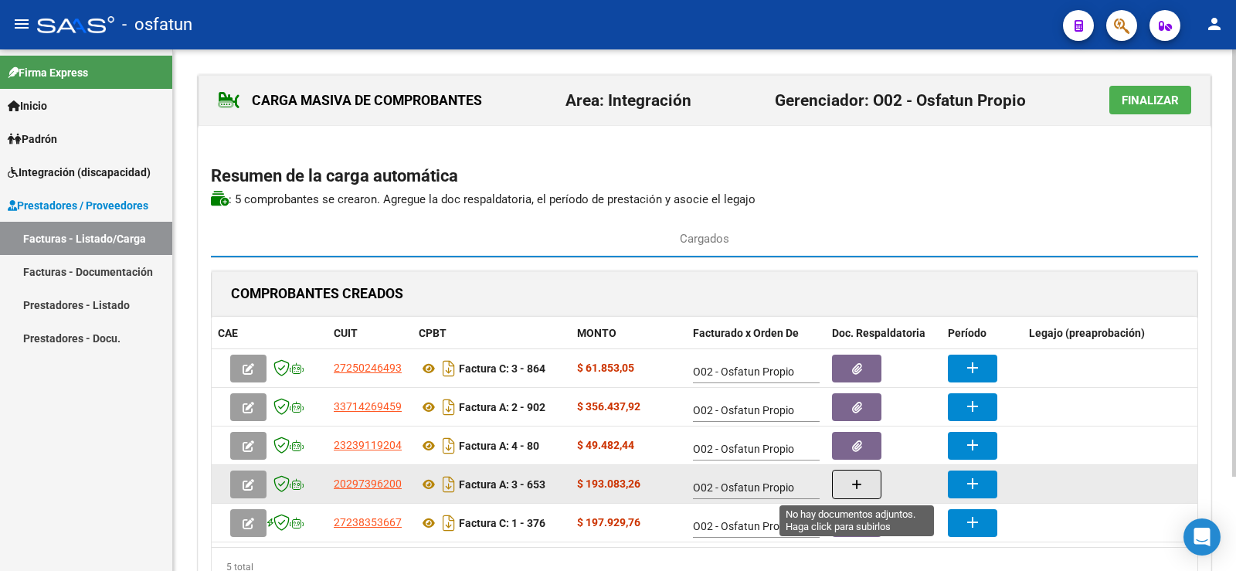
click at [862, 483] on button "button" at bounding box center [856, 484] width 49 height 29
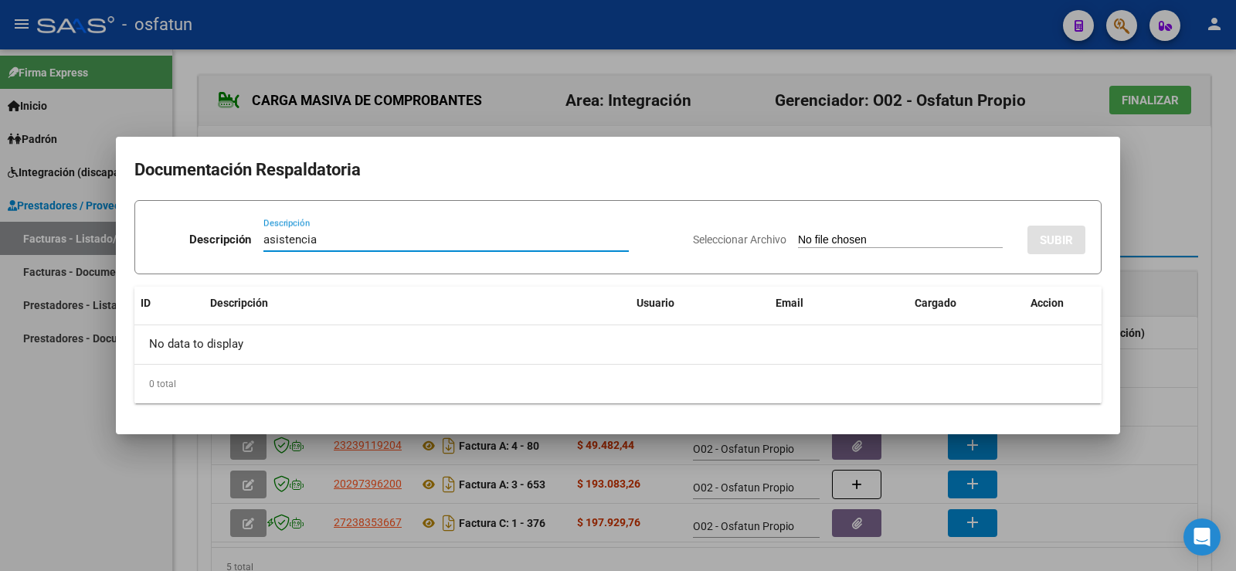
type input "asistencia"
click at [834, 236] on input "Seleccionar Archivo" at bounding box center [900, 240] width 205 height 15
type input "C:\fakepath\PLANILA TRANSPORTE.pdf"
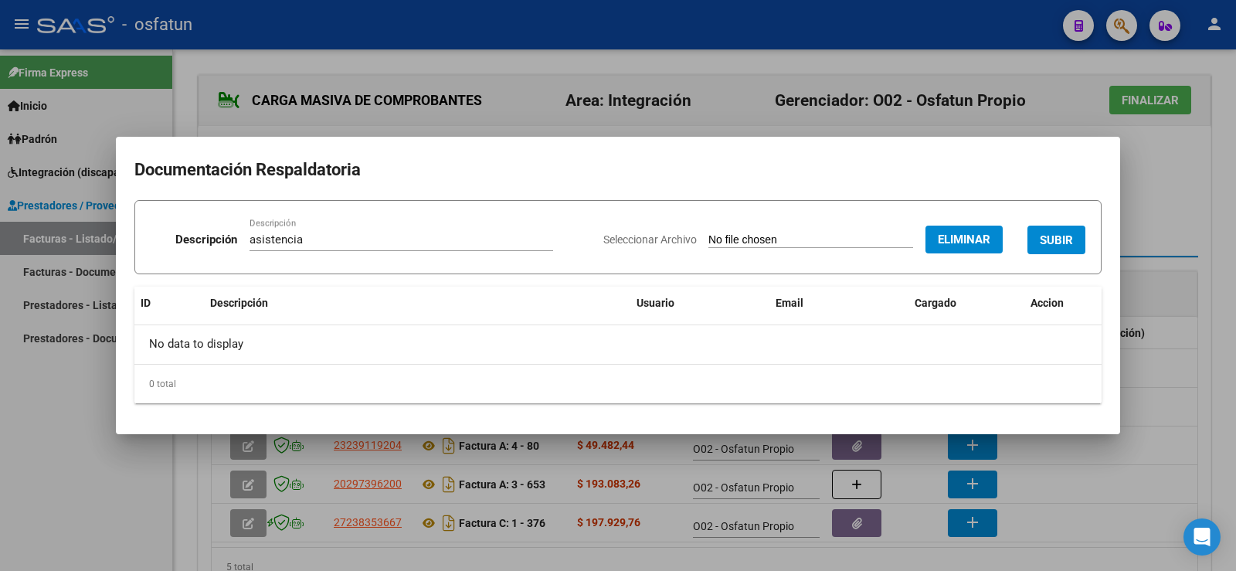
click at [1043, 238] on span "SUBIR" at bounding box center [1056, 240] width 33 height 14
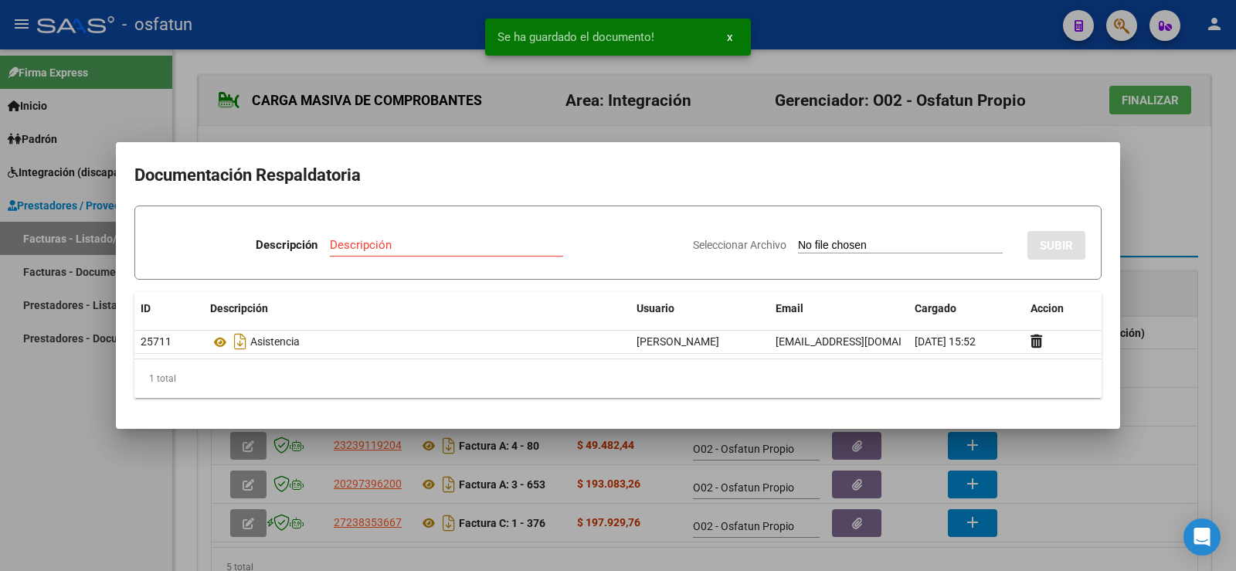
click at [1142, 216] on div at bounding box center [618, 285] width 1236 height 571
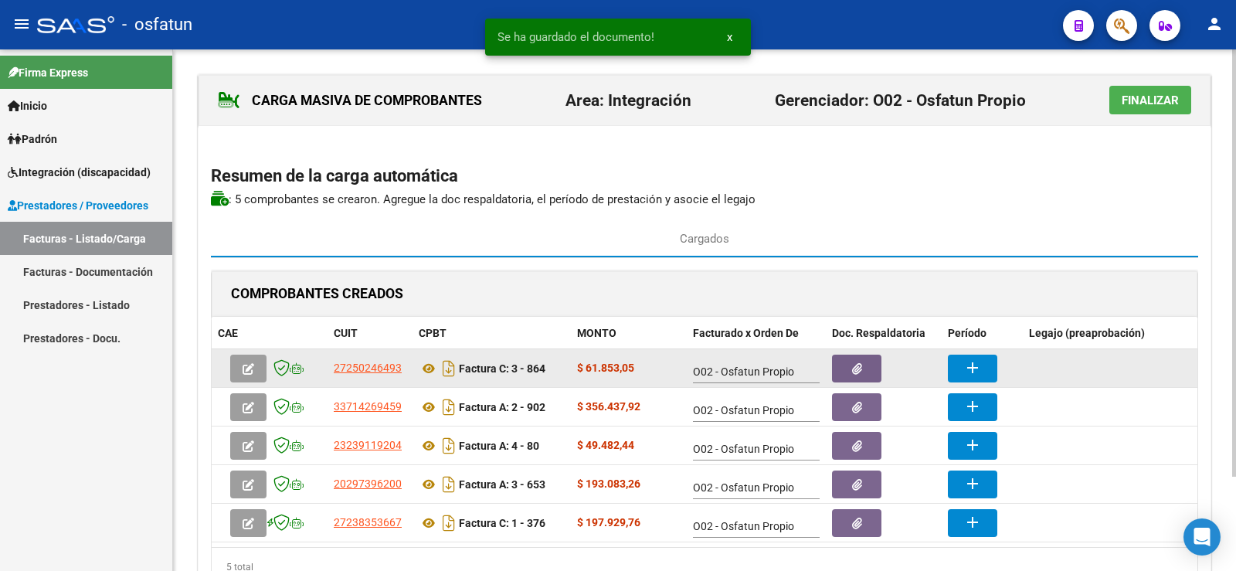
click at [978, 364] on mat-icon "add" at bounding box center [972, 367] width 19 height 19
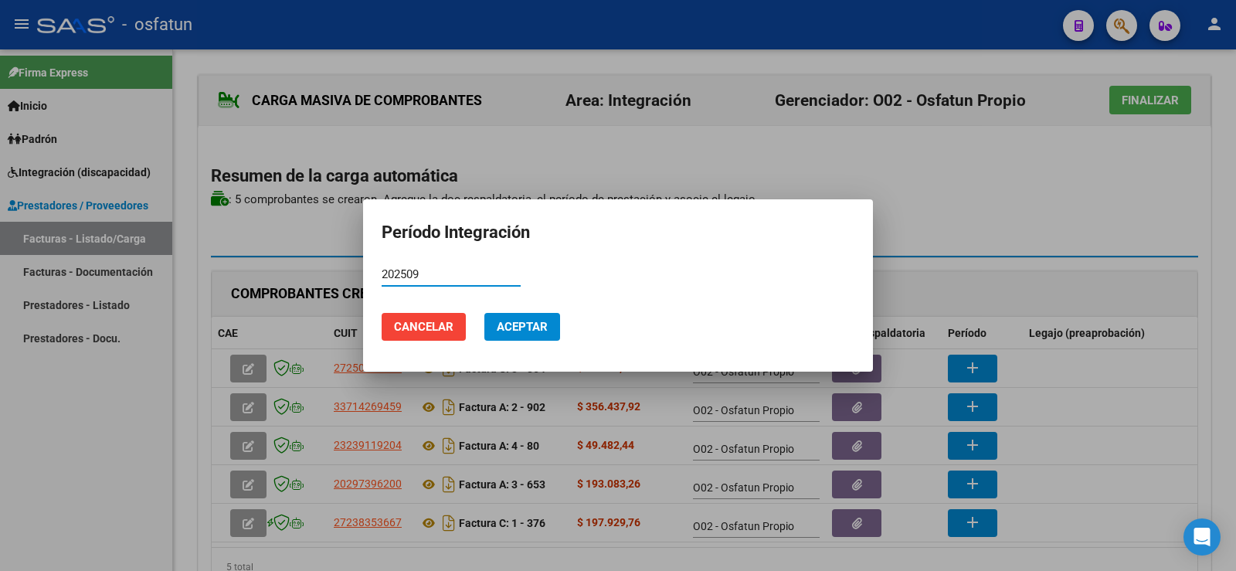
type input "202509"
click at [506, 320] on span "Aceptar" at bounding box center [522, 327] width 51 height 14
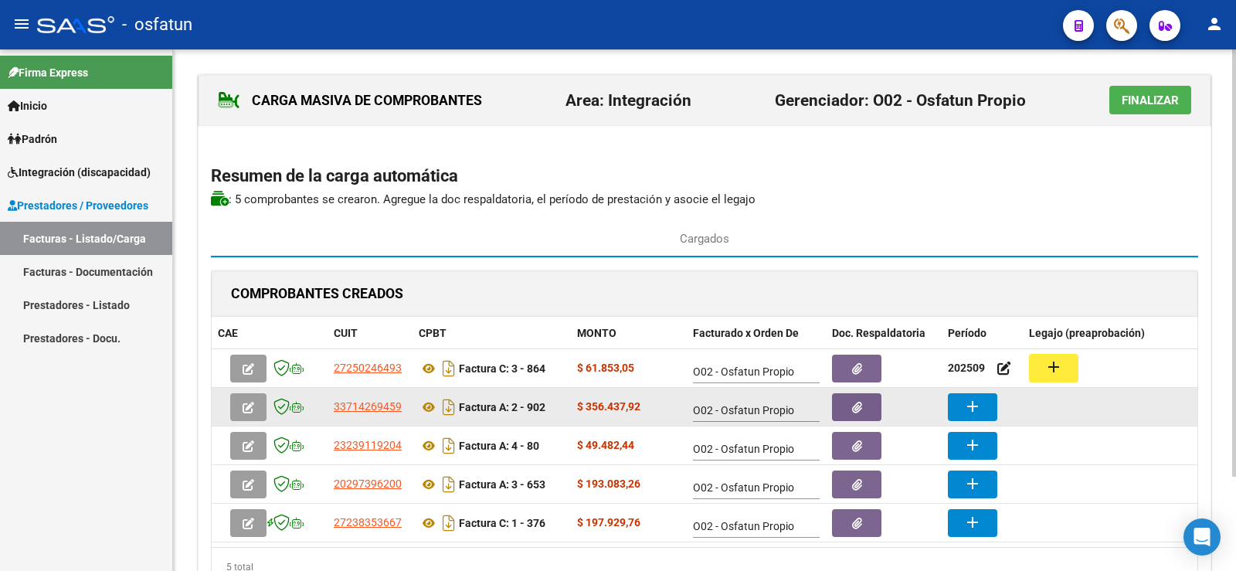
click at [966, 413] on mat-icon "add" at bounding box center [972, 406] width 19 height 19
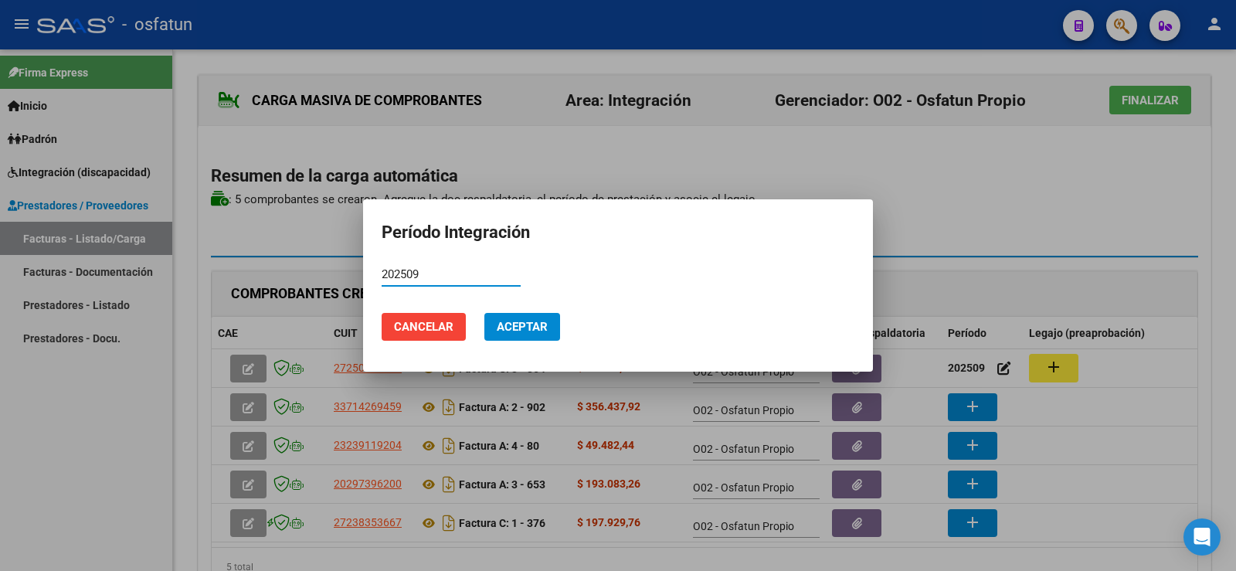
type input "202509"
click at [525, 325] on span "Aceptar" at bounding box center [522, 327] width 51 height 14
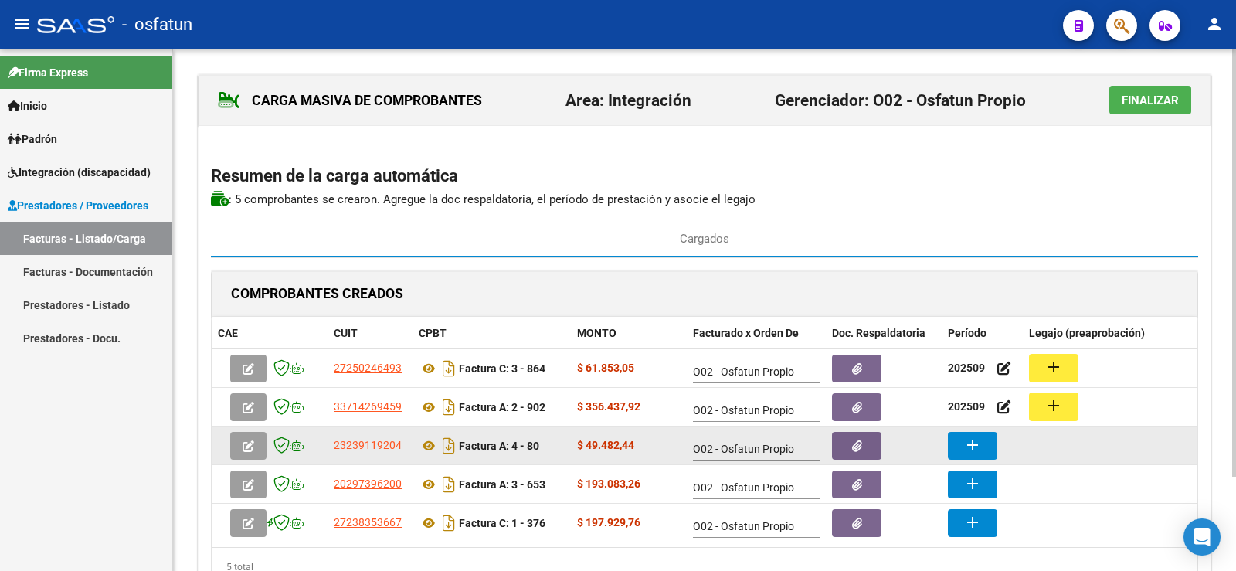
click at [971, 446] on mat-icon "add" at bounding box center [972, 445] width 19 height 19
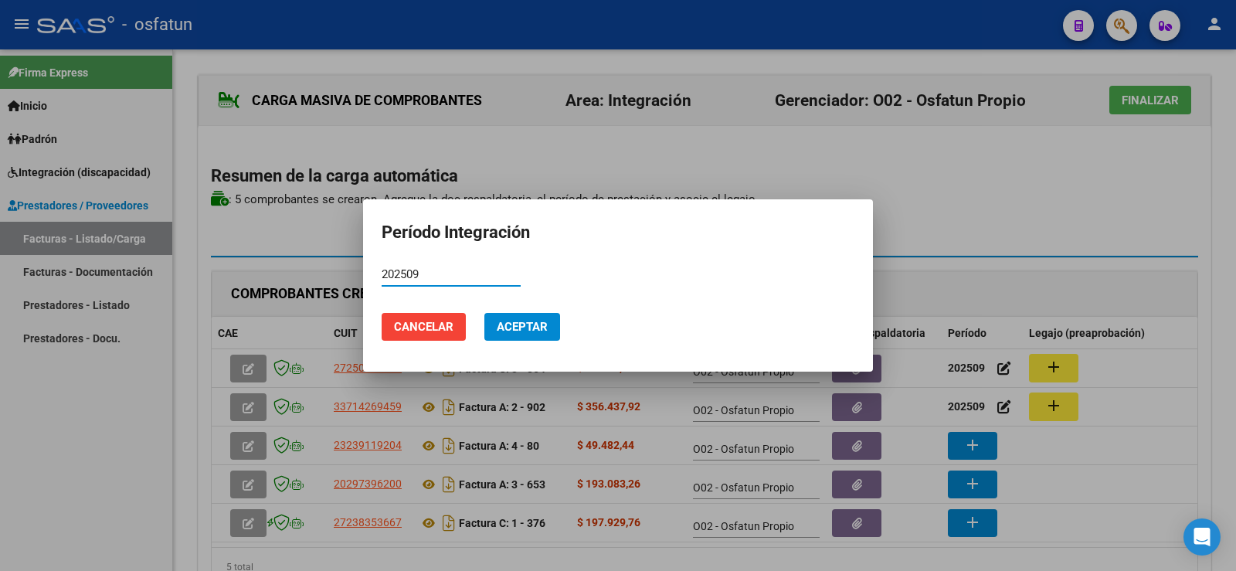
type input "202509"
click at [538, 317] on button "Aceptar" at bounding box center [522, 327] width 76 height 28
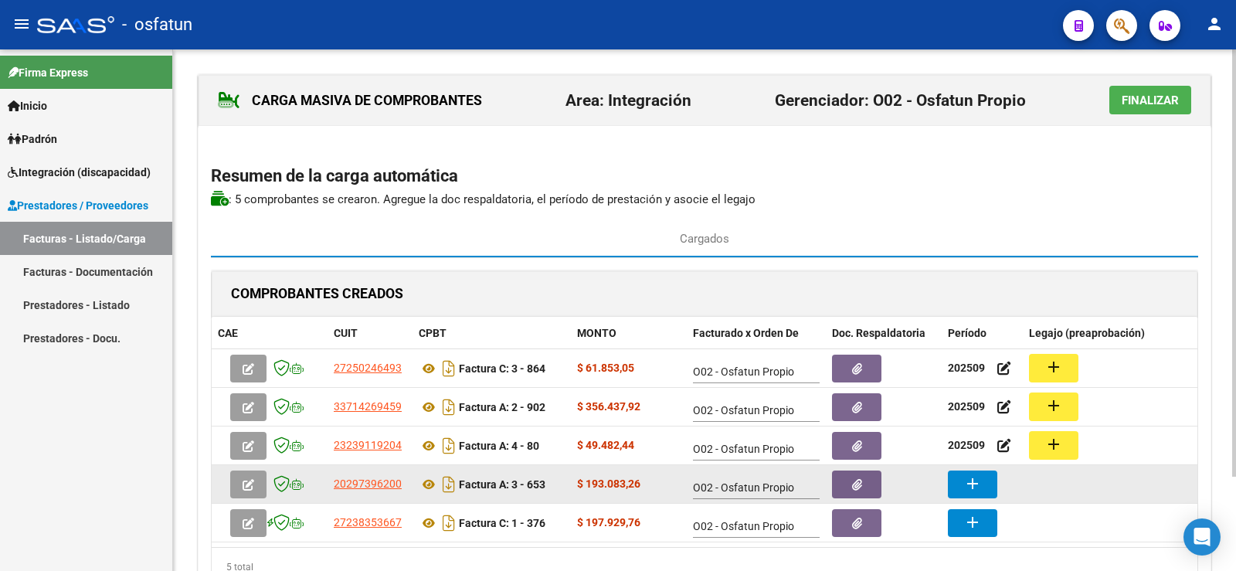
click at [973, 484] on mat-icon "add" at bounding box center [972, 483] width 19 height 19
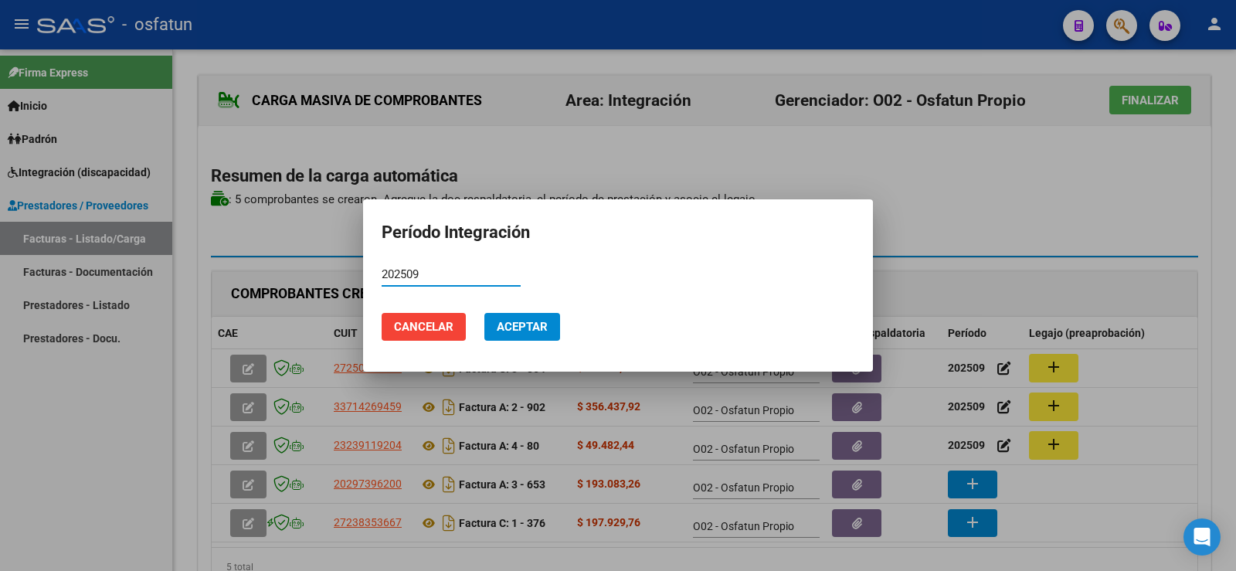
type input "202509"
click at [528, 327] on span "Aceptar" at bounding box center [522, 327] width 51 height 14
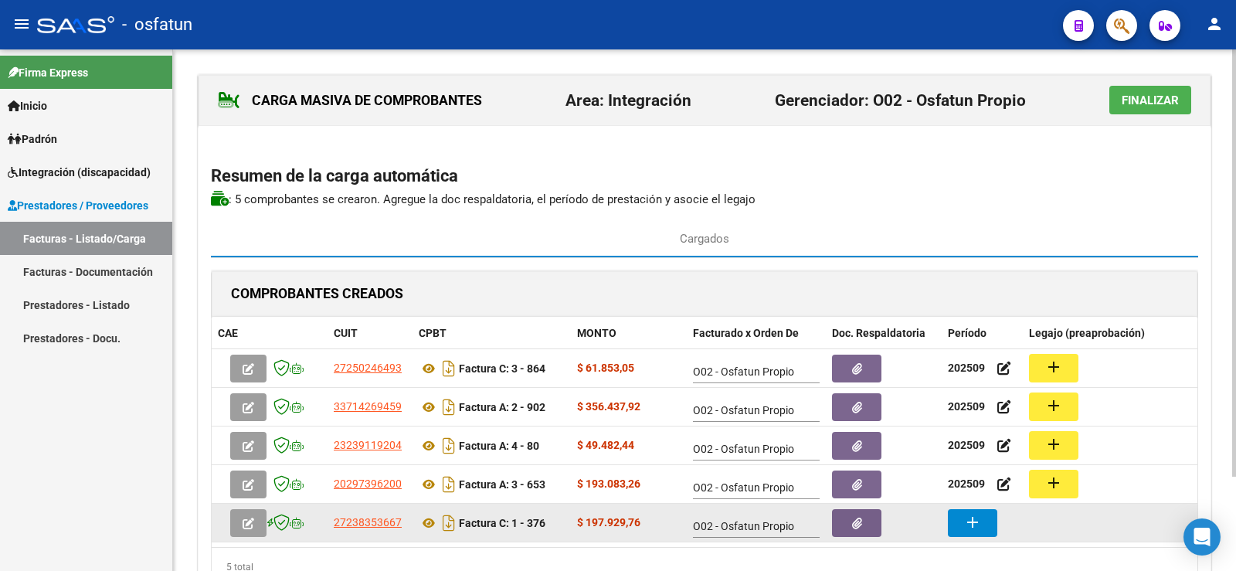
click at [953, 521] on button "add" at bounding box center [972, 523] width 49 height 28
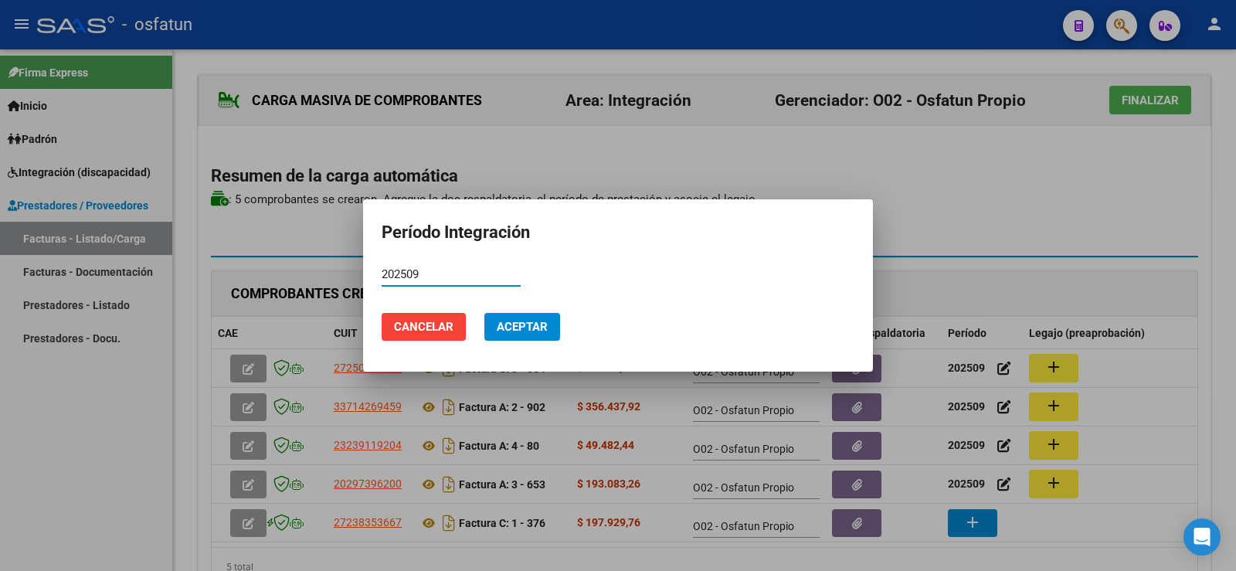
type input "202509"
click at [517, 321] on span "Aceptar" at bounding box center [522, 327] width 51 height 14
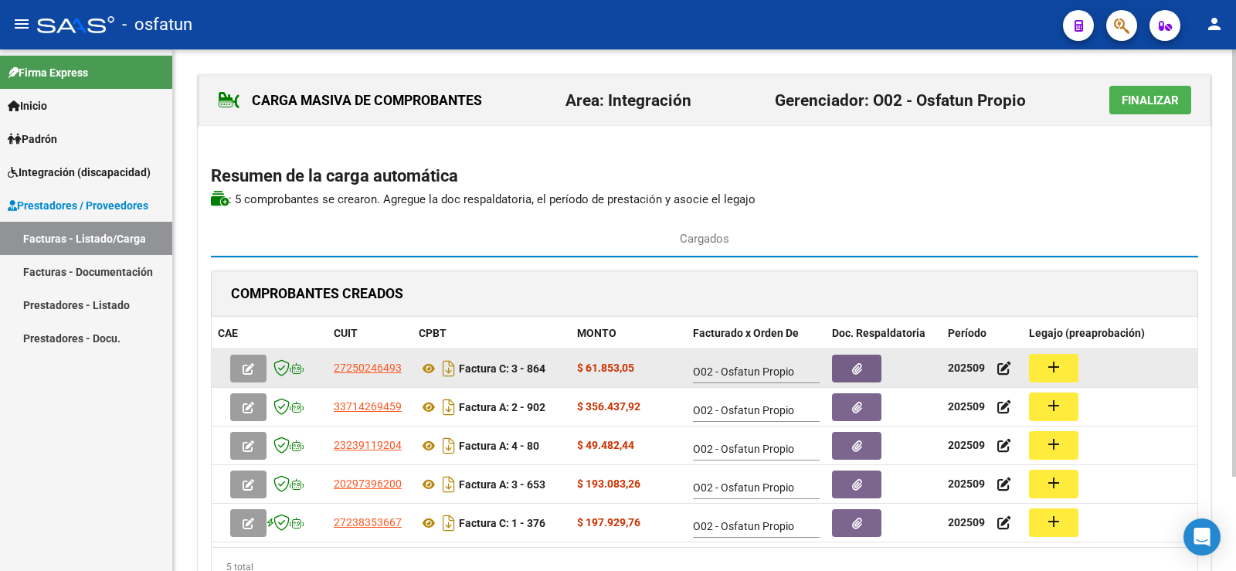
click at [1045, 378] on button "add" at bounding box center [1053, 368] width 49 height 29
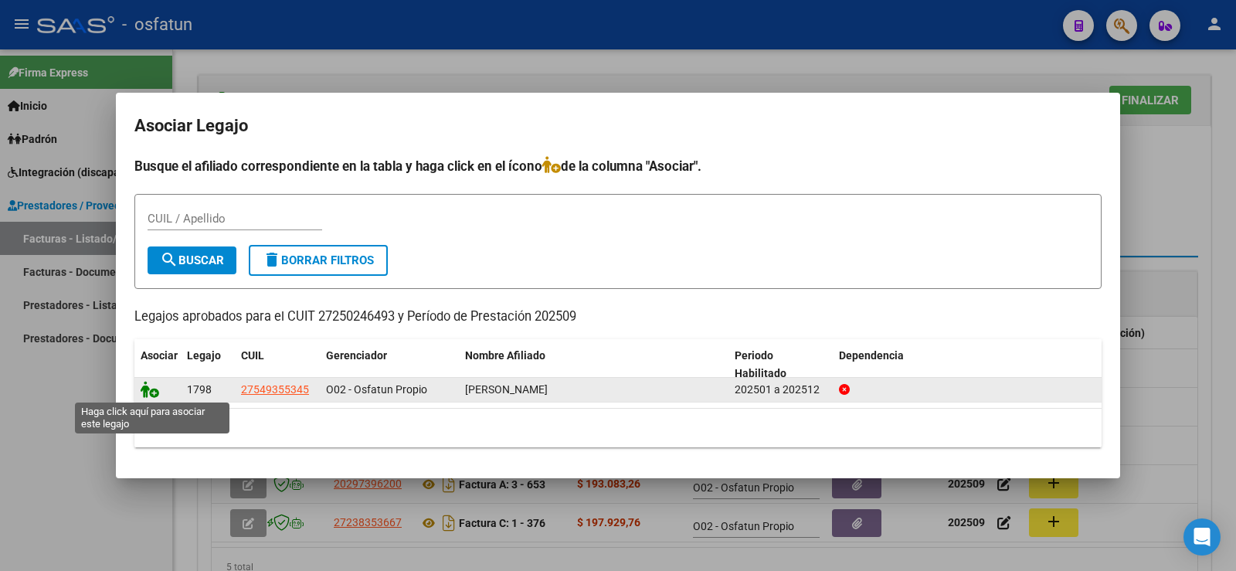
click at [158, 393] on icon at bounding box center [150, 389] width 19 height 17
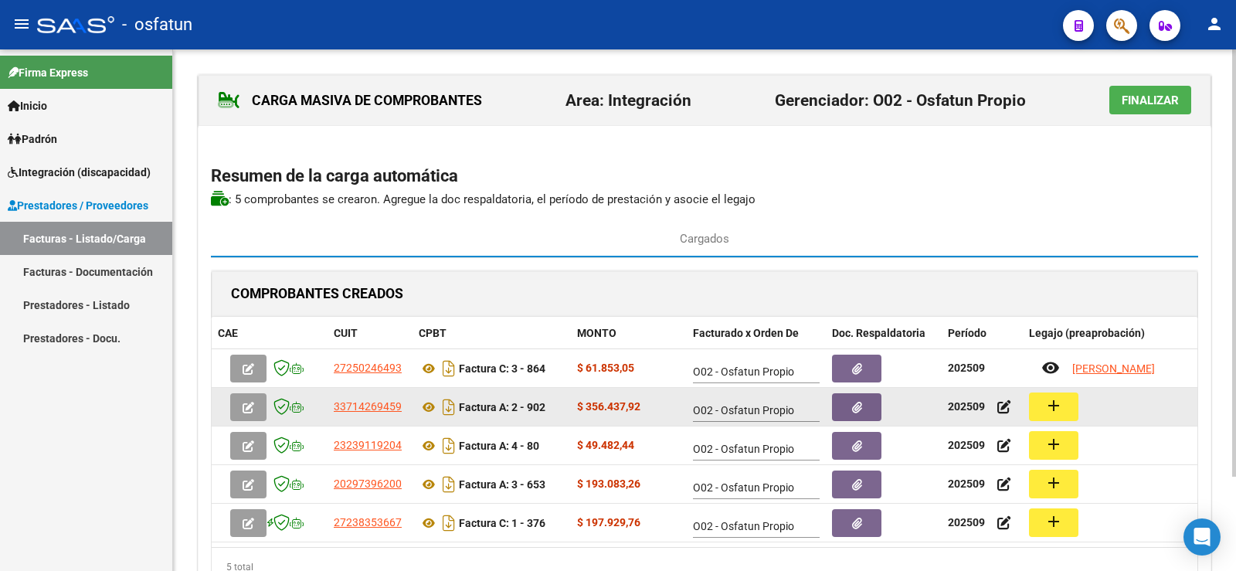
click at [1046, 403] on mat-icon "add" at bounding box center [1053, 405] width 19 height 19
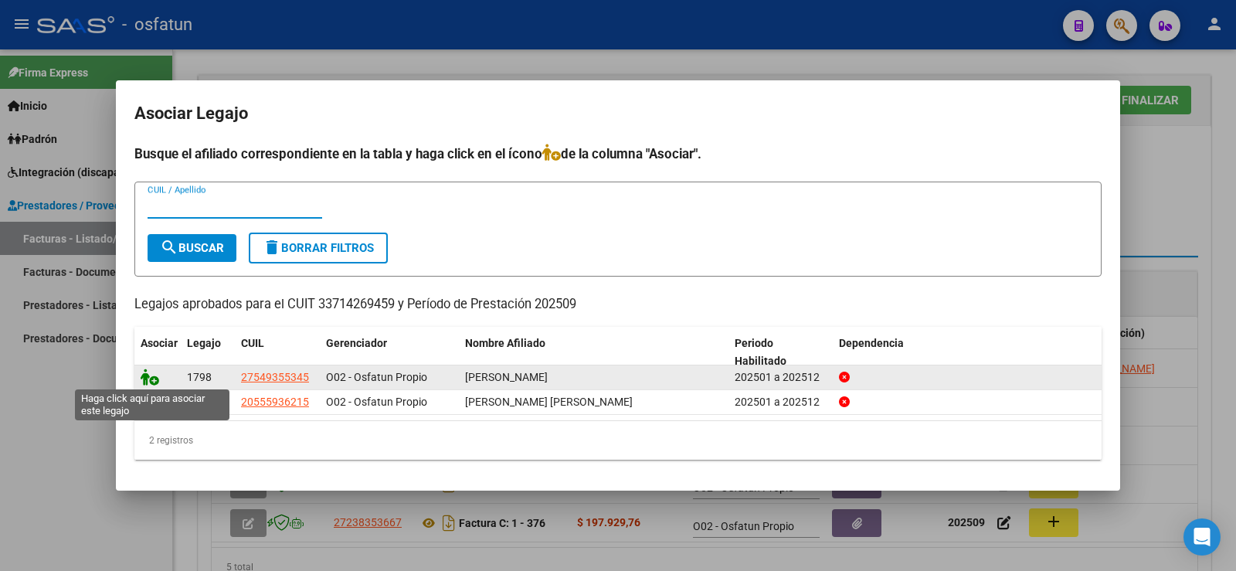
click at [155, 381] on icon at bounding box center [150, 377] width 19 height 17
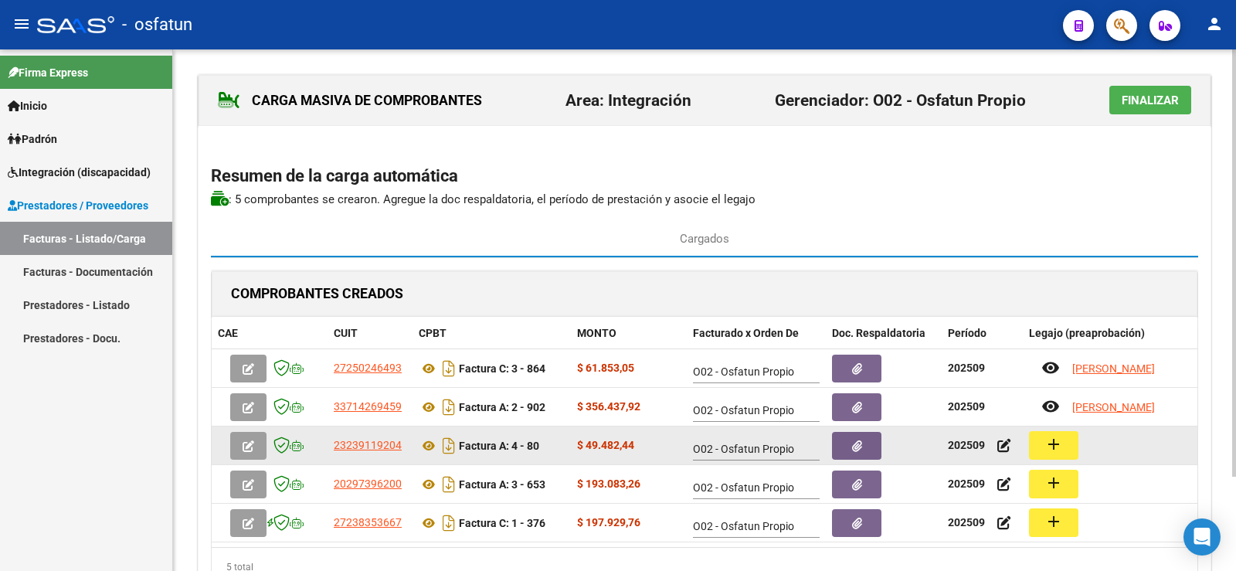
click at [1044, 449] on mat-icon "add" at bounding box center [1053, 444] width 19 height 19
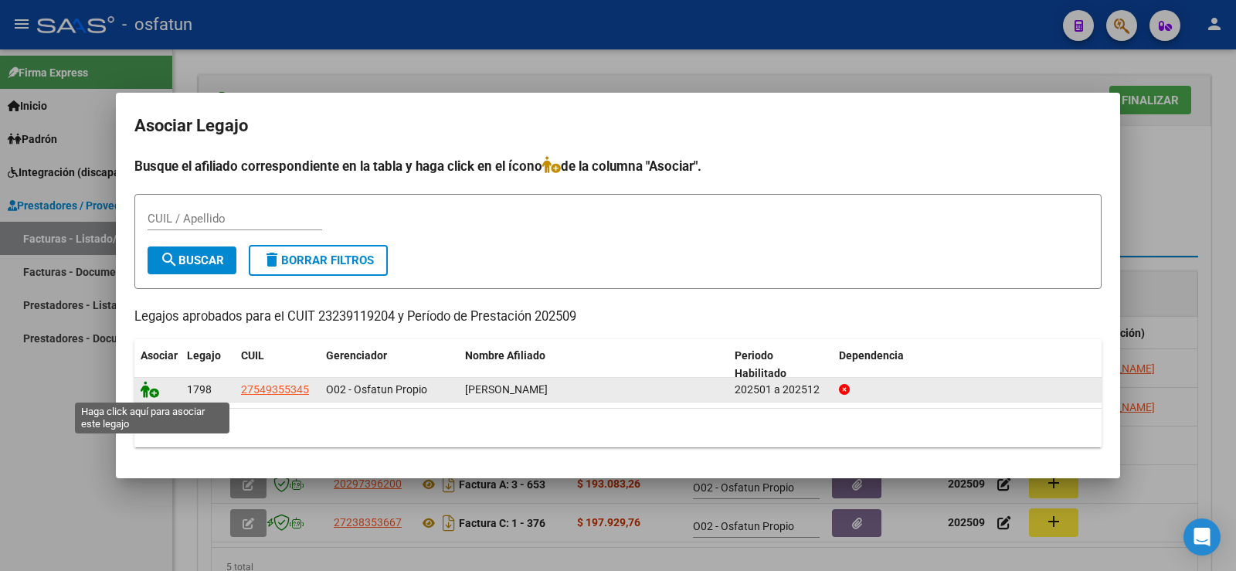
click at [151, 392] on icon at bounding box center [150, 389] width 19 height 17
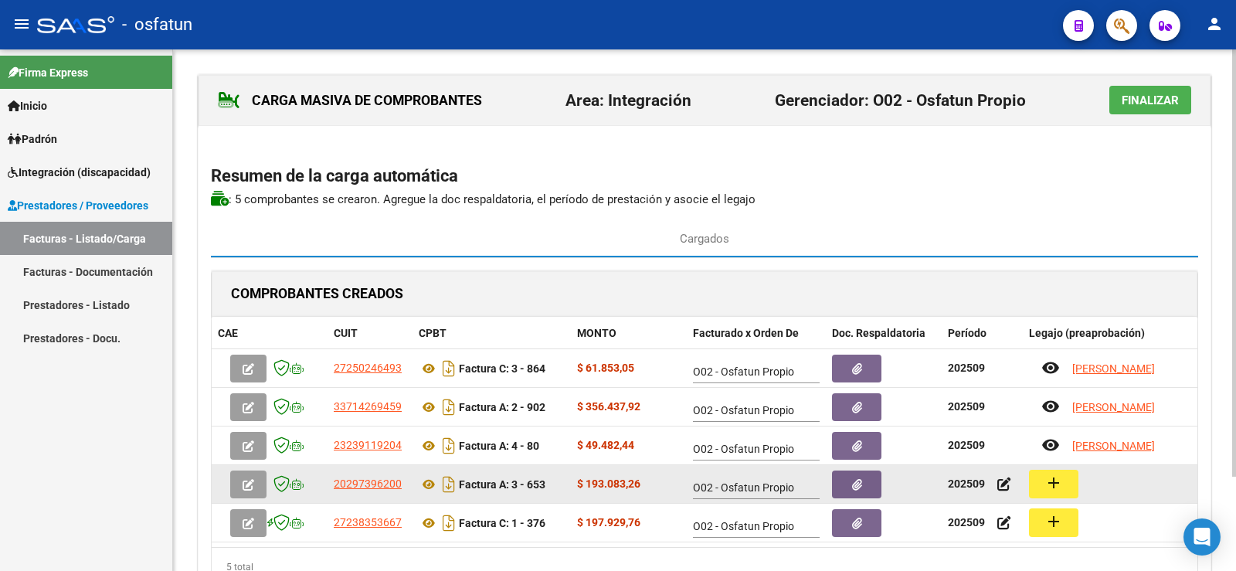
click at [1048, 487] on mat-icon "add" at bounding box center [1053, 483] width 19 height 19
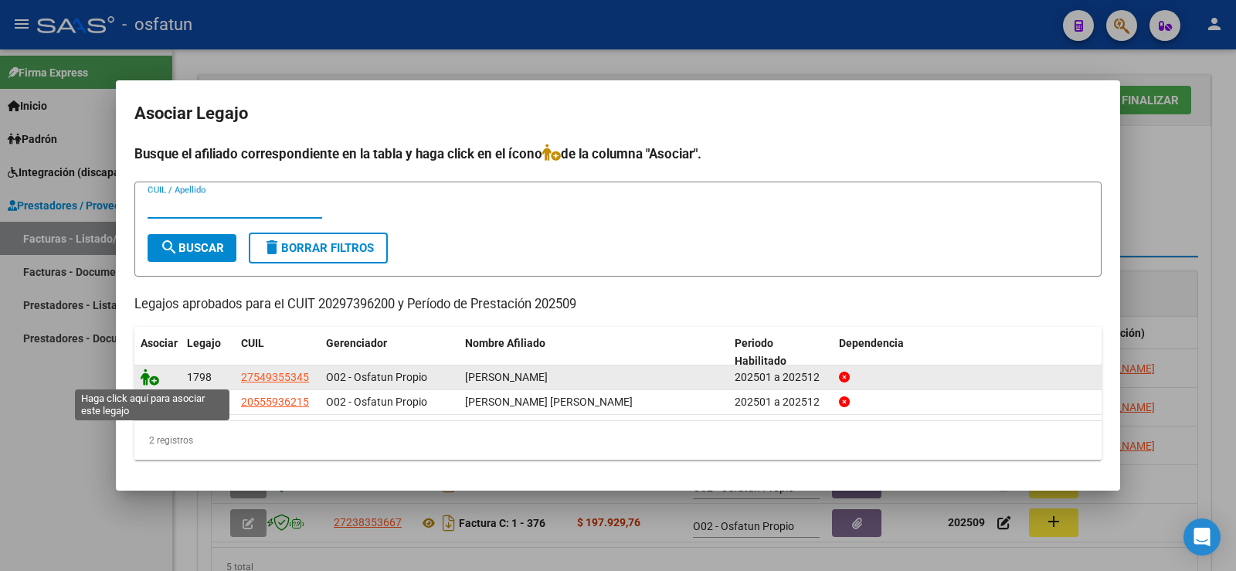
click at [150, 378] on icon at bounding box center [150, 377] width 19 height 17
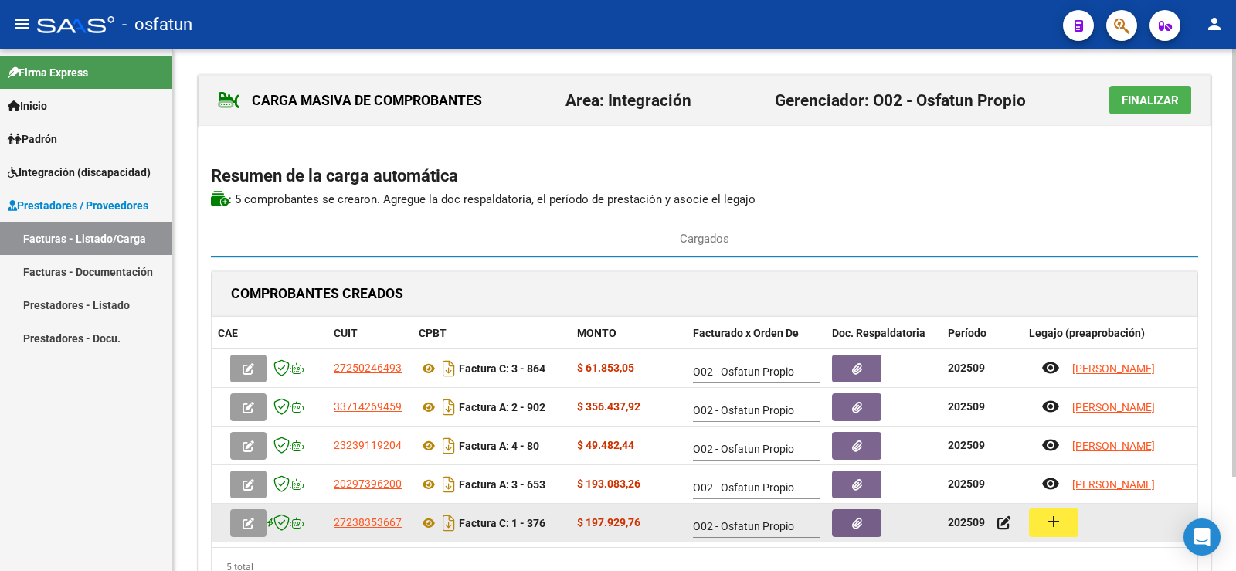
click at [1042, 527] on button "add" at bounding box center [1053, 522] width 49 height 29
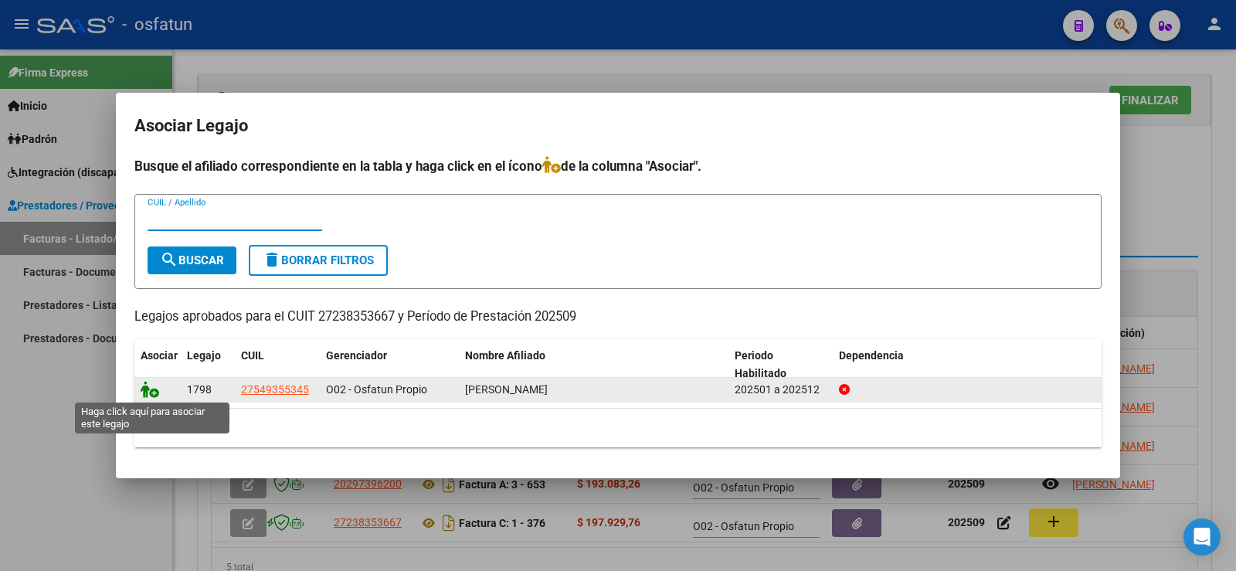
click at [146, 389] on icon at bounding box center [150, 389] width 19 height 17
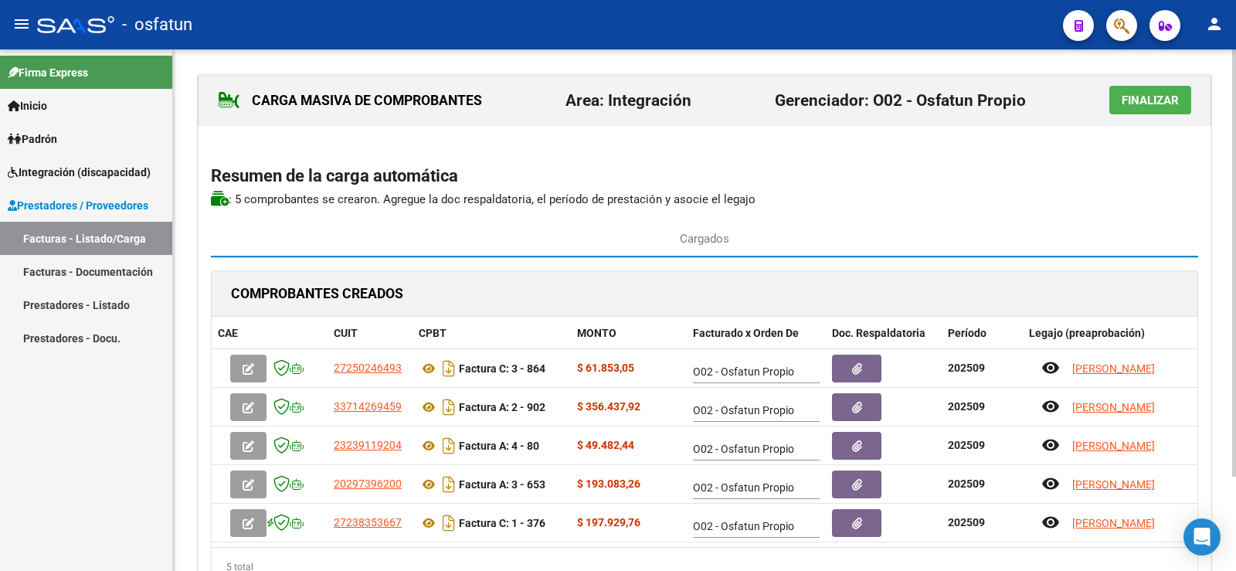
click at [1161, 101] on span "Finalizar" at bounding box center [1150, 100] width 57 height 14
